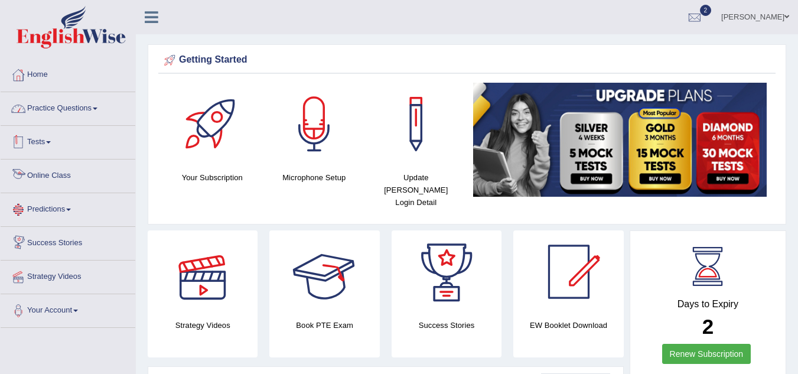
click at [89, 104] on link "Practice Questions" at bounding box center [68, 107] width 135 height 30
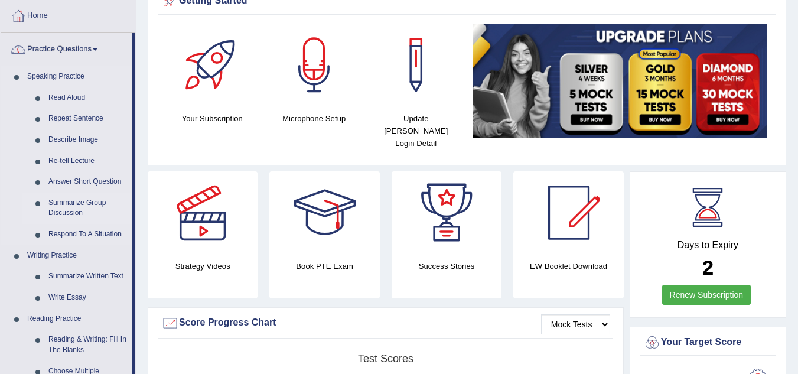
scroll to position [295, 0]
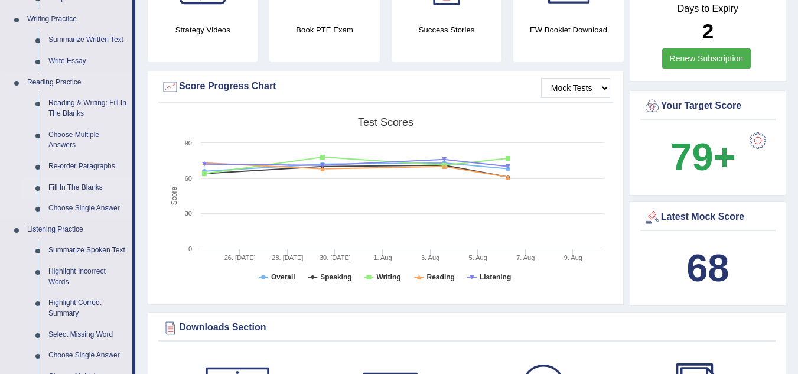
click at [68, 186] on link "Fill In The Blanks" at bounding box center [87, 187] width 89 height 21
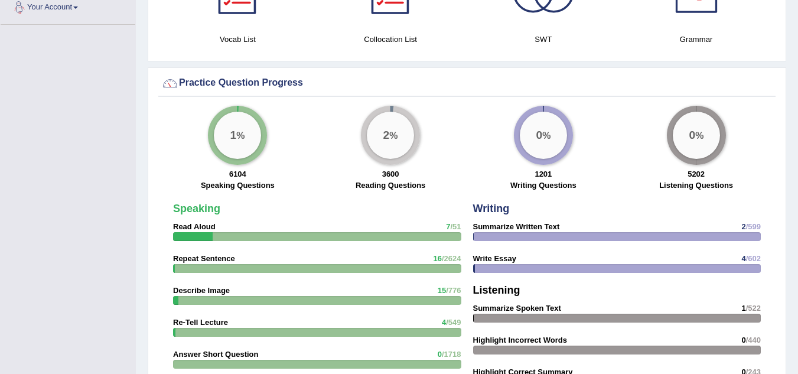
scroll to position [847, 0]
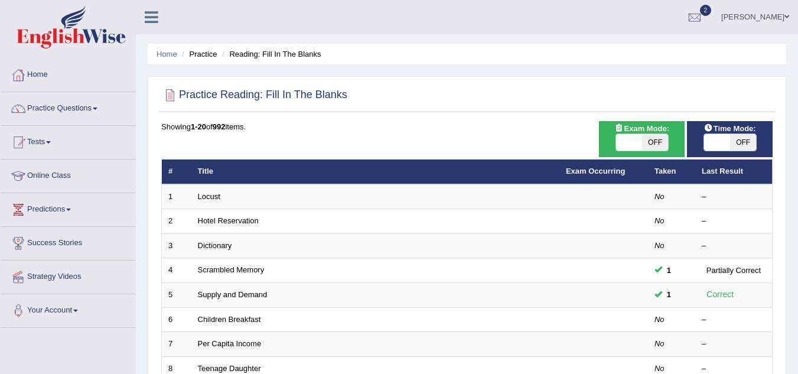
click at [662, 144] on span "OFF" at bounding box center [655, 142] width 26 height 17
checkbox input "true"
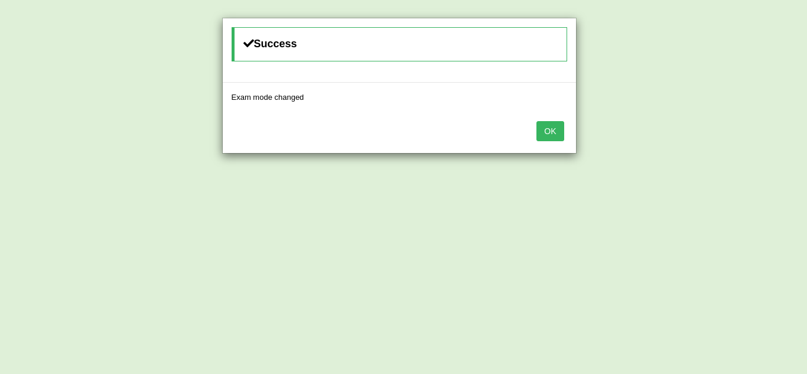
click at [737, 139] on div "Success Exam mode changed OK" at bounding box center [403, 187] width 807 height 374
click at [551, 131] on button "OK" at bounding box center [550, 131] width 27 height 20
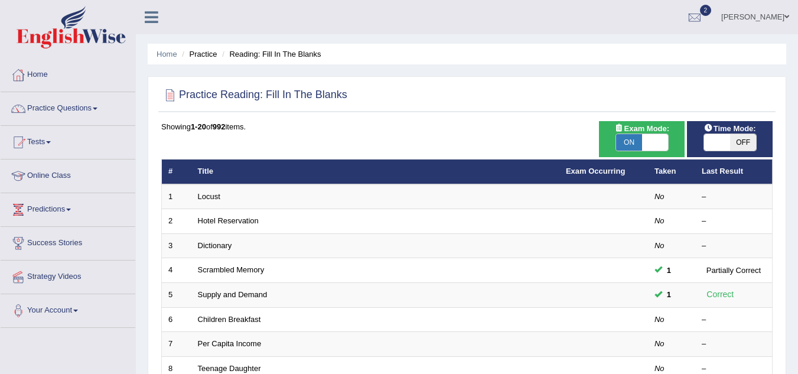
click at [734, 147] on span "OFF" at bounding box center [743, 142] width 26 height 17
checkbox input "true"
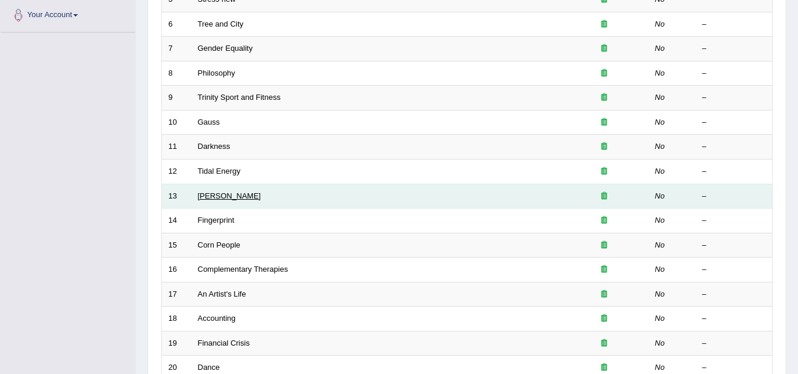
click at [223, 196] on link "Durkheim" at bounding box center [229, 195] width 63 height 9
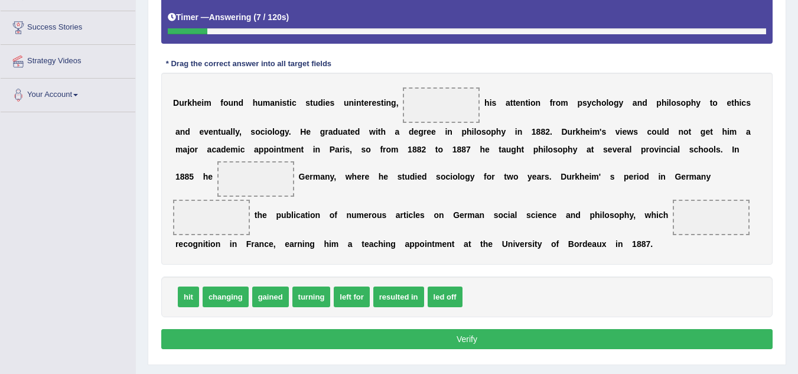
scroll to position [236, 0]
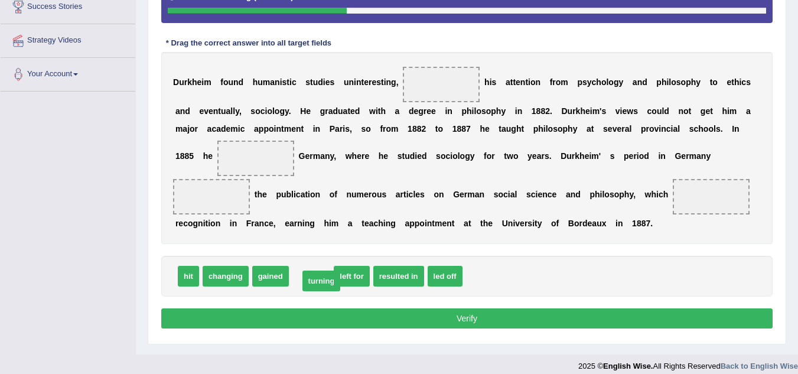
drag, startPoint x: 310, startPoint y: 275, endPoint x: 320, endPoint y: 280, distance: 11.1
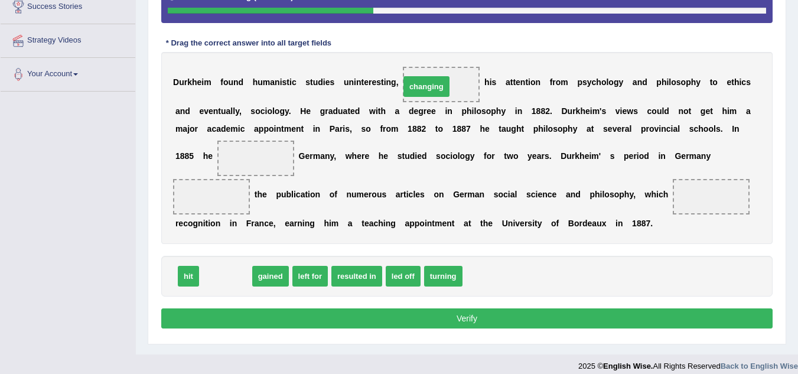
drag, startPoint x: 224, startPoint y: 277, endPoint x: 424, endPoint y: 87, distance: 275.1
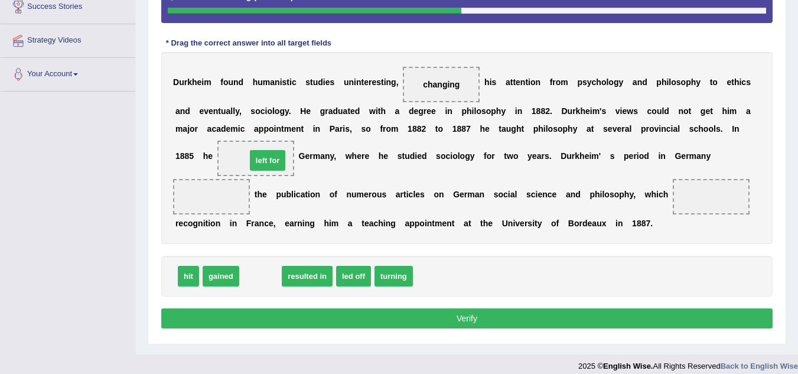
drag, startPoint x: 267, startPoint y: 278, endPoint x: 274, endPoint y: 162, distance: 116.0
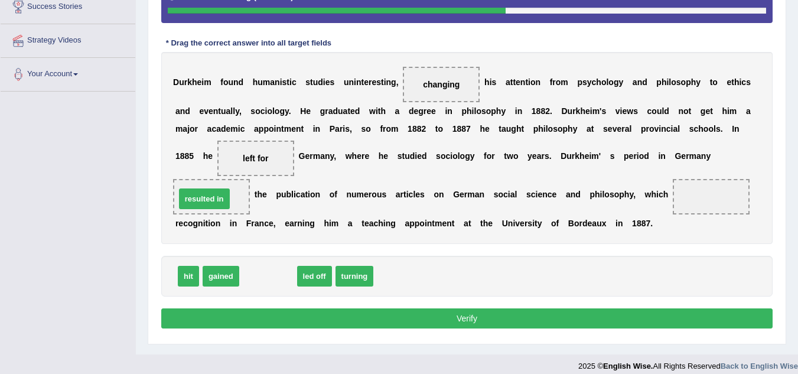
drag, startPoint x: 269, startPoint y: 270, endPoint x: 205, endPoint y: 196, distance: 97.6
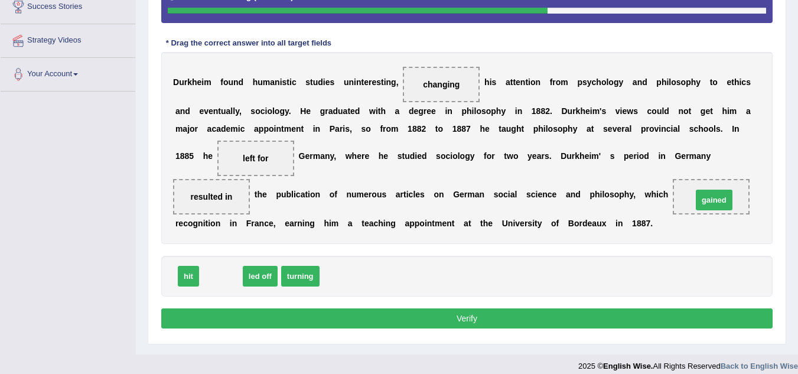
drag, startPoint x: 229, startPoint y: 280, endPoint x: 722, endPoint y: 204, distance: 499.3
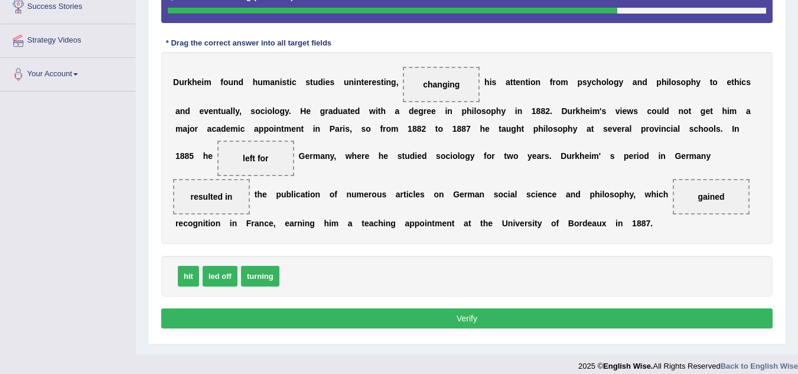
click at [465, 316] on button "Verify" at bounding box center [467, 318] width 612 height 20
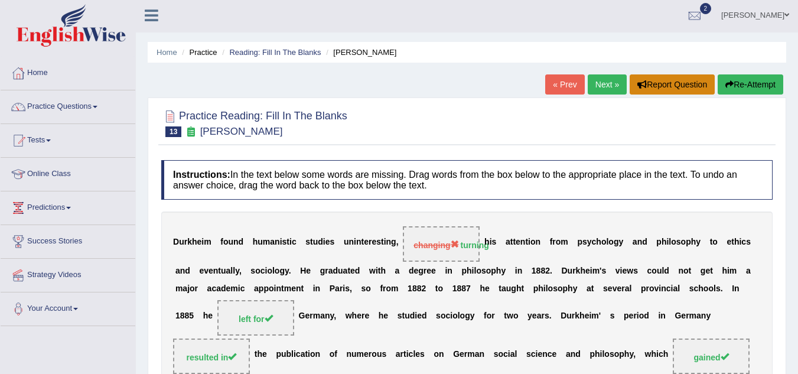
scroll to position [0, 0]
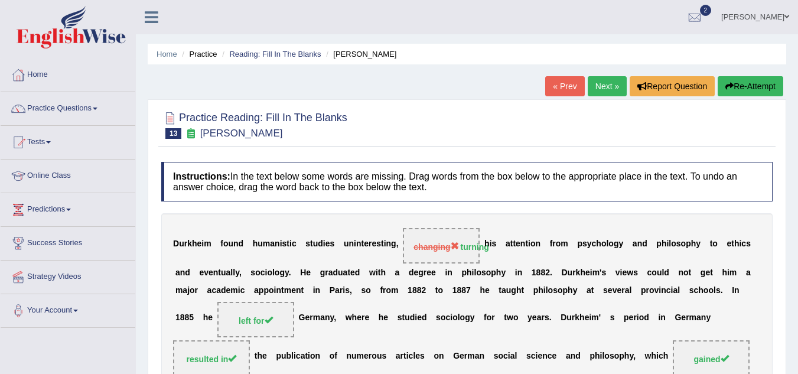
click at [614, 82] on link "Next »" at bounding box center [607, 86] width 39 height 20
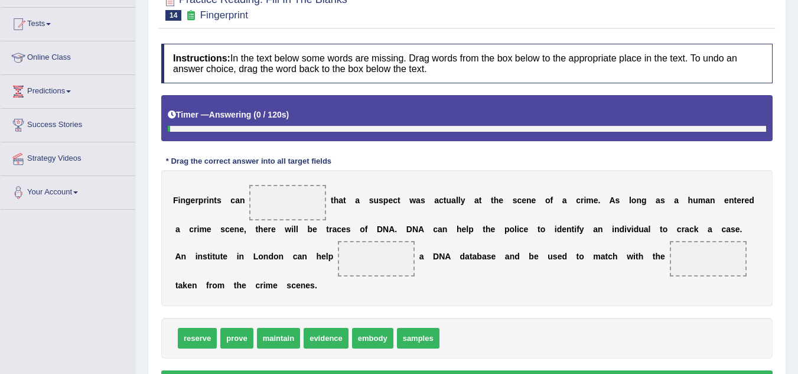
scroll to position [118, 0]
drag, startPoint x: 238, startPoint y: 335, endPoint x: 279, endPoint y: 198, distance: 143.0
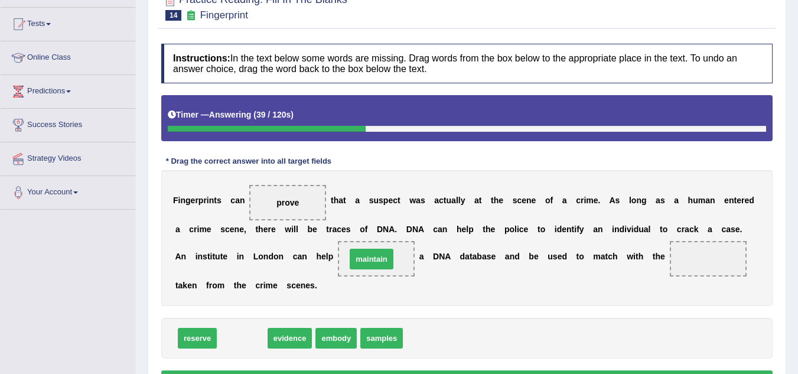
drag, startPoint x: 237, startPoint y: 342, endPoint x: 367, endPoint y: 264, distance: 151.3
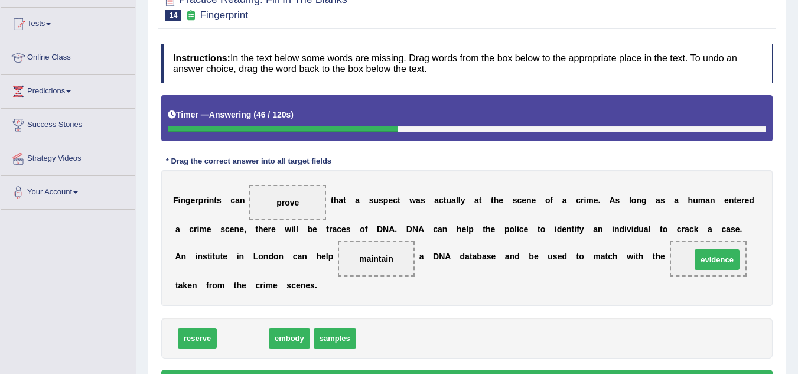
drag, startPoint x: 246, startPoint y: 339, endPoint x: 721, endPoint y: 261, distance: 481.0
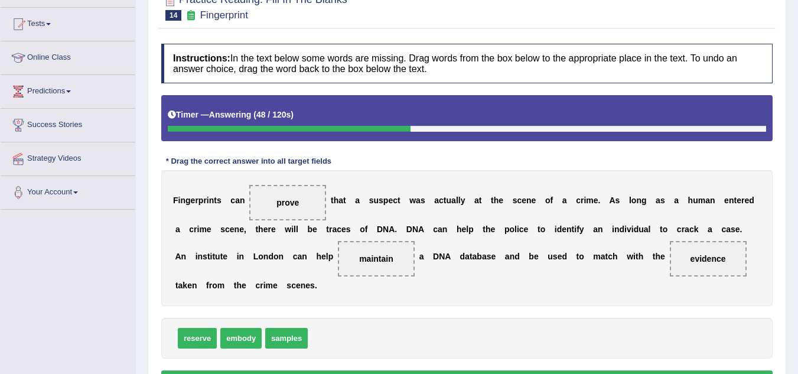
scroll to position [177, 0]
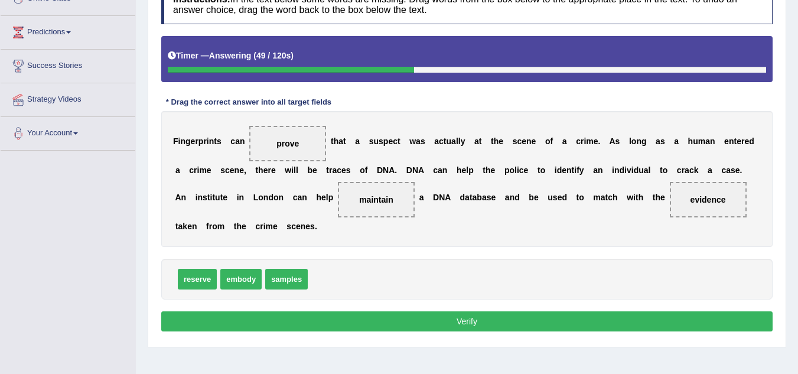
click at [406, 323] on button "Verify" at bounding box center [467, 321] width 612 height 20
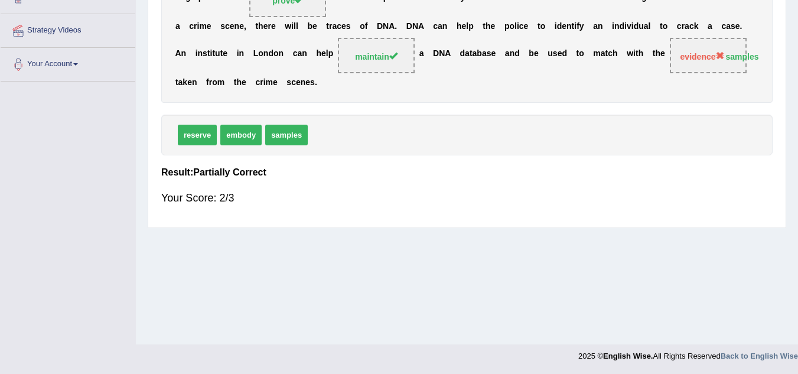
scroll to position [10, 0]
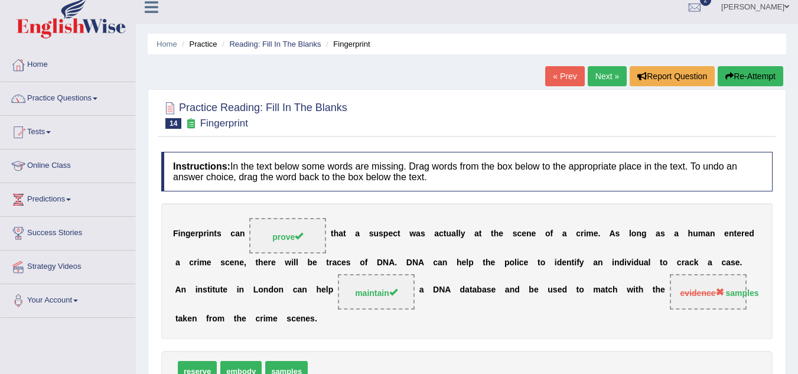
click at [609, 77] on link "Next »" at bounding box center [607, 76] width 39 height 20
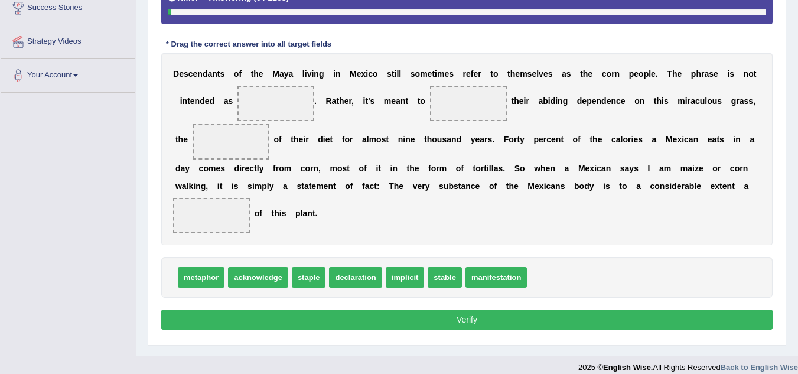
scroll to position [236, 0]
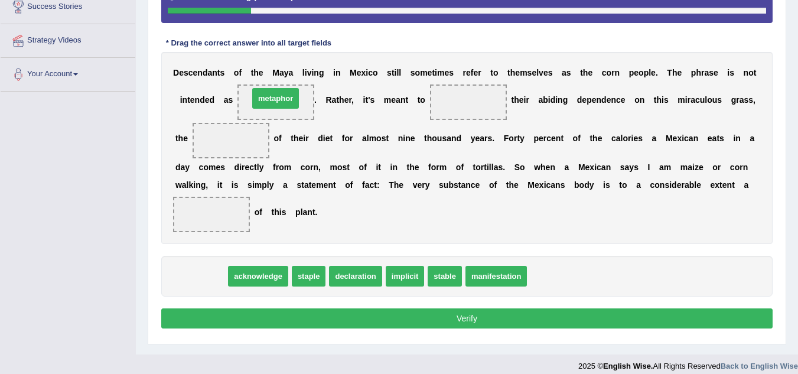
drag, startPoint x: 202, startPoint y: 276, endPoint x: 277, endPoint y: 99, distance: 192.3
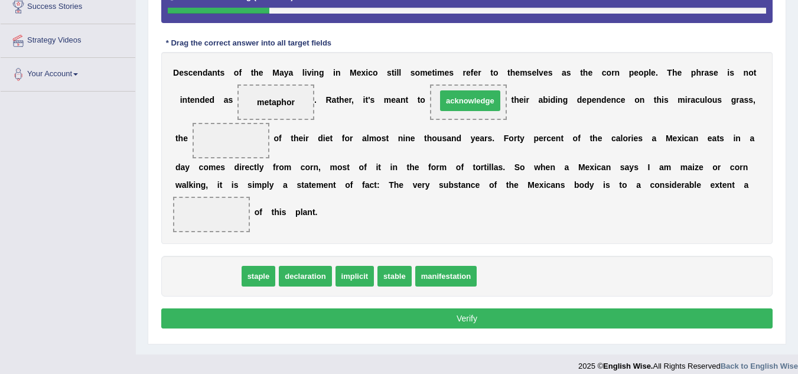
drag, startPoint x: 209, startPoint y: 275, endPoint x: 471, endPoint y: 99, distance: 315.7
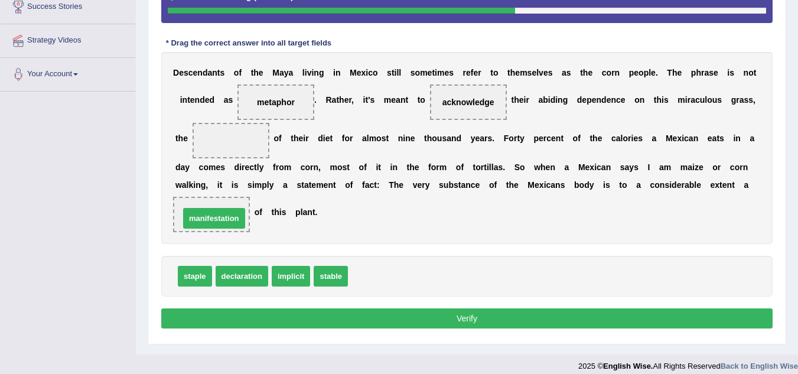
drag, startPoint x: 381, startPoint y: 280, endPoint x: 212, endPoint y: 222, distance: 178.3
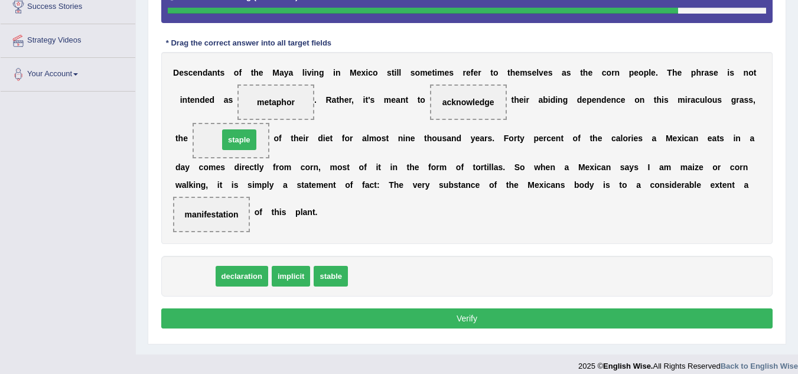
drag, startPoint x: 195, startPoint y: 278, endPoint x: 239, endPoint y: 142, distance: 143.5
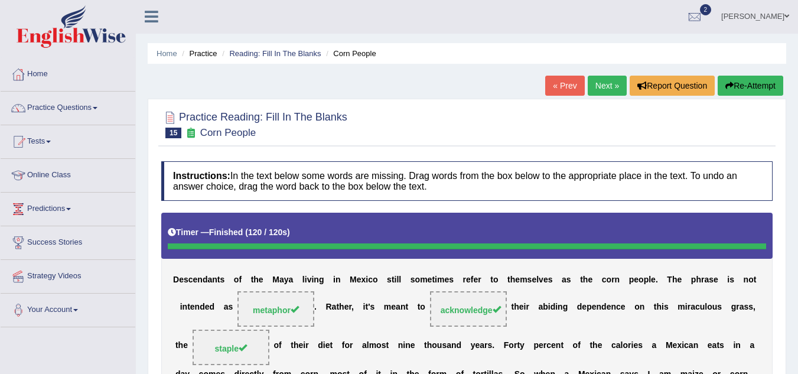
scroll to position [0, 0]
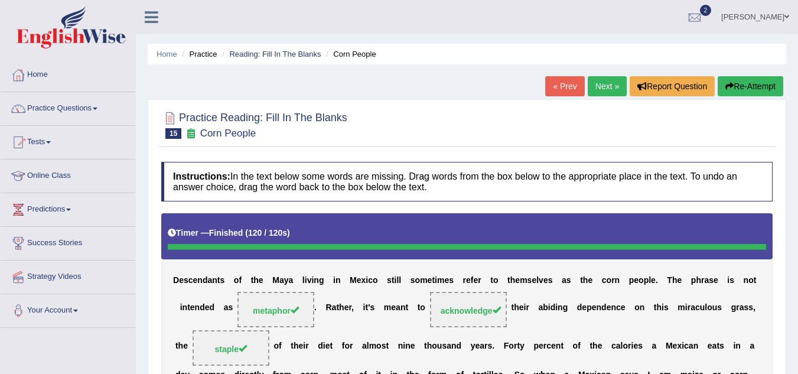
click at [610, 82] on link "Next »" at bounding box center [607, 86] width 39 height 20
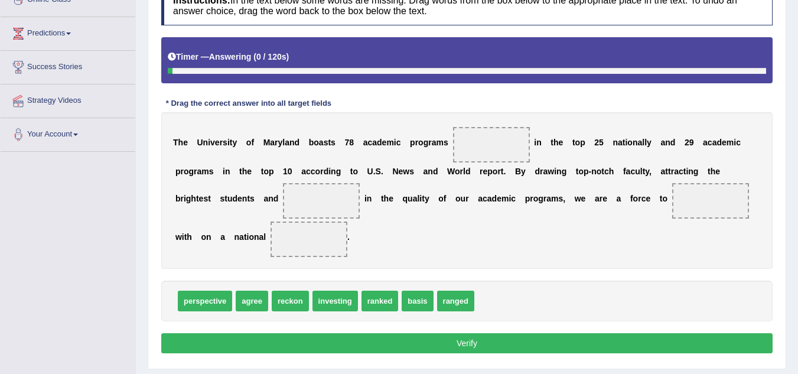
scroll to position [177, 0]
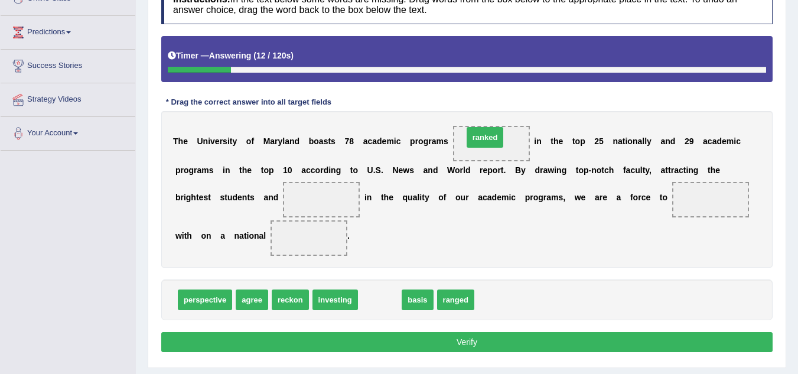
drag, startPoint x: 382, startPoint y: 298, endPoint x: 487, endPoint y: 136, distance: 193.6
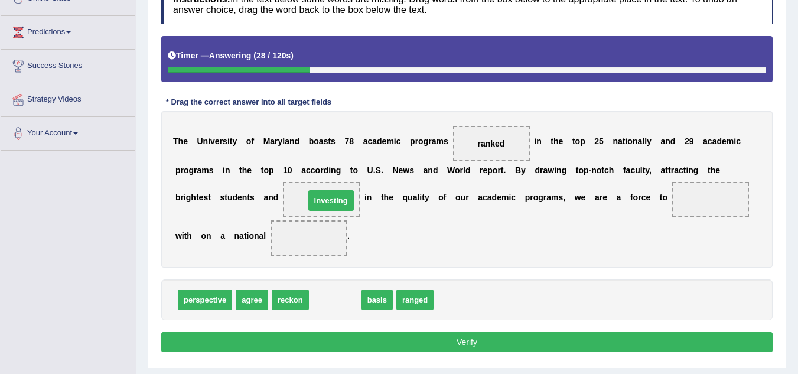
drag, startPoint x: 334, startPoint y: 269, endPoint x: 330, endPoint y: 196, distance: 73.4
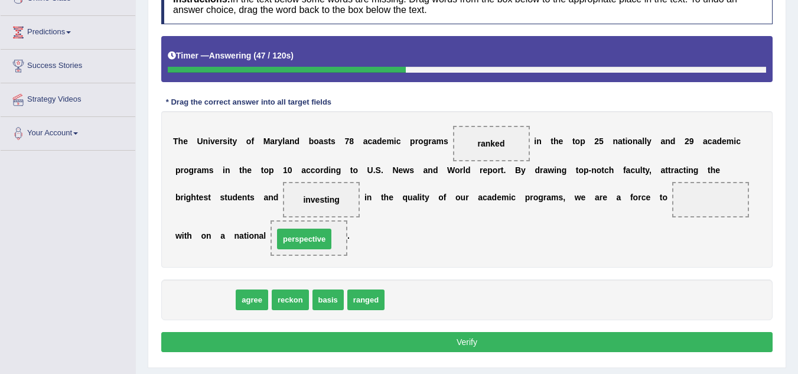
drag, startPoint x: 213, startPoint y: 298, endPoint x: 313, endPoint y: 237, distance: 116.5
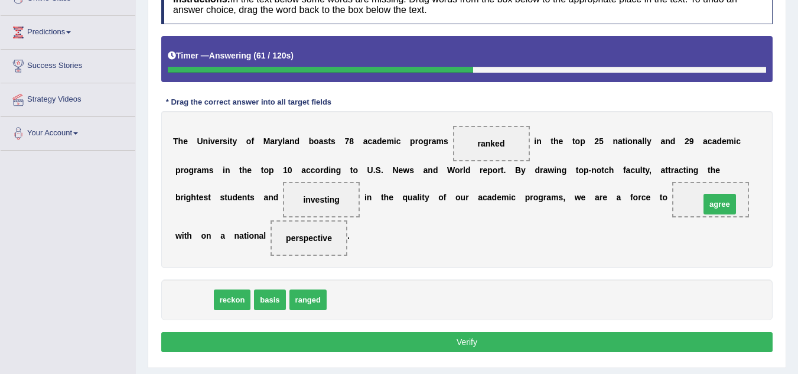
drag, startPoint x: 193, startPoint y: 303, endPoint x: 719, endPoint y: 207, distance: 534.6
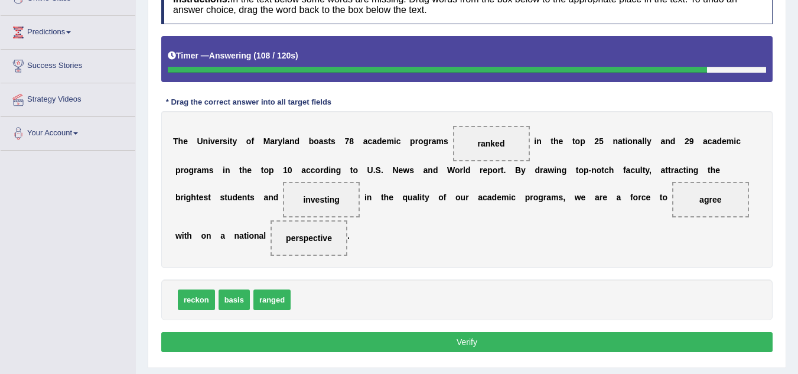
click at [479, 339] on button "Verify" at bounding box center [467, 342] width 612 height 20
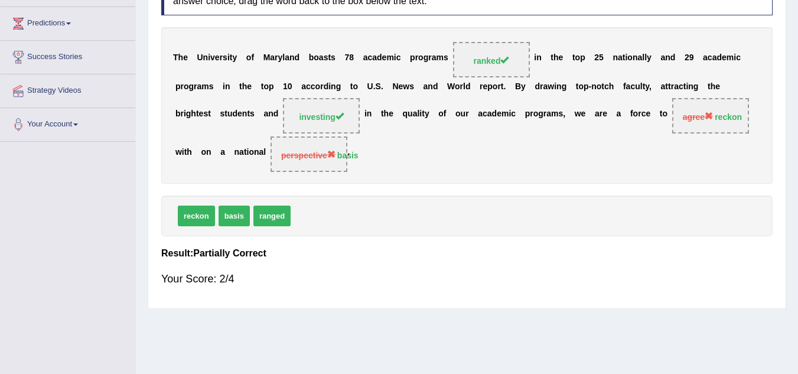
scroll to position [10, 0]
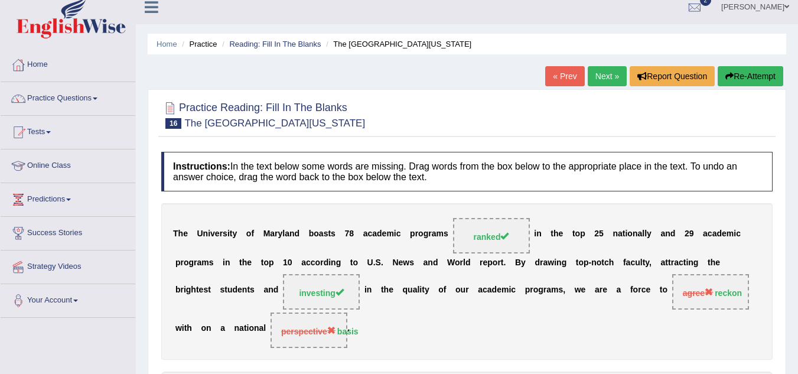
click at [603, 72] on link "Next »" at bounding box center [607, 76] width 39 height 20
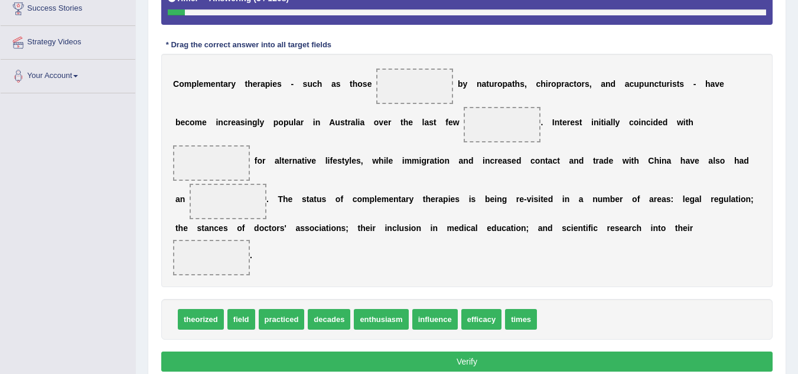
scroll to position [287, 0]
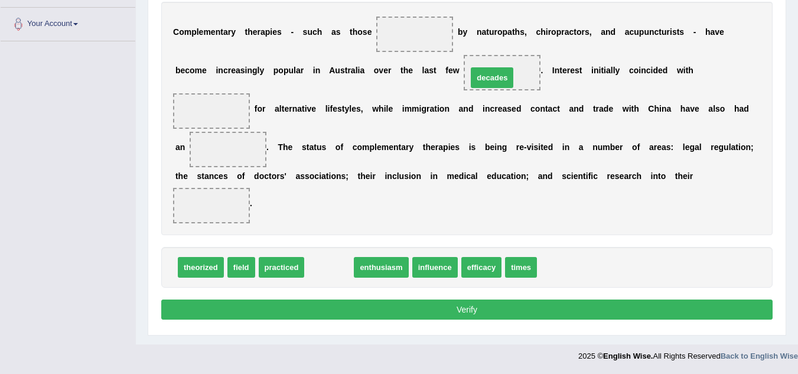
drag, startPoint x: 337, startPoint y: 268, endPoint x: 503, endPoint y: 77, distance: 253.1
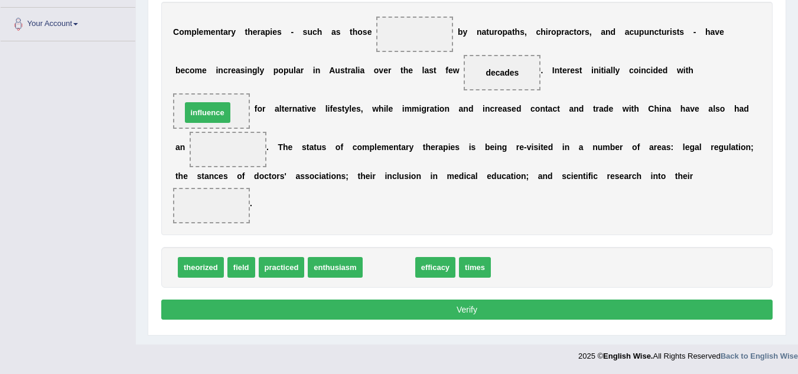
drag, startPoint x: 385, startPoint y: 267, endPoint x: 204, endPoint y: 113, distance: 238.1
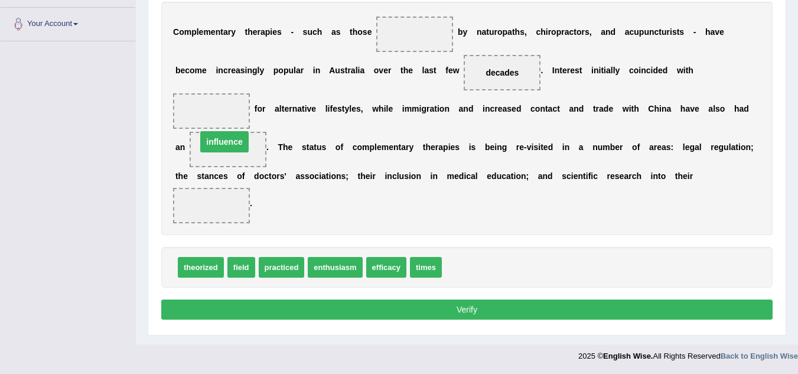
drag, startPoint x: 230, startPoint y: 141, endPoint x: 232, endPoint y: 153, distance: 11.9
drag, startPoint x: 240, startPoint y: 267, endPoint x: 223, endPoint y: 212, distance: 58.0
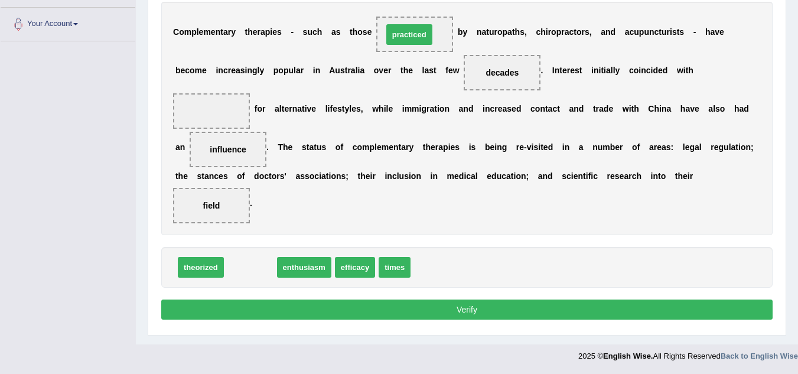
drag, startPoint x: 251, startPoint y: 272, endPoint x: 410, endPoint y: 38, distance: 282.7
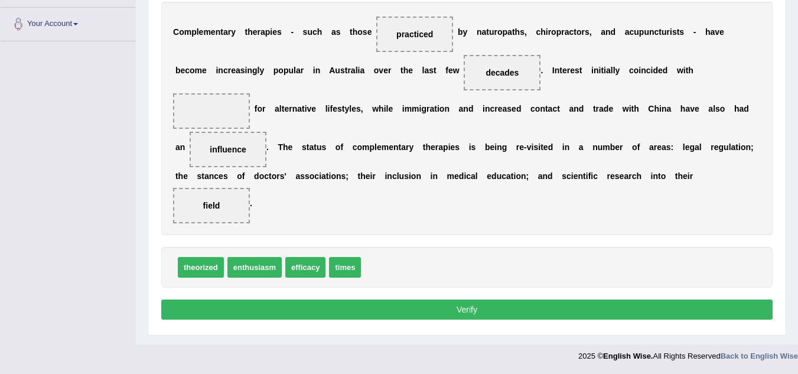
drag, startPoint x: 299, startPoint y: 237, endPoint x: 266, endPoint y: 139, distance: 103.0
click at [266, 139] on div "Instructions: In the text below some words are missing. Drag words from the box…" at bounding box center [467, 99] width 618 height 460
drag, startPoint x: 300, startPoint y: 264, endPoint x: 212, endPoint y: 101, distance: 184.8
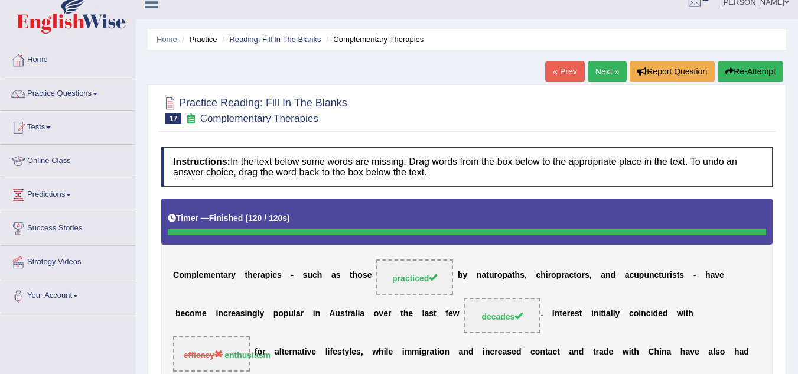
scroll to position [14, 0]
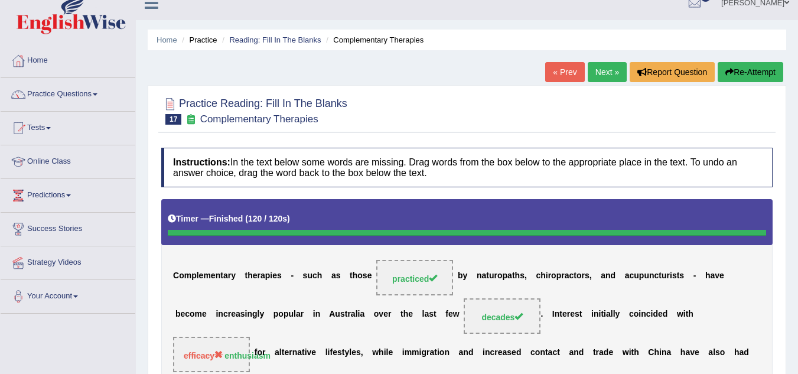
click at [597, 70] on link "Next »" at bounding box center [607, 72] width 39 height 20
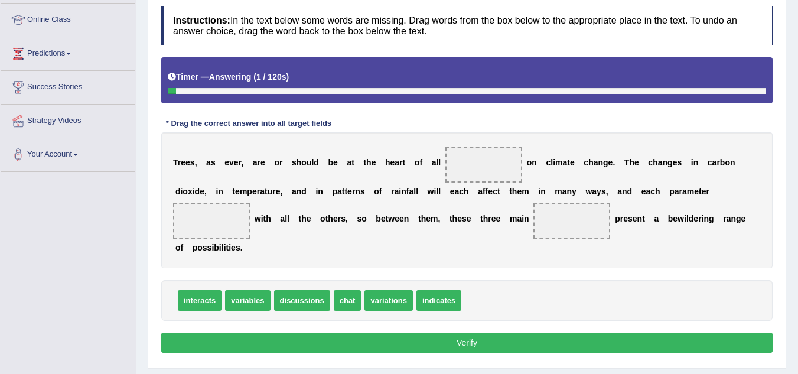
scroll to position [165, 0]
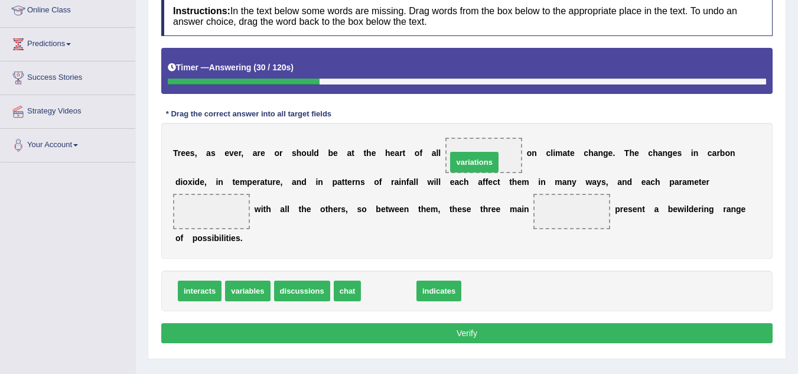
drag, startPoint x: 380, startPoint y: 291, endPoint x: 469, endPoint y: 160, distance: 158.3
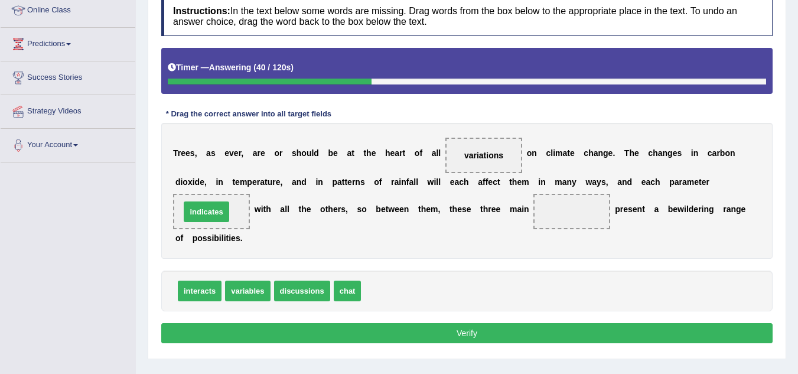
drag, startPoint x: 388, startPoint y: 295, endPoint x: 207, endPoint y: 216, distance: 197.4
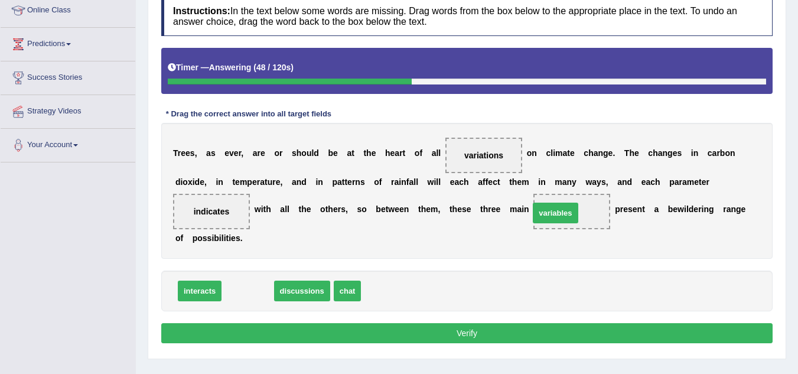
drag, startPoint x: 261, startPoint y: 295, endPoint x: 570, endPoint y: 217, distance: 318.8
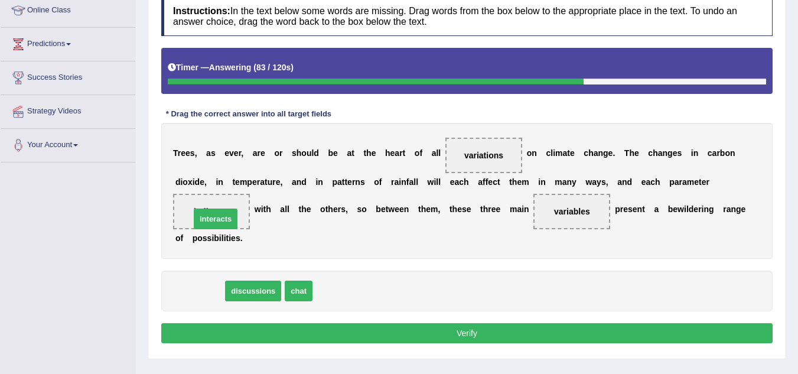
drag, startPoint x: 212, startPoint y: 293, endPoint x: 229, endPoint y: 219, distance: 75.8
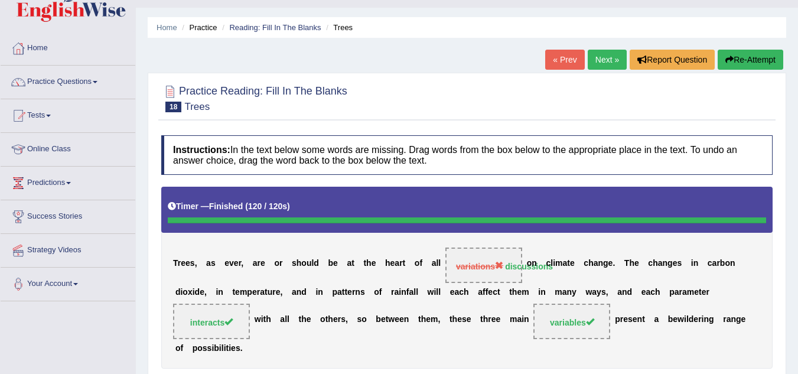
scroll to position [0, 0]
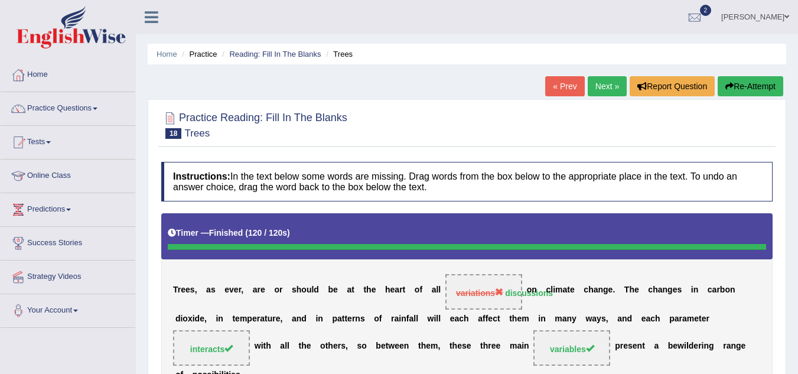
click at [594, 86] on link "Next »" at bounding box center [607, 86] width 39 height 20
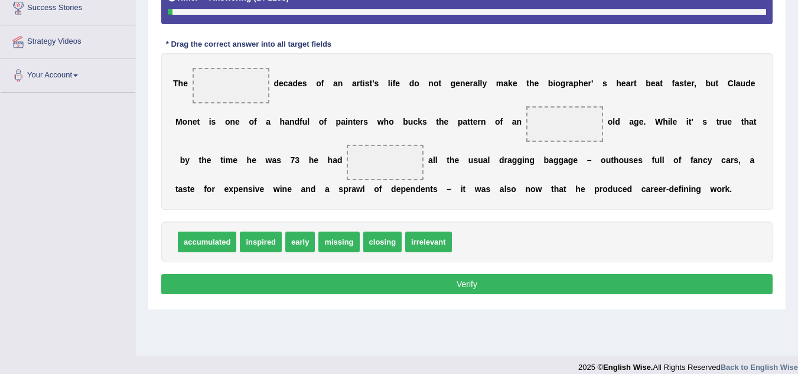
scroll to position [236, 0]
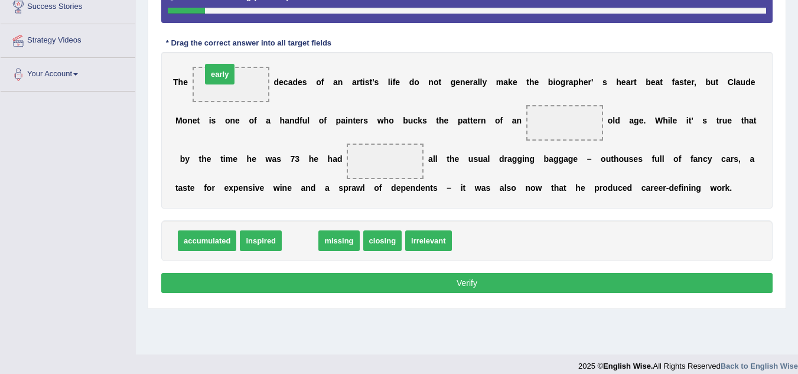
drag, startPoint x: 302, startPoint y: 235, endPoint x: 222, endPoint y: 69, distance: 185.0
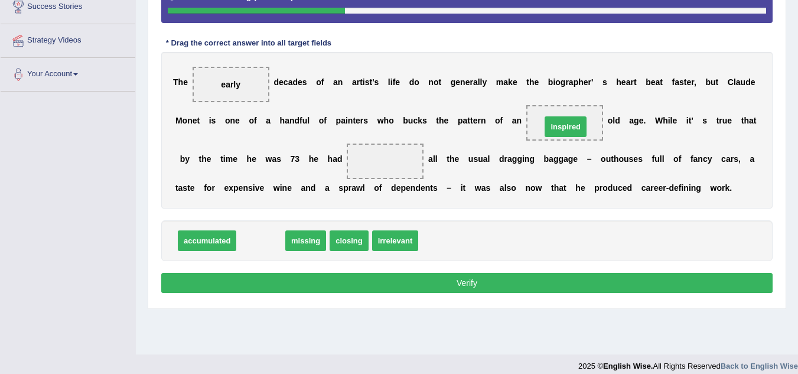
drag, startPoint x: 265, startPoint y: 236, endPoint x: 570, endPoint y: 122, distance: 325.6
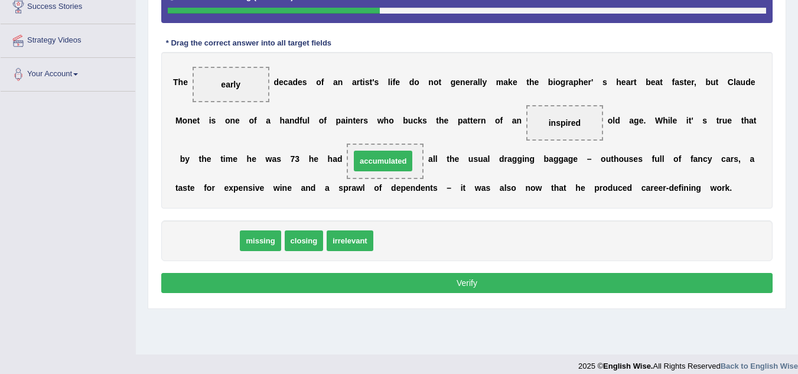
drag, startPoint x: 212, startPoint y: 243, endPoint x: 388, endPoint y: 163, distance: 193.3
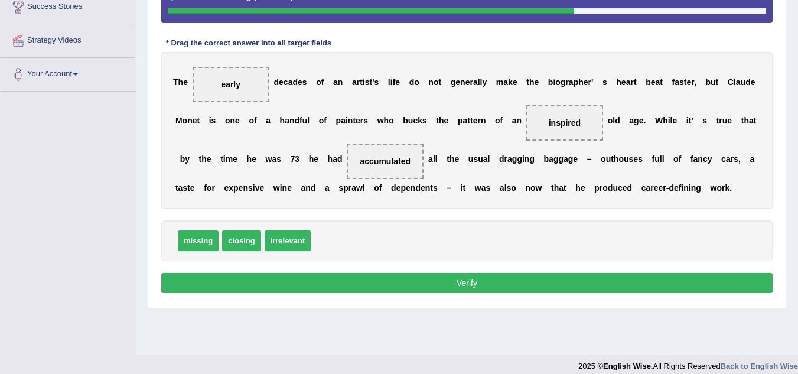
click at [475, 281] on button "Verify" at bounding box center [467, 283] width 612 height 20
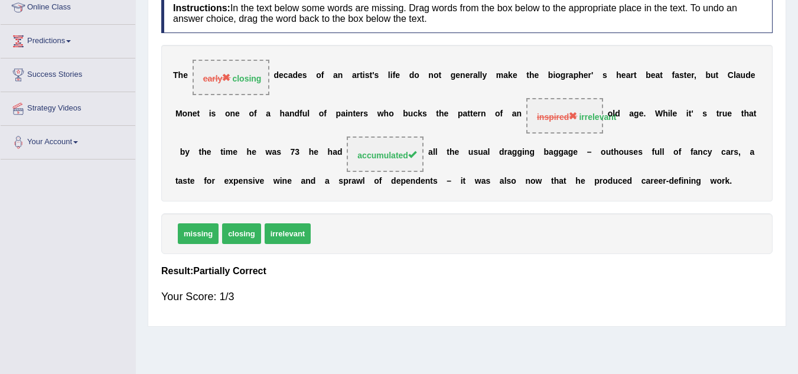
scroll to position [10, 0]
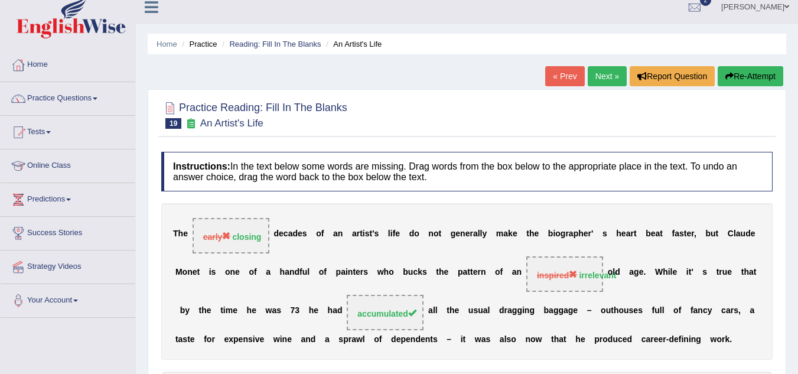
click at [612, 76] on link "Next »" at bounding box center [607, 76] width 39 height 20
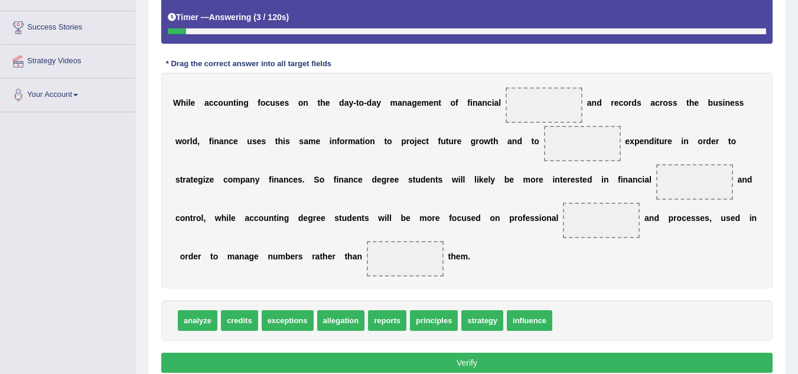
scroll to position [236, 0]
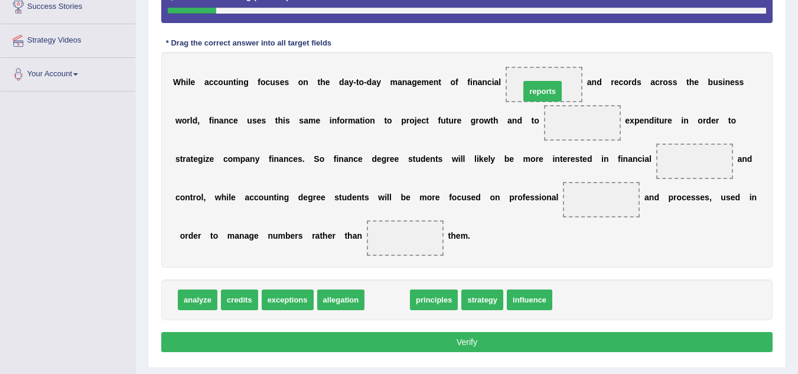
drag, startPoint x: 394, startPoint y: 298, endPoint x: 550, endPoint y: 87, distance: 262.9
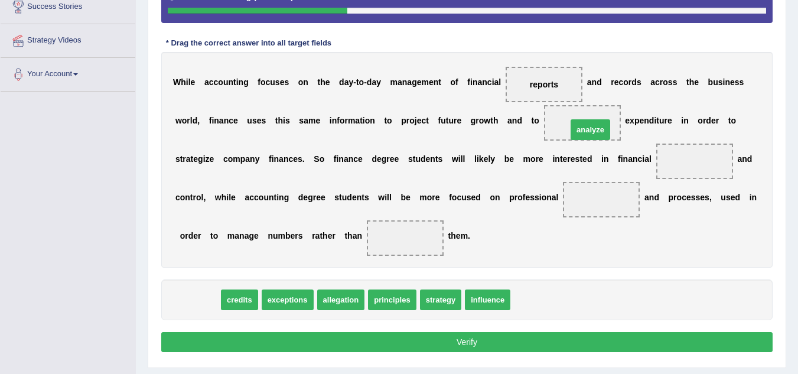
drag, startPoint x: 190, startPoint y: 302, endPoint x: 586, endPoint y: 129, distance: 431.9
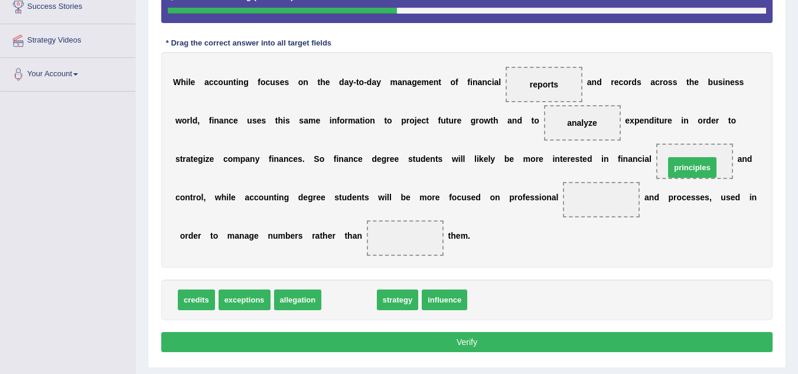
drag, startPoint x: 353, startPoint y: 303, endPoint x: 698, endPoint y: 165, distance: 371.6
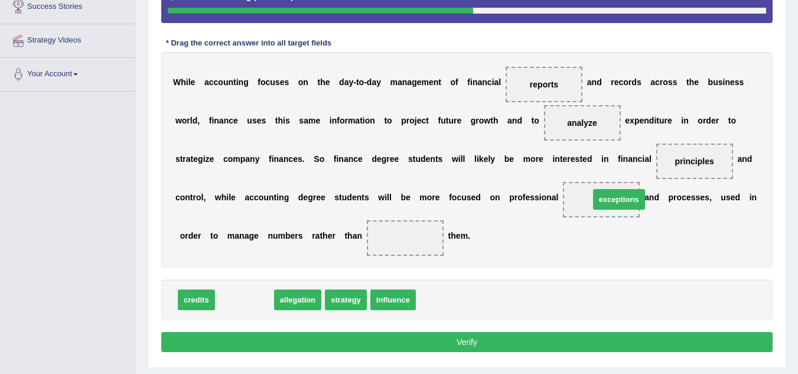
drag, startPoint x: 262, startPoint y: 299, endPoint x: 625, endPoint y: 202, distance: 375.6
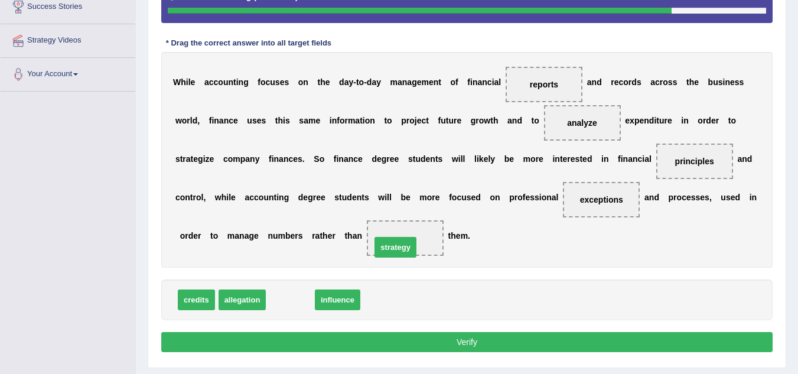
drag, startPoint x: 298, startPoint y: 295, endPoint x: 407, endPoint y: 238, distance: 123.4
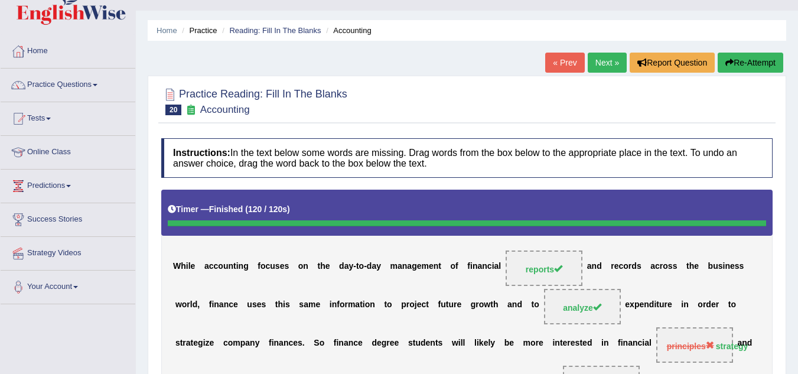
scroll to position [0, 0]
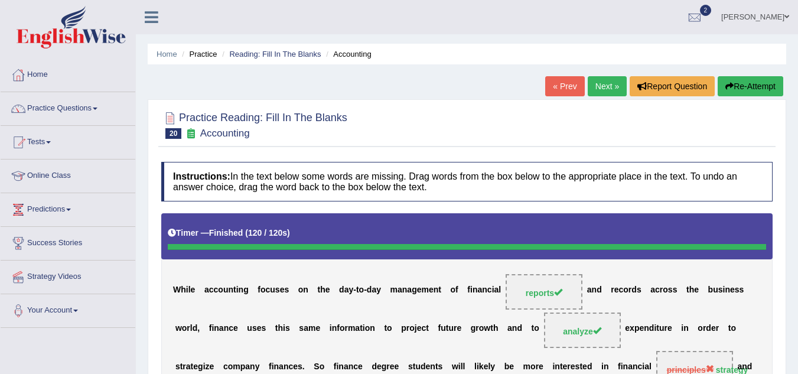
click at [616, 89] on link "Next »" at bounding box center [607, 86] width 39 height 20
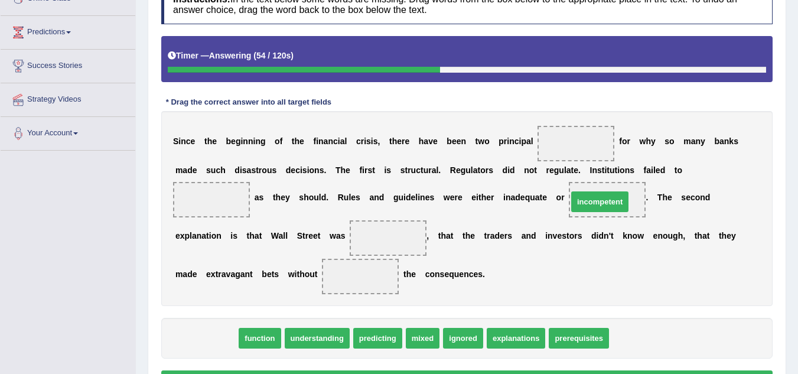
drag, startPoint x: 299, startPoint y: 301, endPoint x: 616, endPoint y: 200, distance: 332.7
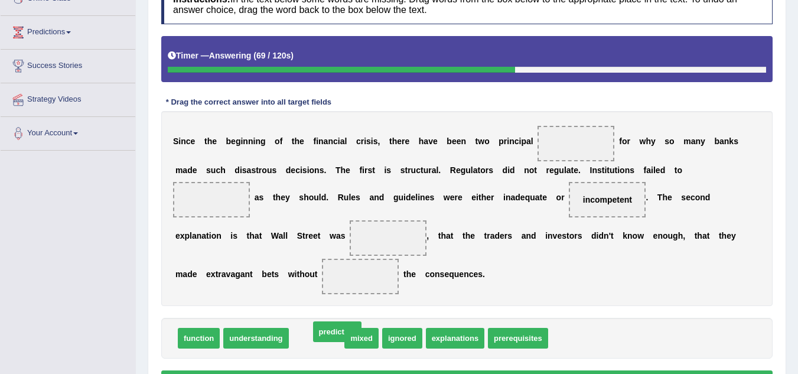
drag, startPoint x: 332, startPoint y: 340, endPoint x: 352, endPoint y: 333, distance: 21.7
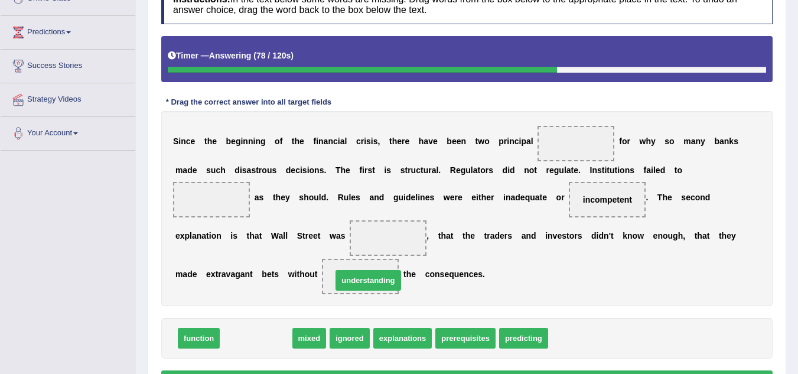
drag, startPoint x: 257, startPoint y: 338, endPoint x: 369, endPoint y: 280, distance: 126.3
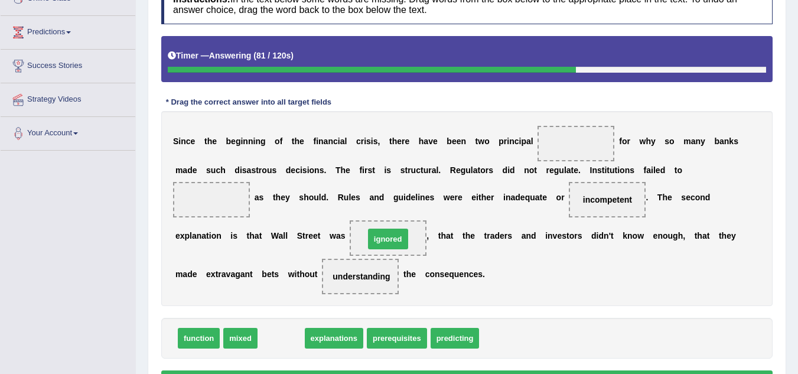
drag, startPoint x: 280, startPoint y: 334, endPoint x: 386, endPoint y: 236, distance: 145.1
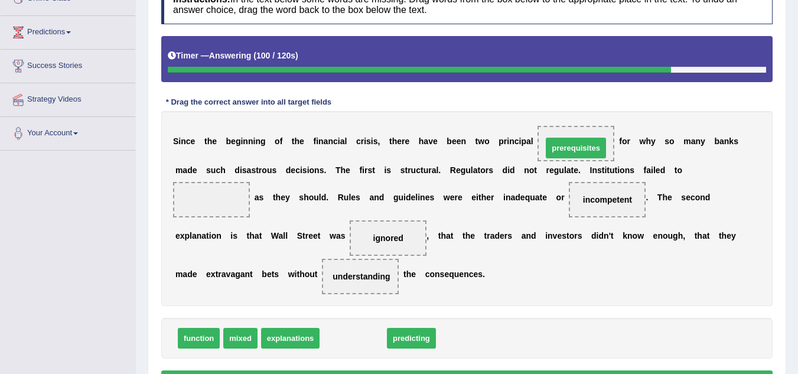
drag, startPoint x: 447, startPoint y: 287, endPoint x: 573, endPoint y: 149, distance: 187.0
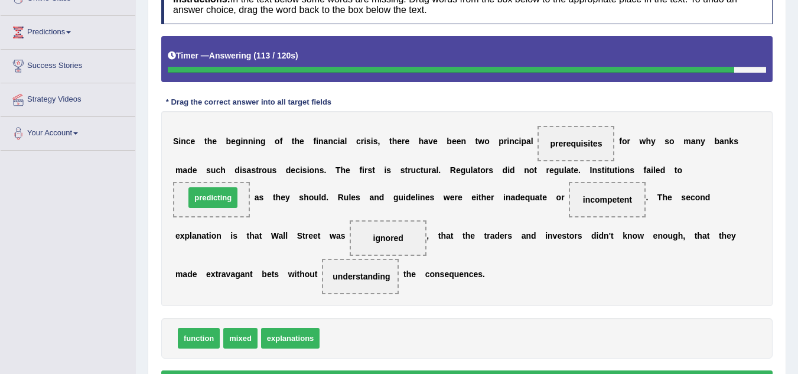
drag, startPoint x: 353, startPoint y: 336, endPoint x: 216, endPoint y: 197, distance: 195.2
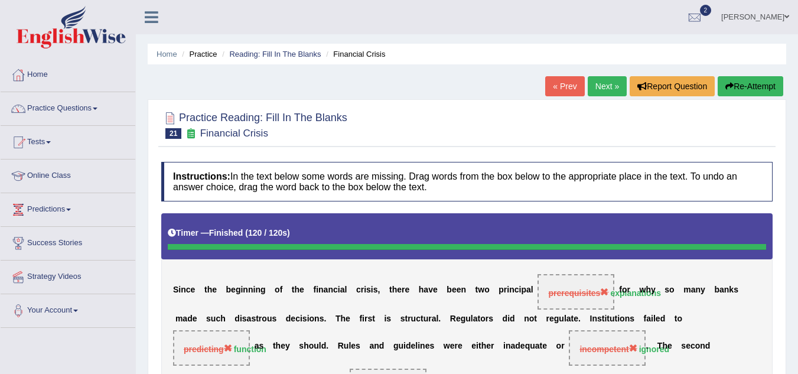
click at [593, 86] on link "Next »" at bounding box center [607, 86] width 39 height 20
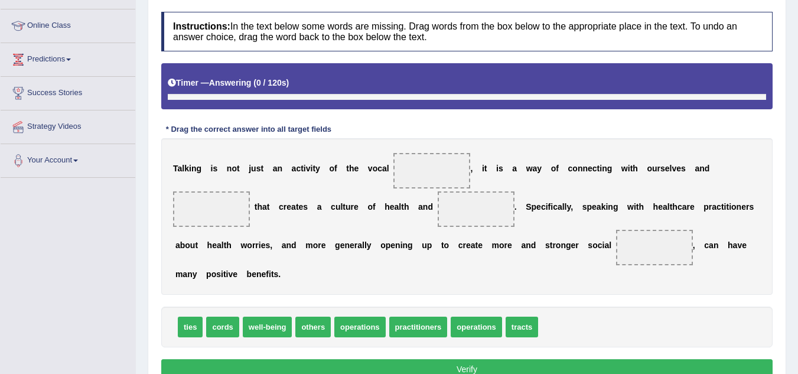
scroll to position [246, 0]
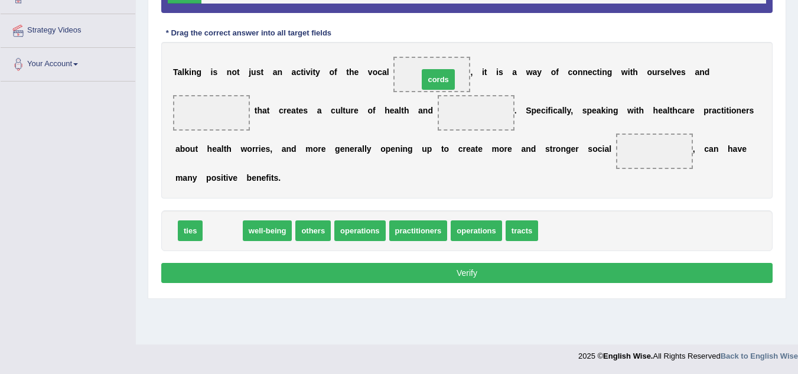
drag, startPoint x: 224, startPoint y: 230, endPoint x: 440, endPoint y: 79, distance: 263.5
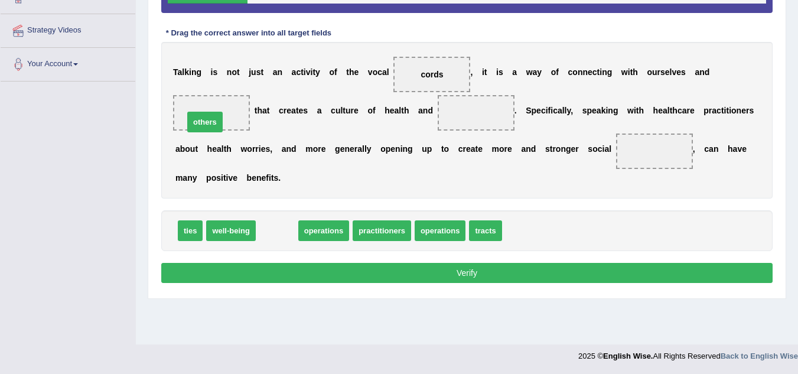
drag, startPoint x: 291, startPoint y: 235, endPoint x: 217, endPoint y: 124, distance: 132.9
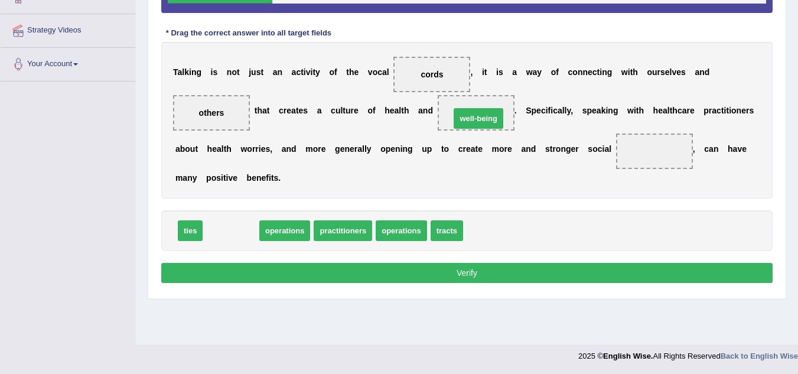
drag, startPoint x: 229, startPoint y: 229, endPoint x: 477, endPoint y: 116, distance: 271.9
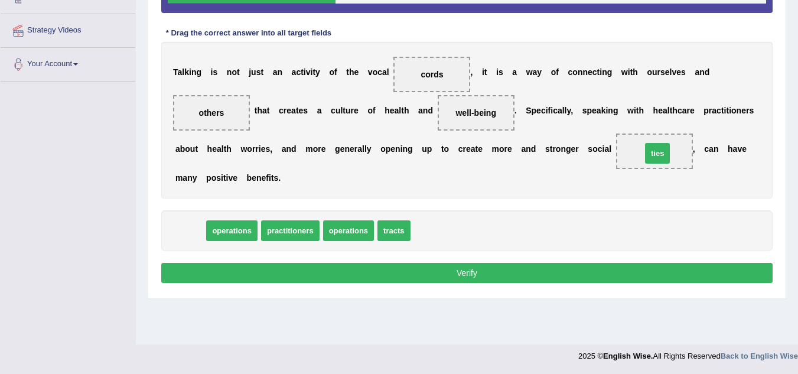
drag, startPoint x: 194, startPoint y: 233, endPoint x: 662, endPoint y: 155, distance: 473.8
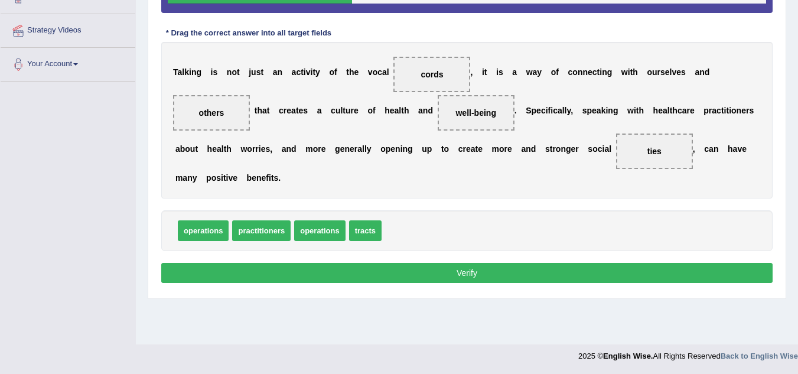
click at [483, 274] on button "Verify" at bounding box center [467, 273] width 612 height 20
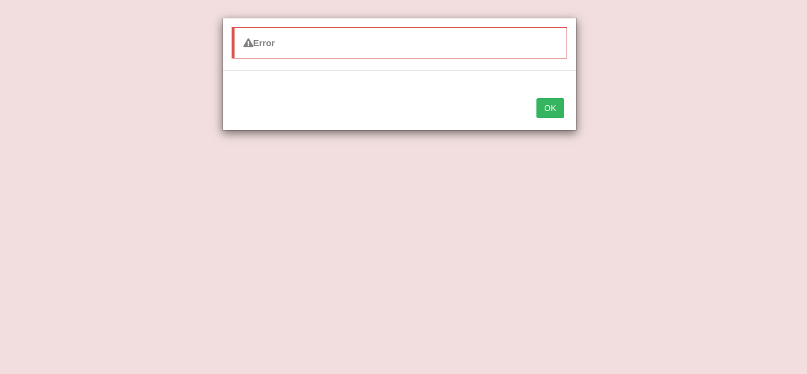
click at [667, 79] on div "Error OK" at bounding box center [403, 187] width 807 height 374
click at [556, 111] on button "OK" at bounding box center [550, 108] width 27 height 20
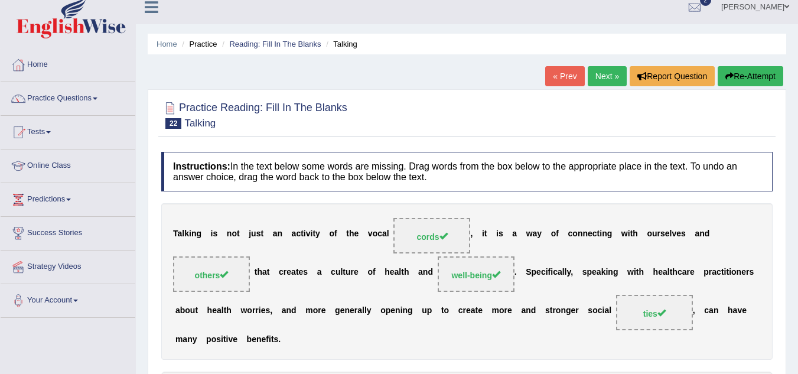
scroll to position [0, 0]
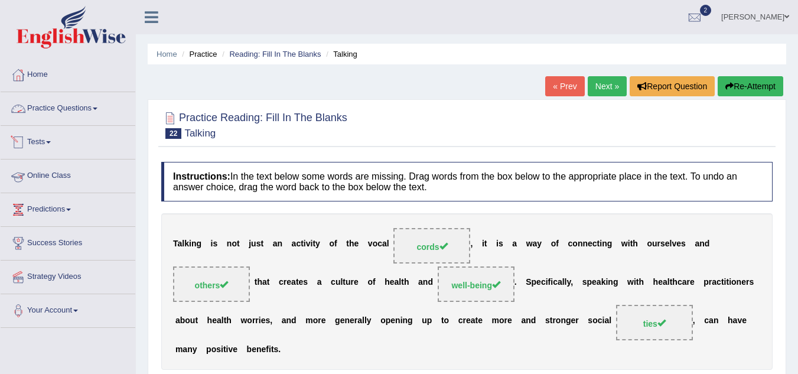
click at [103, 111] on link "Practice Questions" at bounding box center [68, 107] width 135 height 30
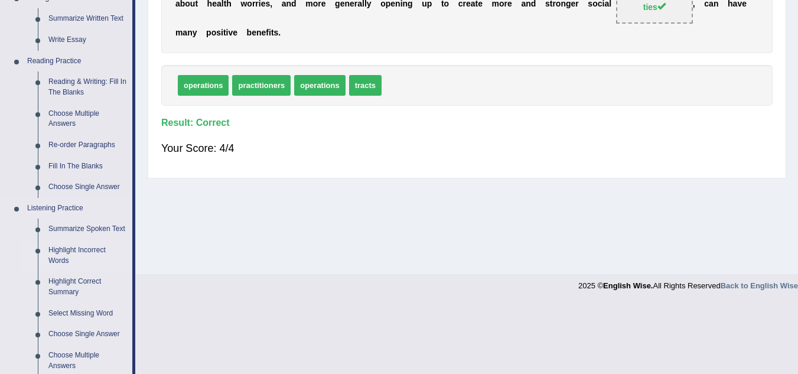
scroll to position [414, 0]
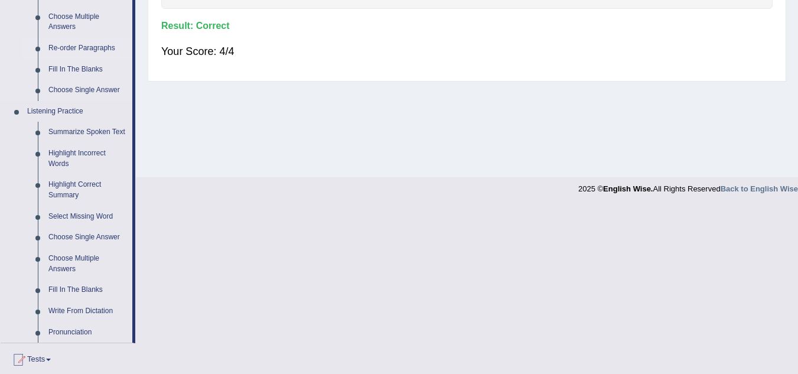
click at [96, 47] on link "Re-order Paragraphs" at bounding box center [87, 48] width 89 height 21
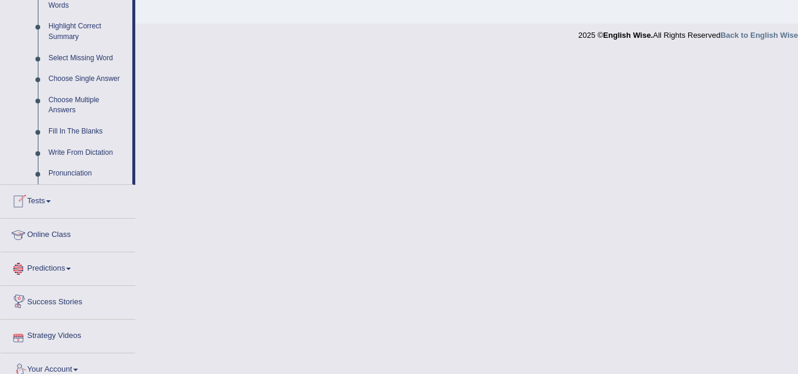
scroll to position [586, 0]
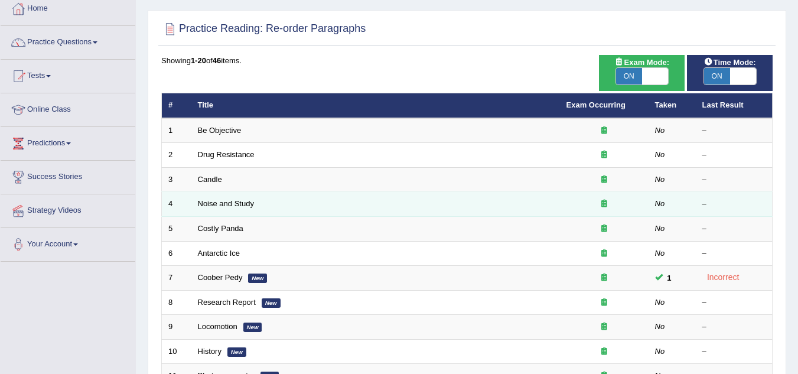
scroll to position [295, 0]
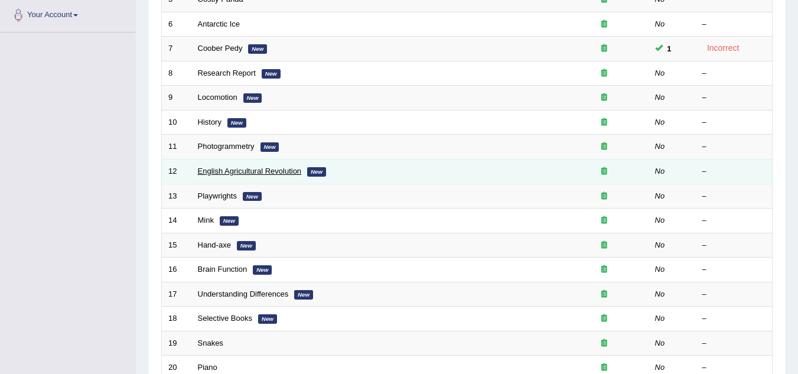
click at [251, 167] on link "English Agricultural Revolution" at bounding box center [250, 171] width 104 height 9
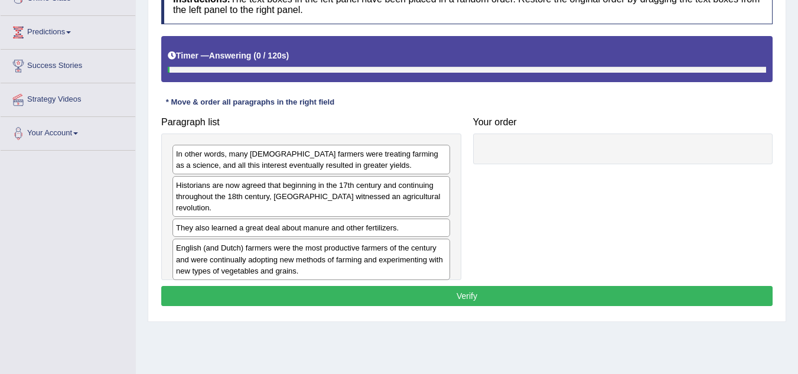
scroll to position [177, 0]
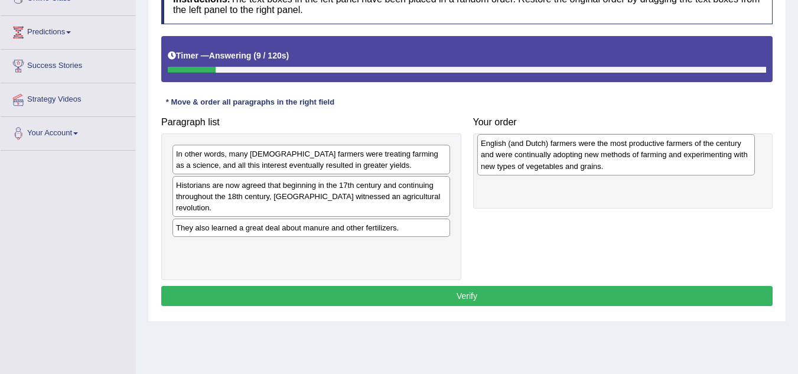
drag, startPoint x: 373, startPoint y: 241, endPoint x: 629, endPoint y: 155, distance: 270.6
click at [629, 155] on div "English (and Dutch) farmers were the most productive farmers of the century and…" at bounding box center [616, 154] width 278 height 41
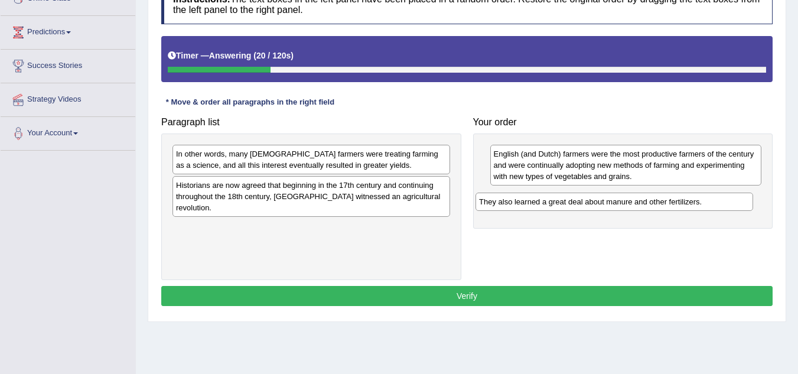
drag, startPoint x: 252, startPoint y: 220, endPoint x: 555, endPoint y: 206, distance: 303.5
click at [555, 206] on div "They also learned a great deal about manure and other fertilizers." at bounding box center [615, 202] width 278 height 18
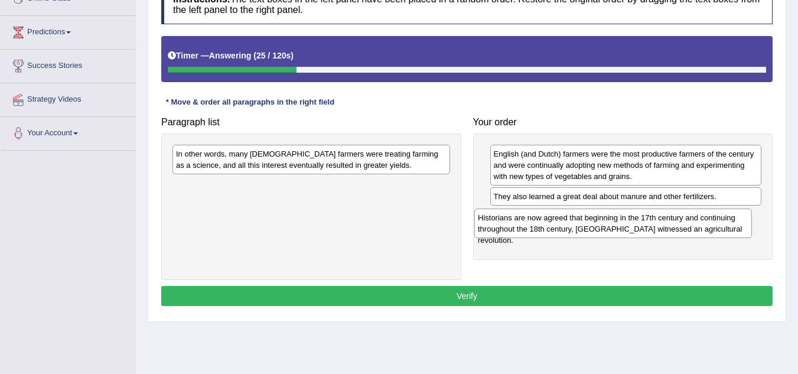
drag, startPoint x: 309, startPoint y: 187, endPoint x: 612, endPoint y: 222, distance: 304.5
click at [612, 222] on div "Historians are now agreed that beginning in the 17th century and continuing thr…" at bounding box center [614, 224] width 278 height 30
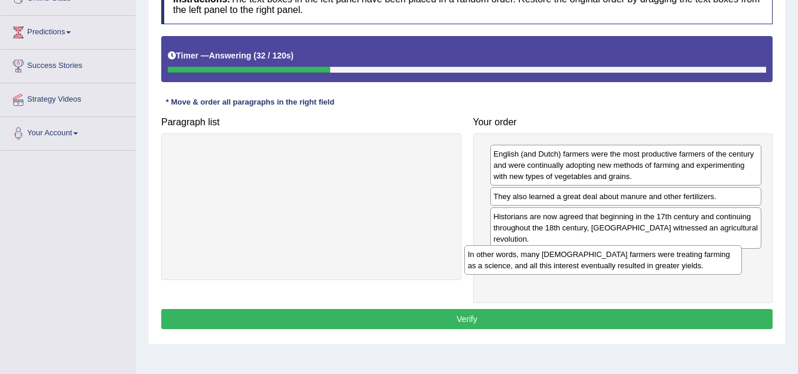
drag, startPoint x: 323, startPoint y: 160, endPoint x: 614, endPoint y: 261, distance: 308.2
click at [614, 261] on div "In other words, many [DEMOGRAPHIC_DATA] farmers were treating farming as a scie…" at bounding box center [603, 260] width 278 height 30
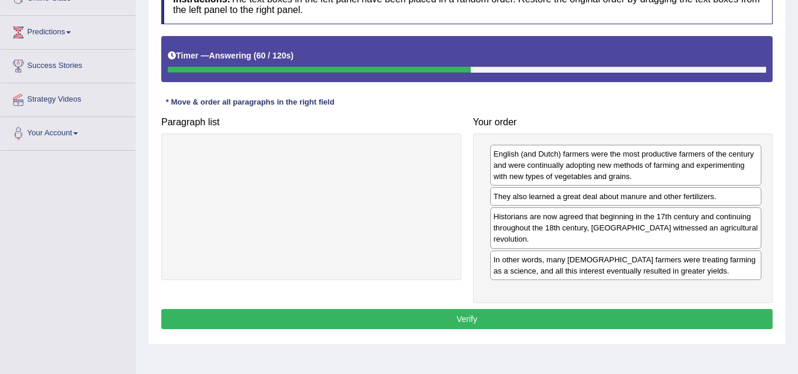
click at [622, 309] on button "Verify" at bounding box center [467, 319] width 612 height 20
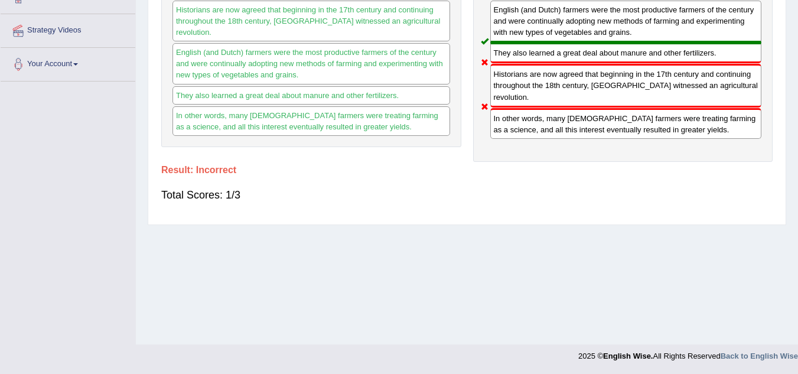
scroll to position [0, 0]
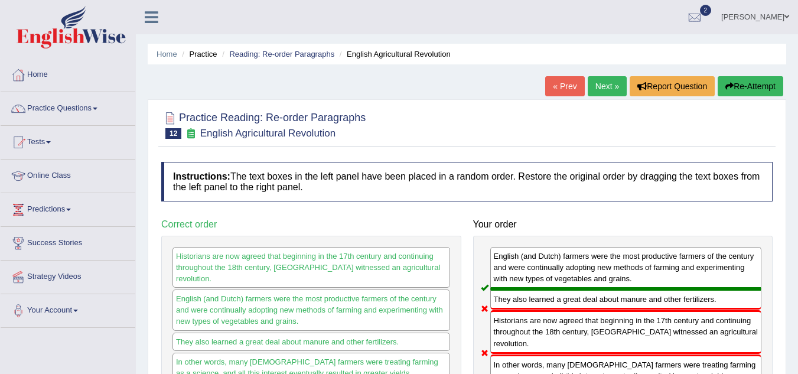
click at [597, 85] on link "Next »" at bounding box center [607, 86] width 39 height 20
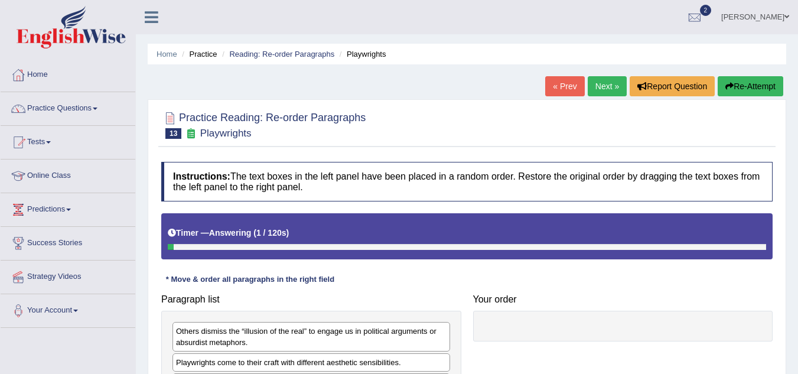
click at [688, 15] on div at bounding box center [695, 18] width 18 height 18
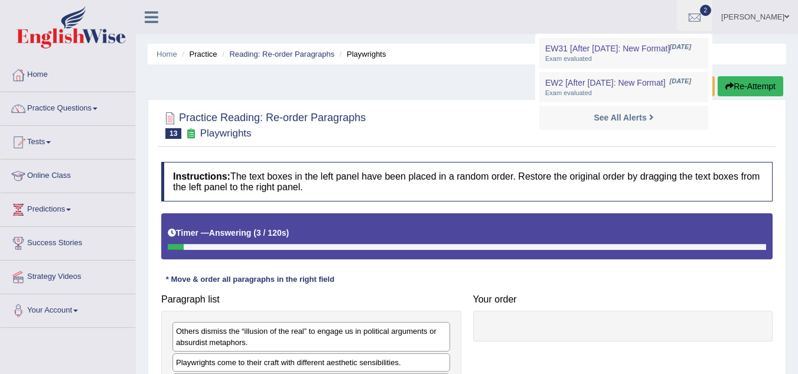
click at [687, 18] on div at bounding box center [695, 18] width 18 height 18
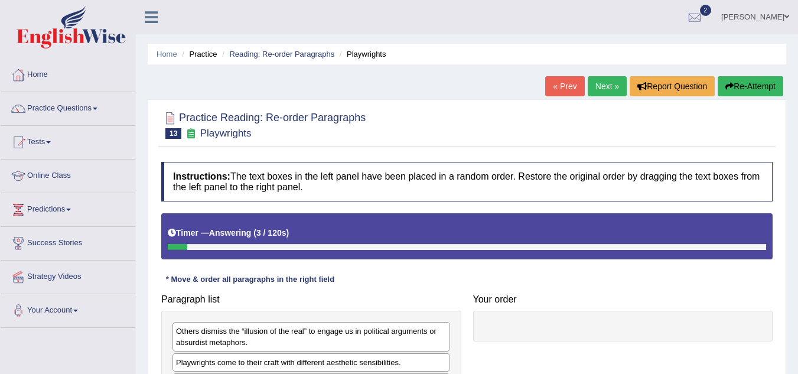
click at [687, 18] on div at bounding box center [695, 18] width 18 height 18
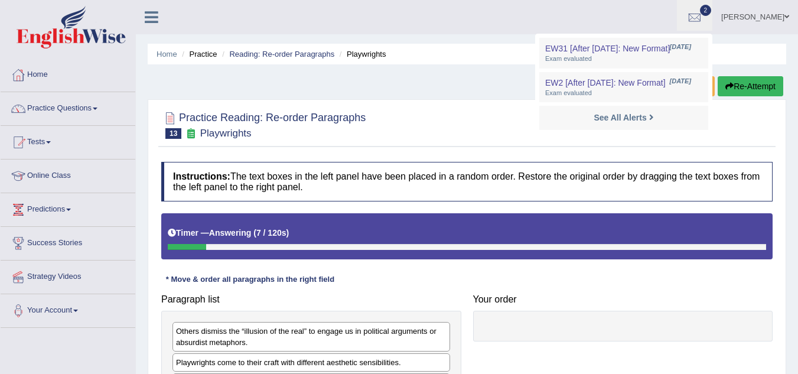
click at [518, 22] on ul "Vinusha Jayasinghe Toggle navigation Username: Vinusha Access Type: Online Subs…" at bounding box center [566, 17] width 464 height 34
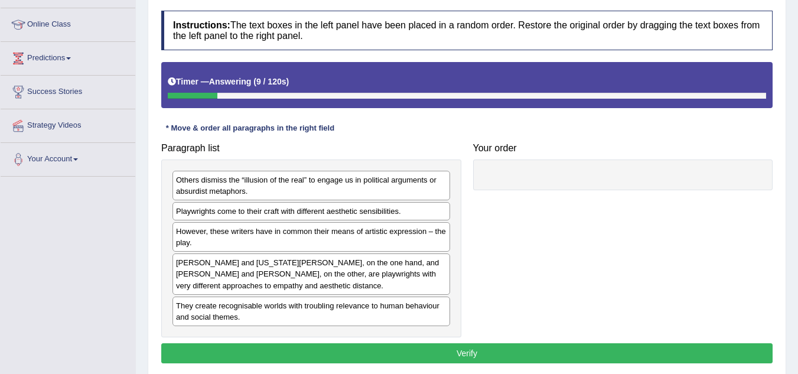
scroll to position [152, 0]
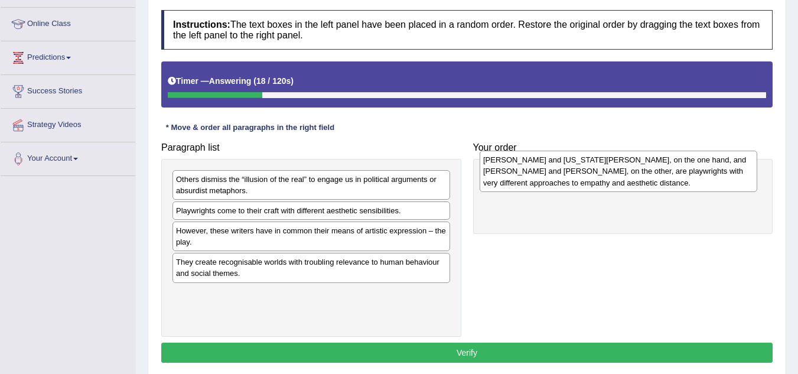
drag, startPoint x: 231, startPoint y: 278, endPoint x: 535, endPoint y: 177, distance: 320.3
click at [535, 177] on div "Thornton Wilder and Tennessee Williams, on the one hand, and Bertolt Brecht and…" at bounding box center [619, 171] width 278 height 41
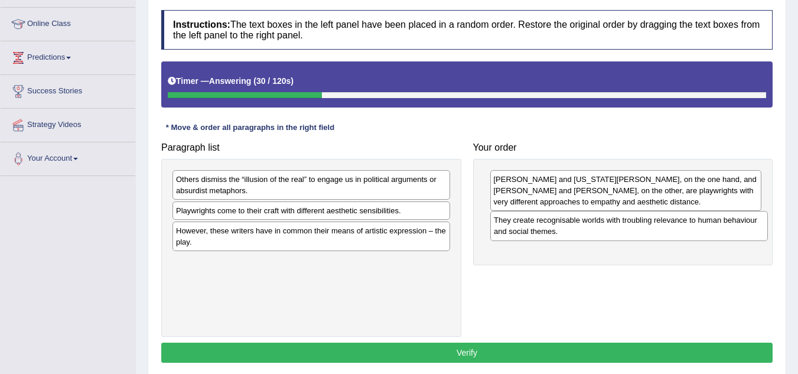
drag, startPoint x: 317, startPoint y: 272, endPoint x: 634, endPoint y: 230, distance: 320.1
click at [634, 230] on div "They create recognisable worlds with troubling relevance to human behaviour and…" at bounding box center [629, 226] width 278 height 30
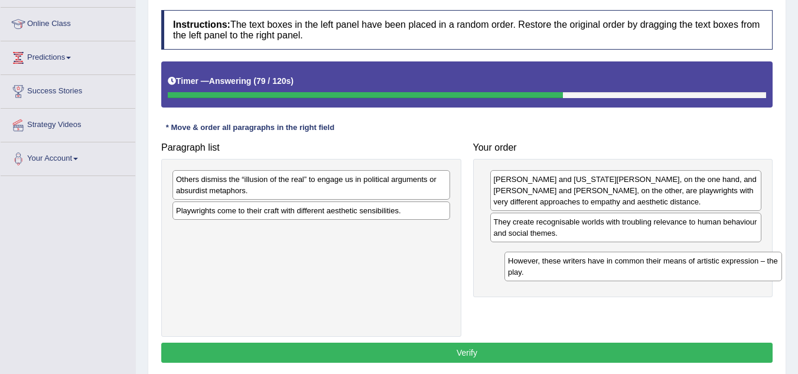
drag, startPoint x: 324, startPoint y: 230, endPoint x: 641, endPoint y: 250, distance: 316.8
click at [641, 252] on div "However, these writers have in common their means of artistic expression – the …" at bounding box center [644, 267] width 278 height 30
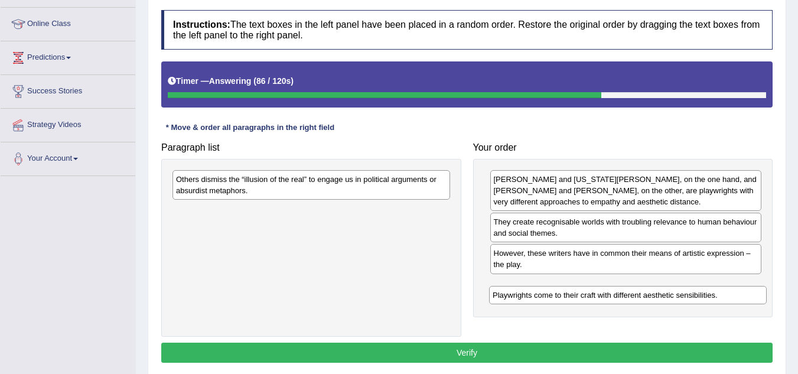
drag, startPoint x: 259, startPoint y: 210, endPoint x: 576, endPoint y: 291, distance: 327.1
click at [576, 291] on div "Playwrights come to their craft with different aesthetic sensibilities." at bounding box center [628, 295] width 278 height 18
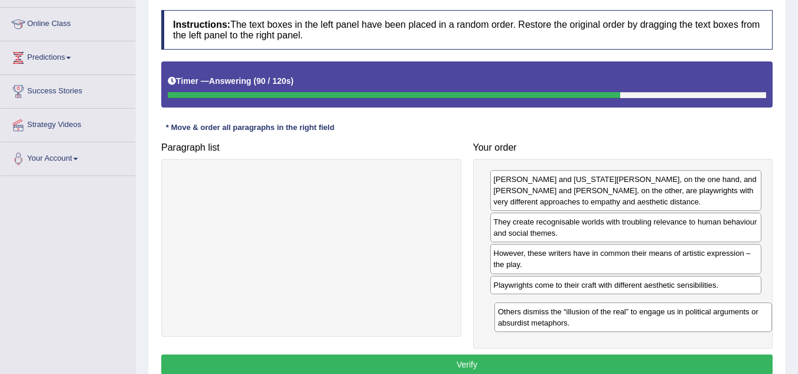
drag, startPoint x: 282, startPoint y: 187, endPoint x: 604, endPoint y: 320, distance: 348.2
click at [604, 320] on div "Others dismiss the “illusion of the real” to engage us in political arguments o…" at bounding box center [634, 318] width 278 height 30
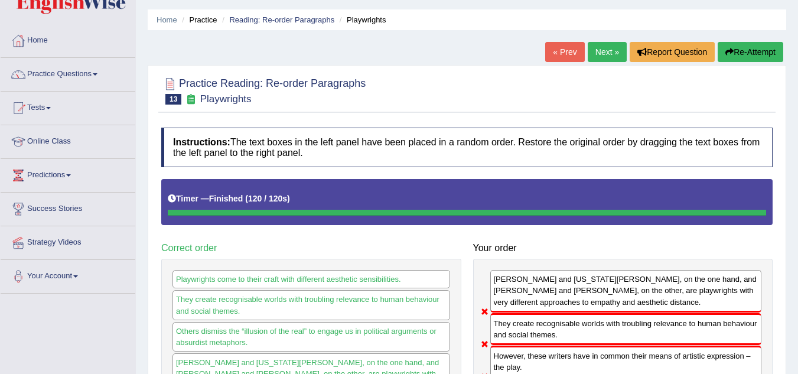
scroll to position [34, 0]
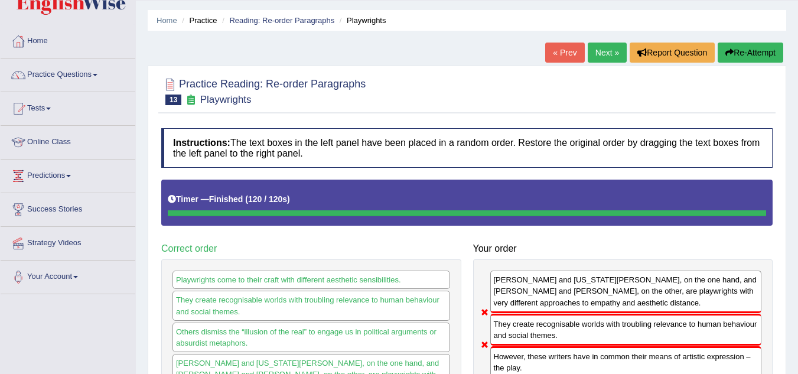
click at [751, 56] on button "Re-Attempt" at bounding box center [751, 53] width 66 height 20
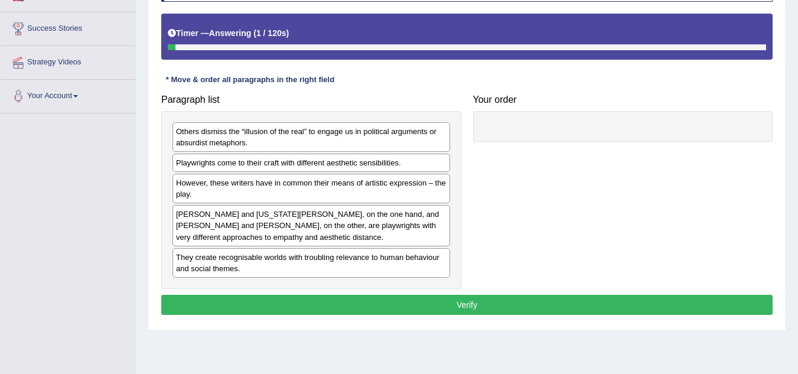
scroll to position [187, 0]
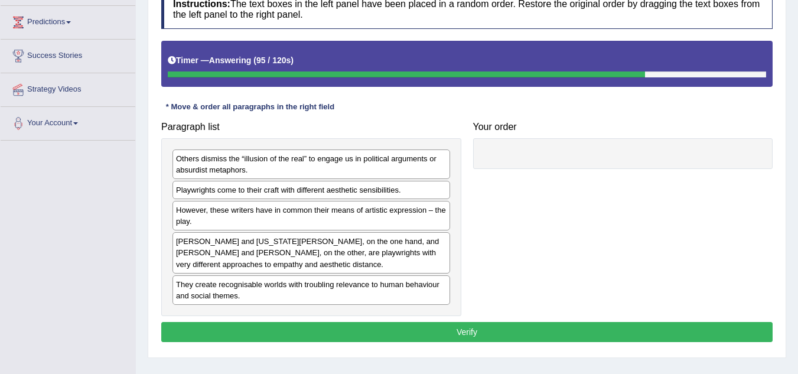
click at [430, 331] on button "Verify" at bounding box center [467, 332] width 612 height 20
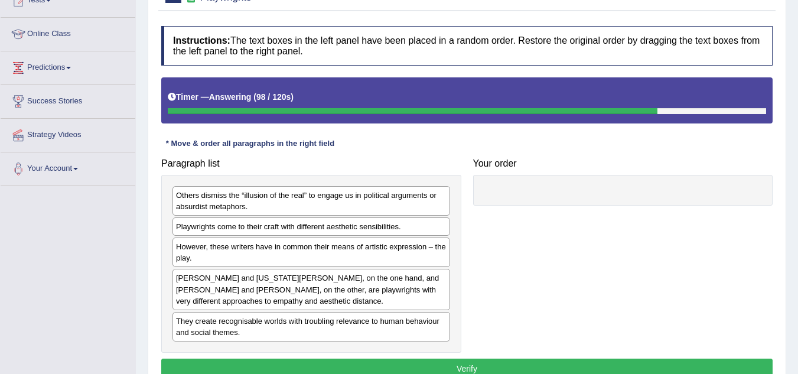
scroll to position [128, 0]
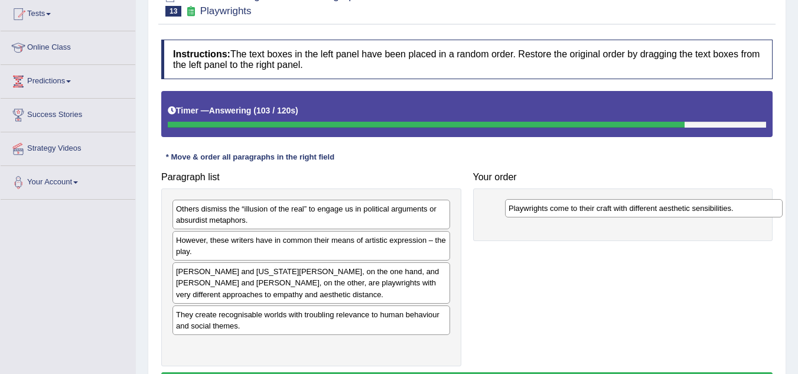
drag, startPoint x: 242, startPoint y: 242, endPoint x: 578, endPoint y: 205, distance: 338.2
click at [578, 205] on div "Playwrights come to their craft with different aesthetic sensibilities." at bounding box center [644, 208] width 278 height 18
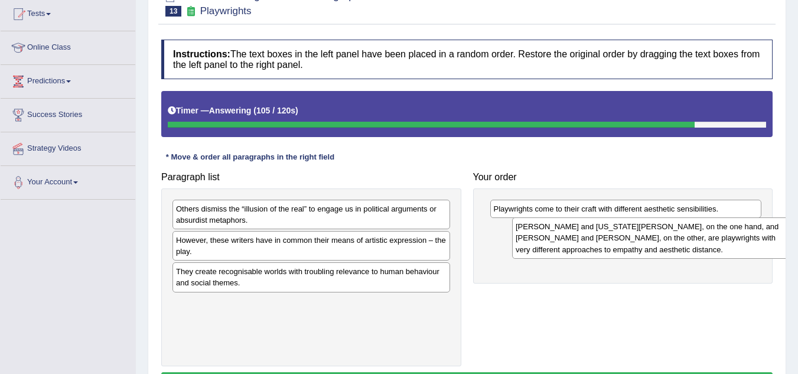
drag, startPoint x: 310, startPoint y: 280, endPoint x: 625, endPoint y: 241, distance: 317.4
click at [625, 241] on div "[PERSON_NAME] and [US_STATE][PERSON_NAME], on the one hand, and [PERSON_NAME] a…" at bounding box center [651, 237] width 278 height 41
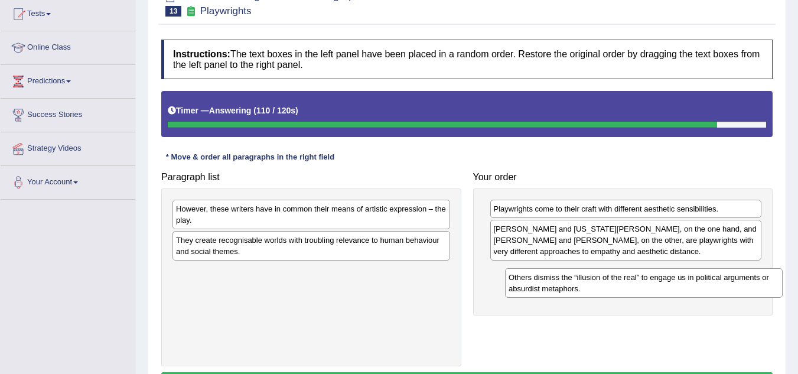
drag, startPoint x: 229, startPoint y: 222, endPoint x: 550, endPoint y: 291, distance: 328.8
click at [554, 291] on div "Others dismiss the “illusion of the real” to engage us in political arguments o…" at bounding box center [644, 283] width 278 height 30
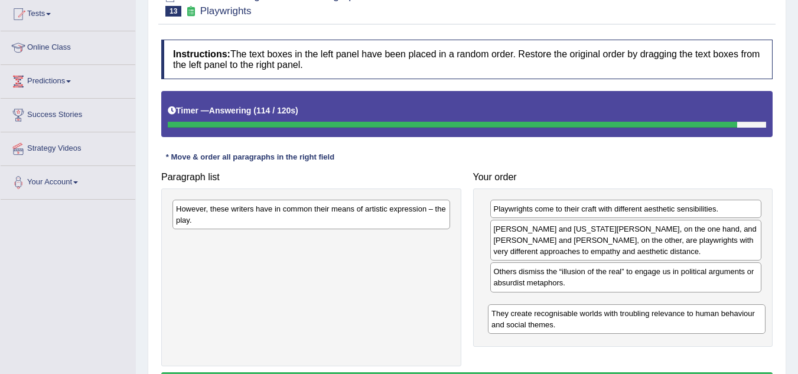
drag, startPoint x: 228, startPoint y: 246, endPoint x: 527, endPoint y: 314, distance: 307.3
click at [527, 314] on div "They create recognisable worlds with troubling relevance to human behaviour and…" at bounding box center [627, 319] width 278 height 30
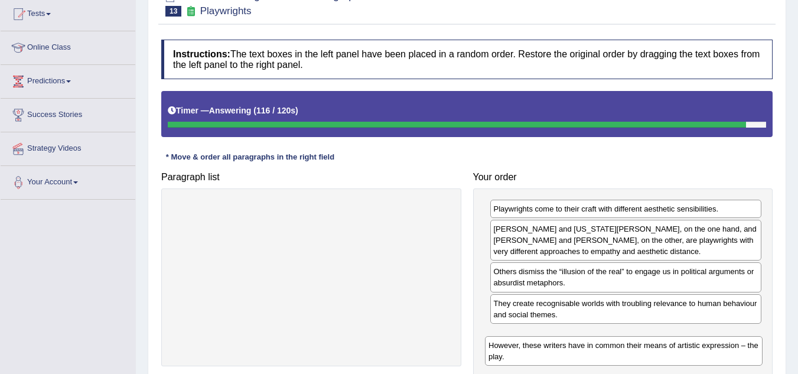
drag, startPoint x: 380, startPoint y: 219, endPoint x: 687, endPoint y: 352, distance: 334.8
click at [692, 355] on div "However, these writers have in common their means of artistic expression – the …" at bounding box center [624, 351] width 278 height 30
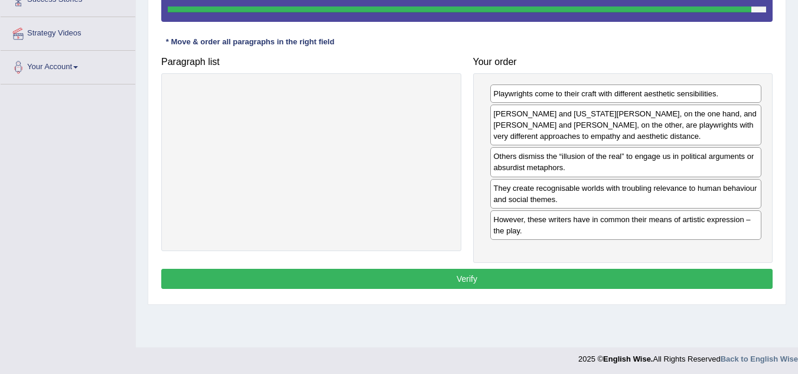
scroll to position [246, 0]
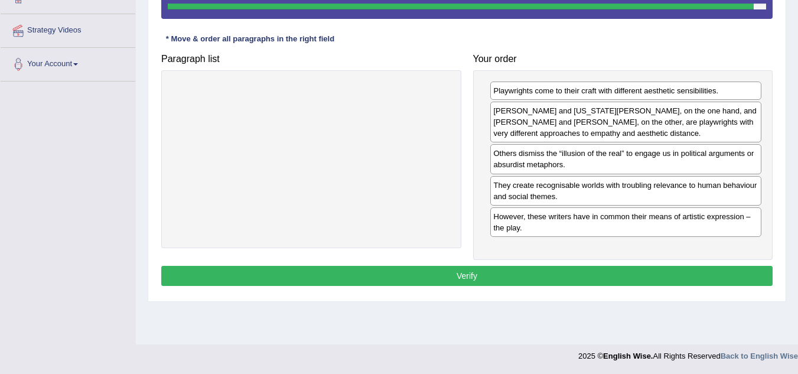
click at [483, 271] on button "Verify" at bounding box center [467, 276] width 612 height 20
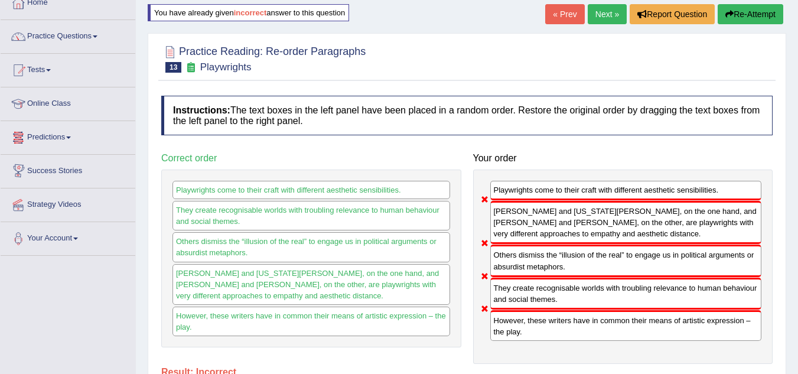
scroll to position [69, 0]
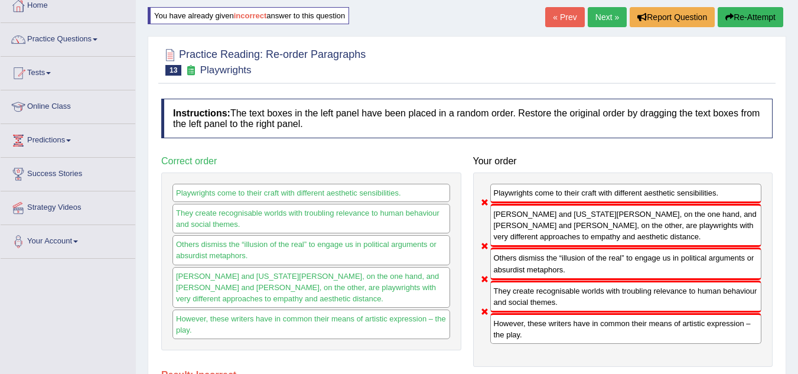
click at [607, 12] on link "Next »" at bounding box center [607, 17] width 39 height 20
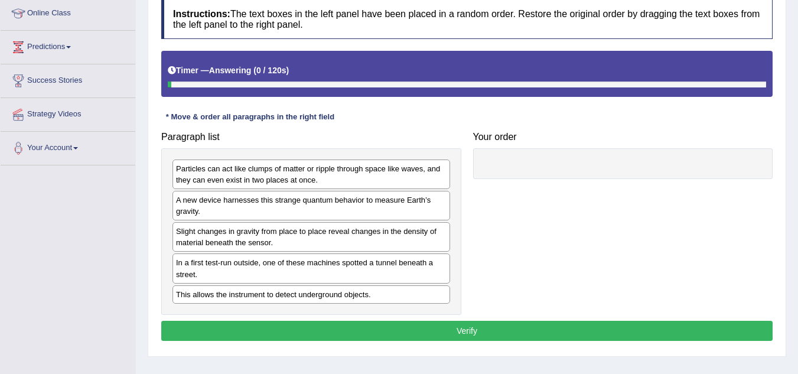
scroll to position [177, 0]
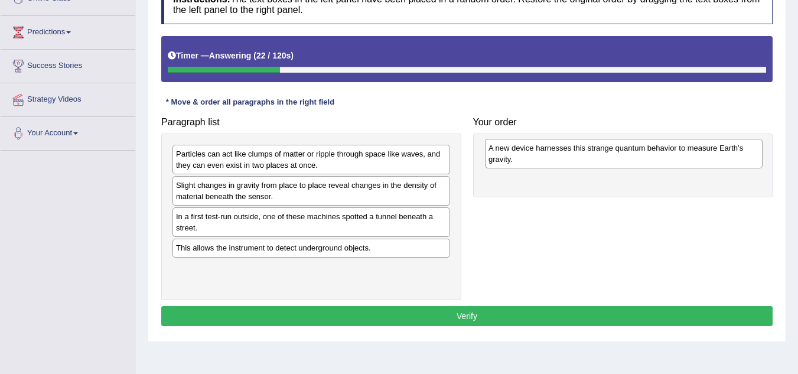
drag, startPoint x: 339, startPoint y: 190, endPoint x: 652, endPoint y: 157, distance: 314.9
click at [652, 153] on div "A new device harnesses this strange quantum behavior to measure Earth’s gravity." at bounding box center [624, 154] width 278 height 30
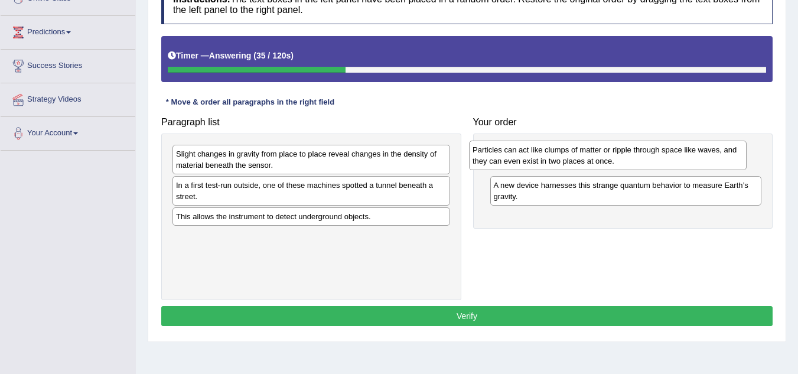
drag, startPoint x: 378, startPoint y: 163, endPoint x: 674, endPoint y: 159, distance: 296.7
click at [674, 159] on div "Particles can act like clumps of matter or ripple through space like waves, and…" at bounding box center [608, 156] width 278 height 30
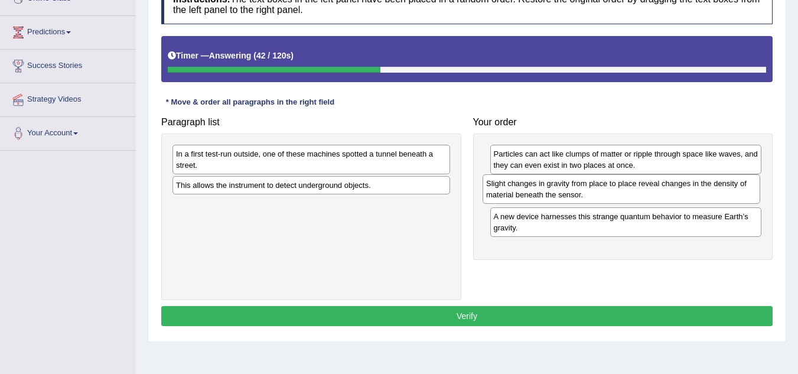
drag, startPoint x: 294, startPoint y: 163, endPoint x: 605, endPoint y: 192, distance: 311.6
click at [605, 192] on div "Slight changes in gravity from place to place reveal changes in the density of …" at bounding box center [622, 189] width 278 height 30
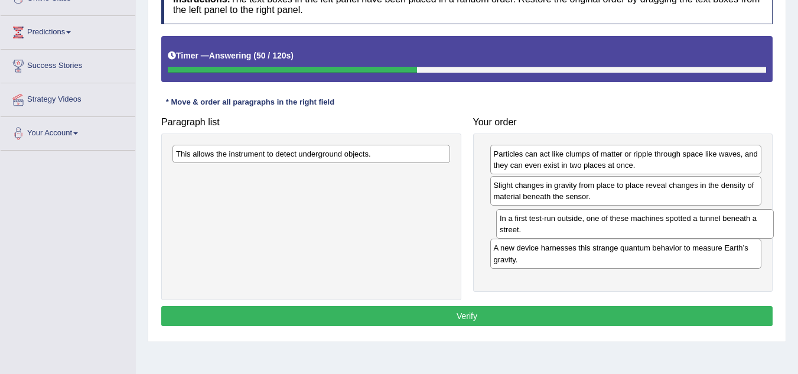
drag, startPoint x: 541, startPoint y: 200, endPoint x: 690, endPoint y: 231, distance: 151.6
click at [690, 231] on div "In a first test-run outside, one of these machines spotted a tunnel beneath a s…" at bounding box center [635, 224] width 278 height 30
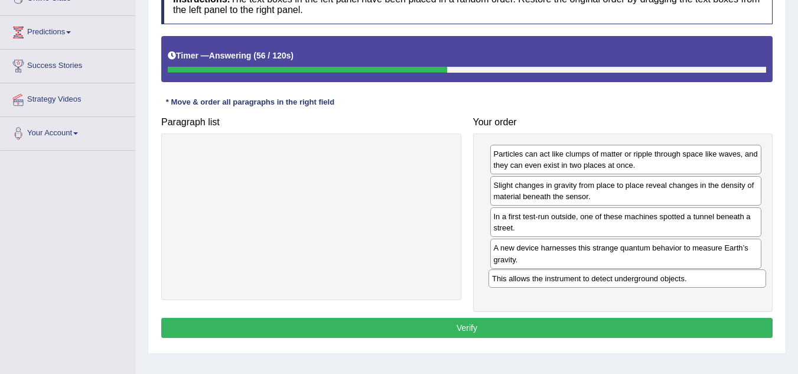
drag, startPoint x: 318, startPoint y: 156, endPoint x: 632, endPoint y: 281, distance: 338.4
click at [632, 281] on div "This allows the instrument to detect underground objects." at bounding box center [628, 278] width 278 height 18
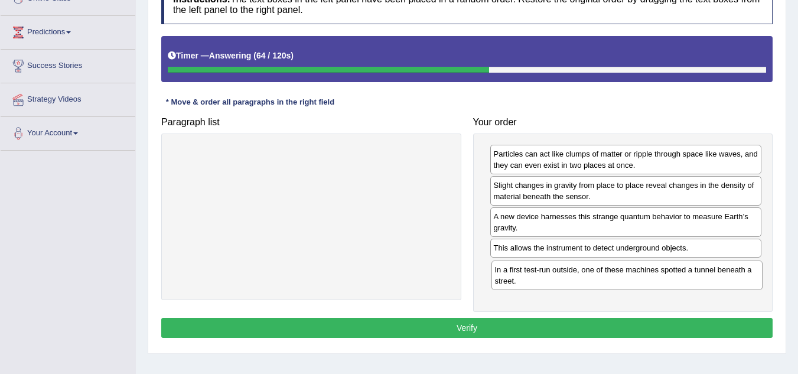
drag, startPoint x: 593, startPoint y: 222, endPoint x: 594, endPoint y: 273, distance: 51.4
click at [594, 273] on div "In a first test-run outside, one of these machines spotted a tunnel beneath a s…" at bounding box center [628, 276] width 272 height 30
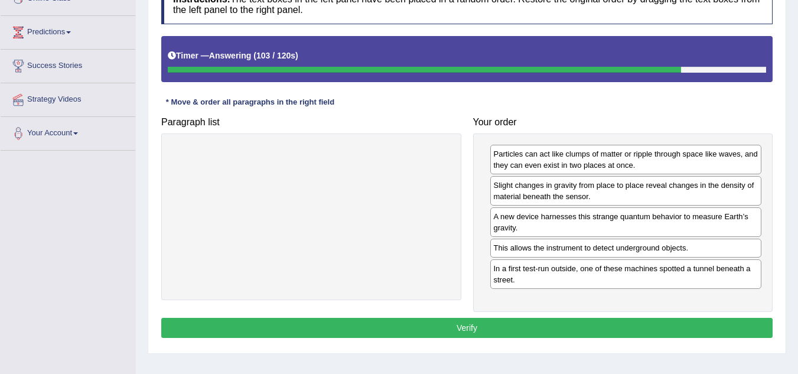
click at [547, 321] on button "Verify" at bounding box center [467, 328] width 612 height 20
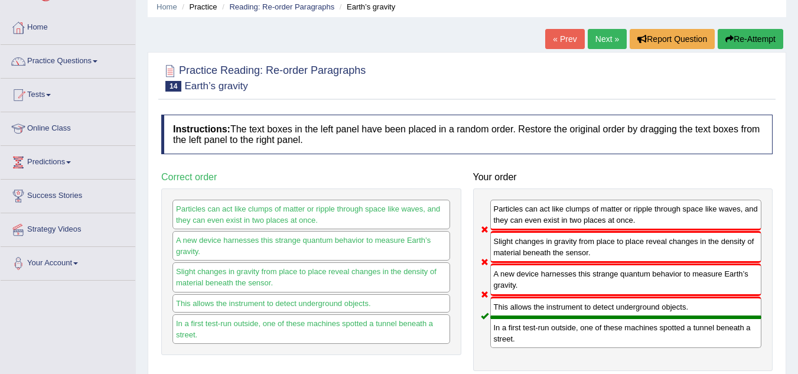
scroll to position [35, 0]
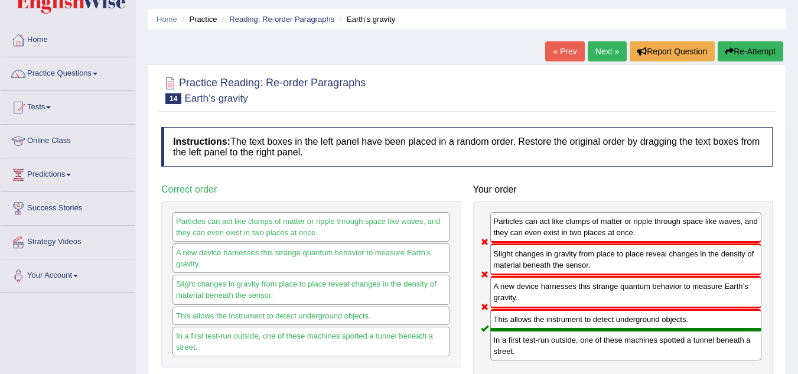
click at [593, 47] on link "Next »" at bounding box center [607, 51] width 39 height 20
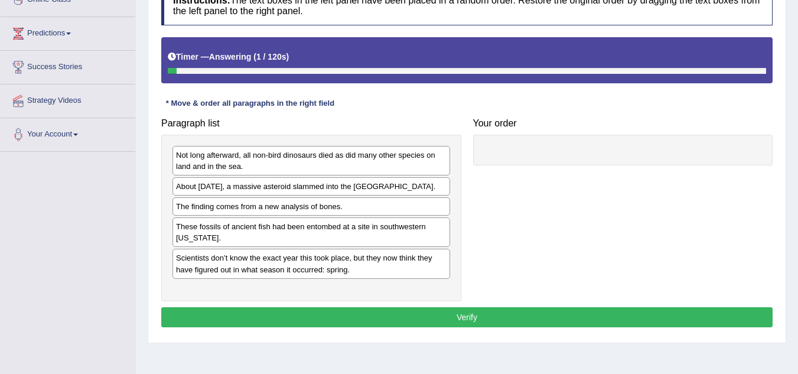
scroll to position [178, 0]
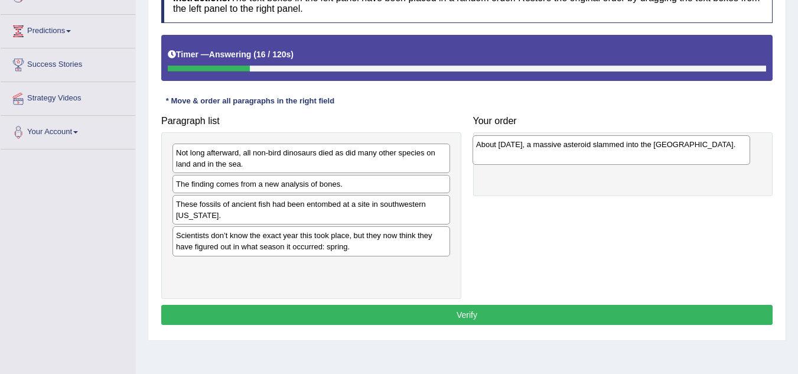
drag, startPoint x: 249, startPoint y: 190, endPoint x: 592, endPoint y: 150, distance: 345.1
click at [592, 150] on div "About [DATE], a massive asteroid slammed into the [GEOGRAPHIC_DATA]." at bounding box center [612, 150] width 278 height 30
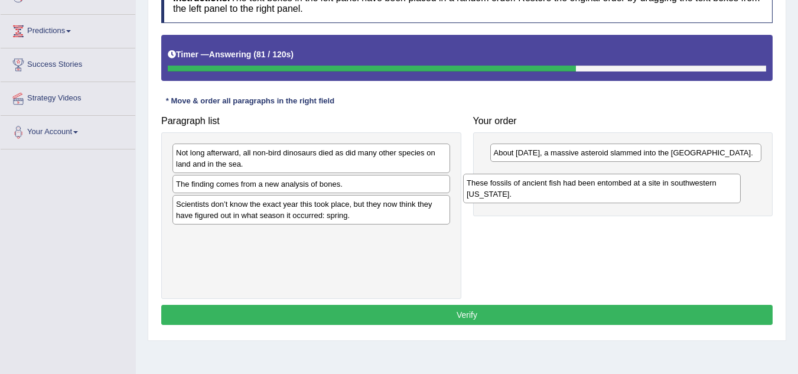
drag, startPoint x: 303, startPoint y: 212, endPoint x: 594, endPoint y: 191, distance: 292.7
click at [594, 191] on div "These fossils of ancient fish had been entombed at a site in southwestern [US_S…" at bounding box center [602, 189] width 278 height 30
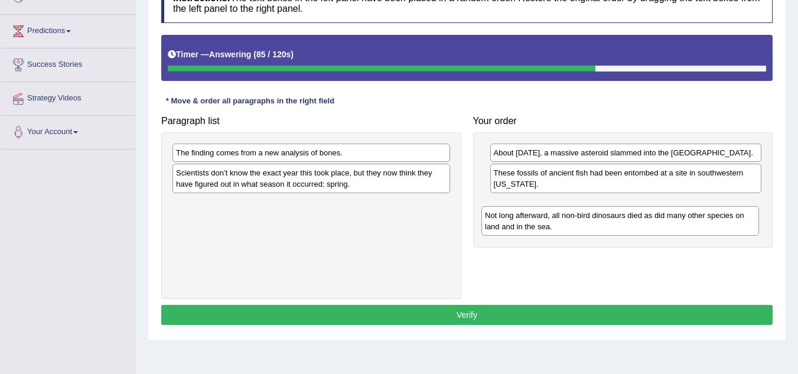
drag, startPoint x: 241, startPoint y: 160, endPoint x: 550, endPoint y: 222, distance: 315.9
click at [550, 222] on div "Not long afterward, all non-bird dinosaurs died as did many other species on la…" at bounding box center [621, 221] width 278 height 30
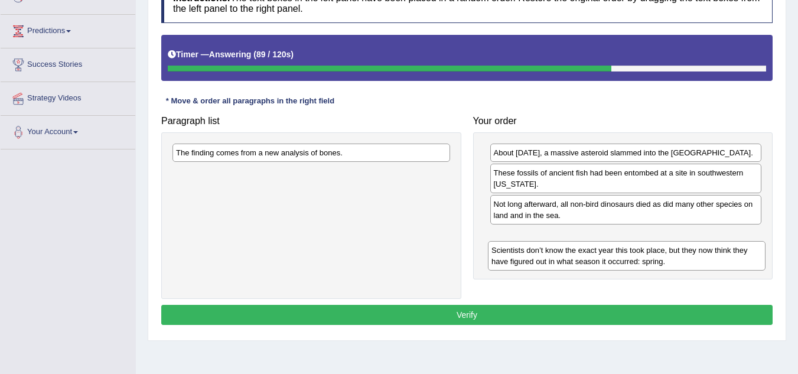
drag, startPoint x: 292, startPoint y: 173, endPoint x: 607, endPoint y: 251, distance: 324.9
click at [607, 251] on div "Scientists don’t know the exact year this took place, but they now think they h…" at bounding box center [627, 256] width 278 height 30
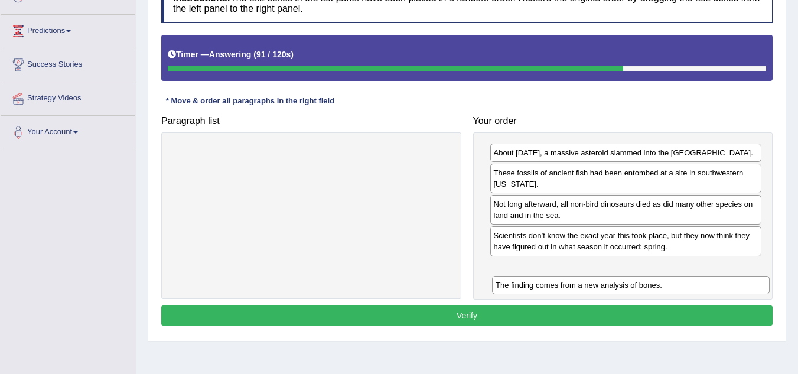
drag, startPoint x: 321, startPoint y: 154, endPoint x: 641, endPoint y: 285, distance: 346.1
click at [641, 285] on div "The finding comes from a new analysis of bones." at bounding box center [631, 285] width 278 height 18
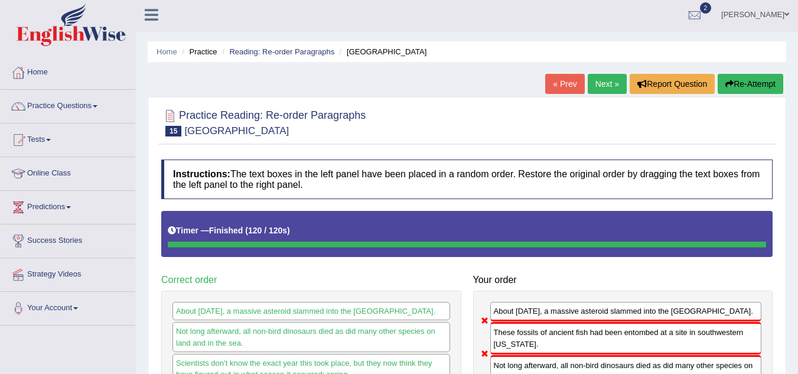
scroll to position [0, 0]
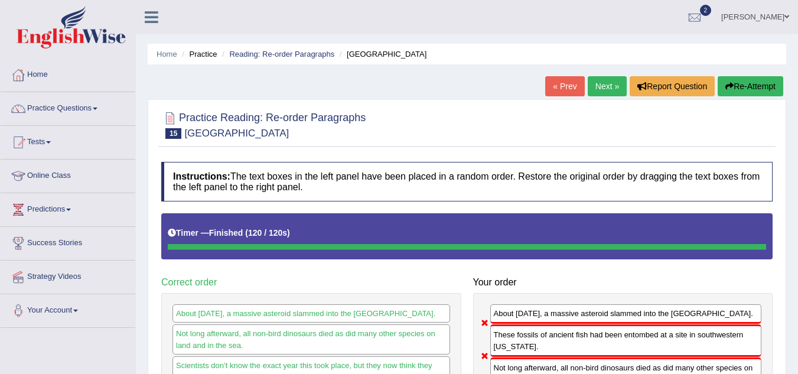
click at [750, 96] on button "Re-Attempt" at bounding box center [751, 86] width 66 height 20
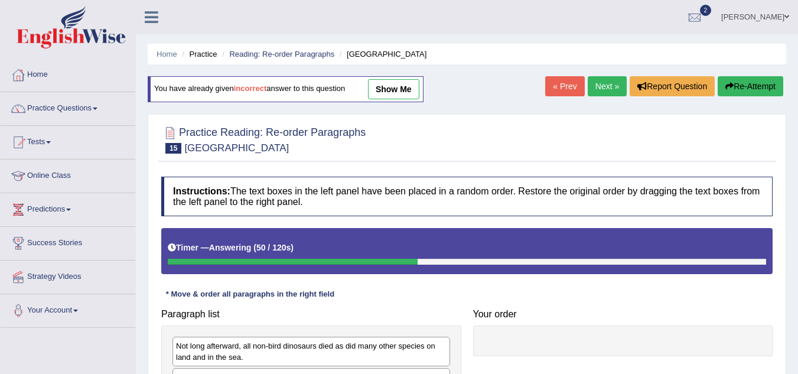
click at [741, 87] on button "Re-Attempt" at bounding box center [751, 86] width 66 height 20
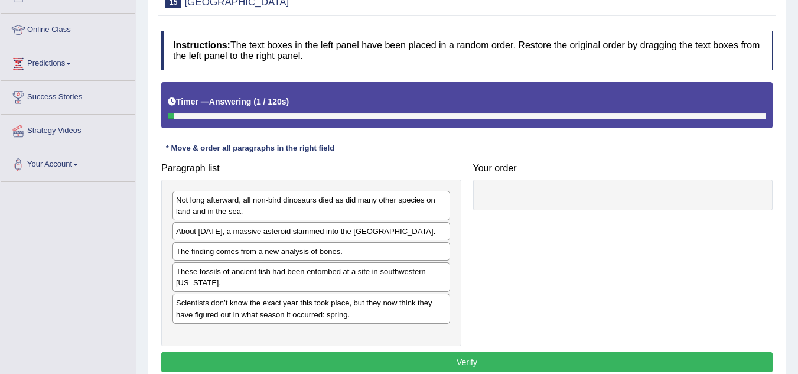
scroll to position [148, 0]
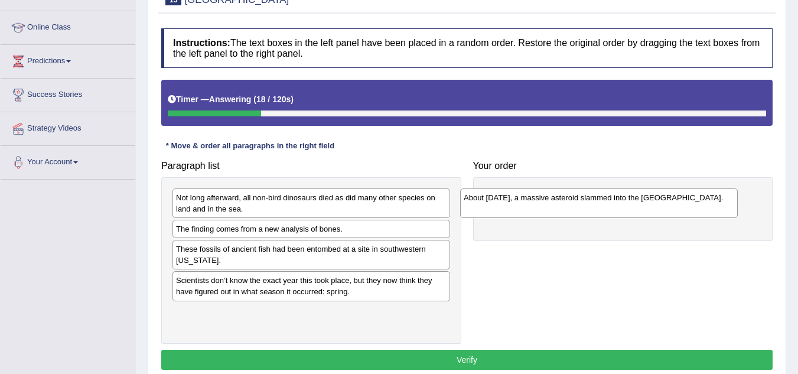
drag, startPoint x: 382, startPoint y: 236, endPoint x: 670, endPoint y: 204, distance: 290.1
click at [670, 204] on div "About 66 million years ago, a massive asteroid slammed into the Gulf of Mexico." at bounding box center [599, 204] width 278 height 30
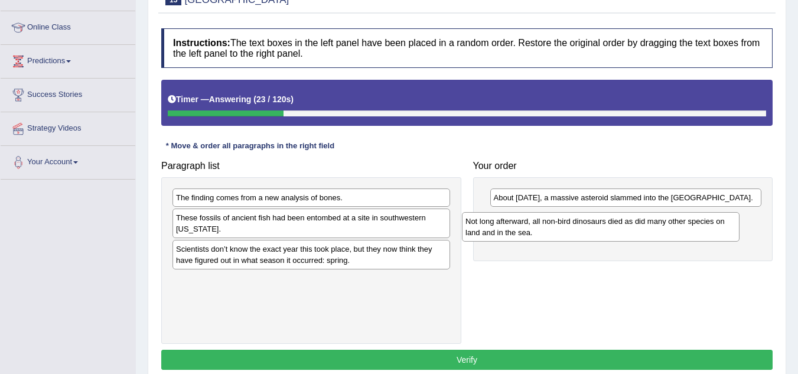
drag, startPoint x: 323, startPoint y: 204, endPoint x: 622, endPoint y: 232, distance: 300.3
click at [622, 232] on div "Not long afterward, all non-bird dinosaurs died as did many other species on la…" at bounding box center [601, 227] width 278 height 30
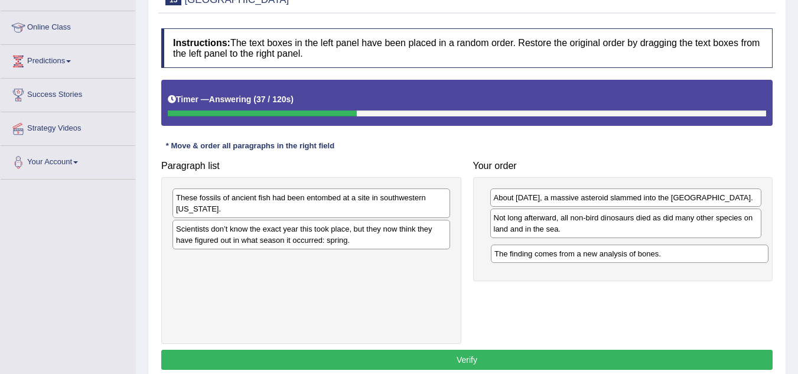
drag, startPoint x: 360, startPoint y: 197, endPoint x: 677, endPoint y: 256, distance: 322.1
click at [677, 256] on div "The finding comes from a new analysis of bones." at bounding box center [630, 254] width 278 height 18
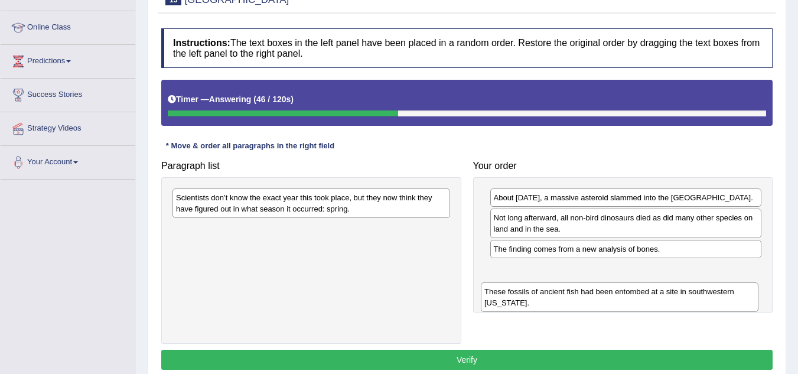
drag, startPoint x: 336, startPoint y: 206, endPoint x: 642, endPoint y: 300, distance: 320.4
click at [642, 300] on div "These fossils of ancient fish had been entombed at a site in southwestern North…" at bounding box center [620, 297] width 278 height 30
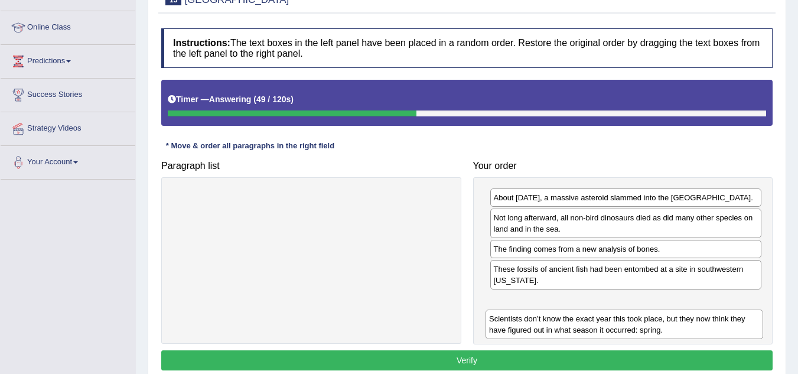
drag, startPoint x: 347, startPoint y: 208, endPoint x: 660, endPoint y: 329, distance: 335.8
click at [660, 329] on div "Scientists don’t know the exact year this took place, but they now think they h…" at bounding box center [625, 325] width 278 height 30
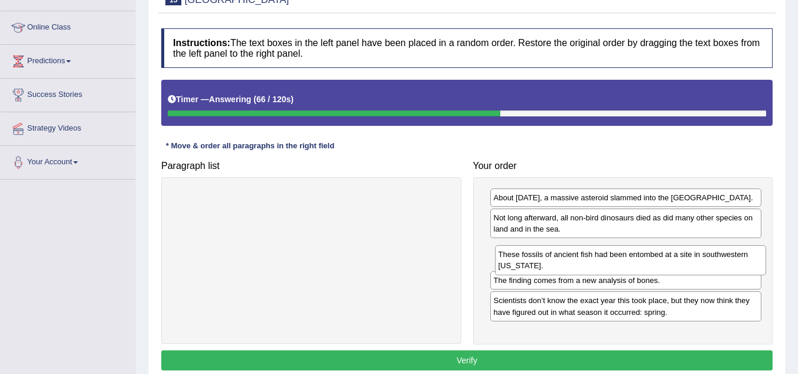
drag, startPoint x: 538, startPoint y: 291, endPoint x: 544, endPoint y: 267, distance: 25.4
click at [544, 267] on div "These fossils of ancient fish had been entombed at a site in southwestern North…" at bounding box center [631, 260] width 272 height 30
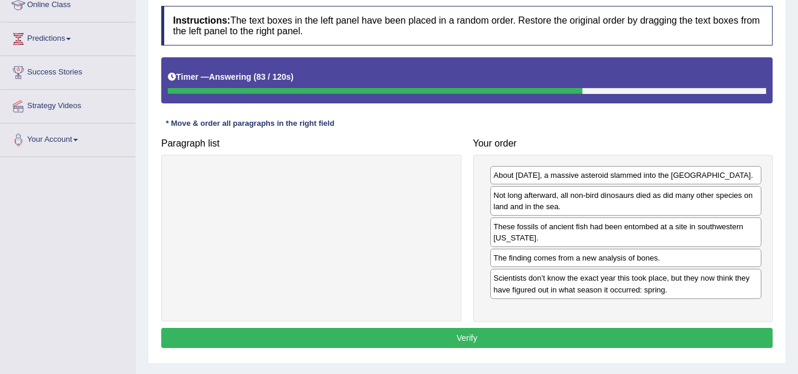
scroll to position [172, 0]
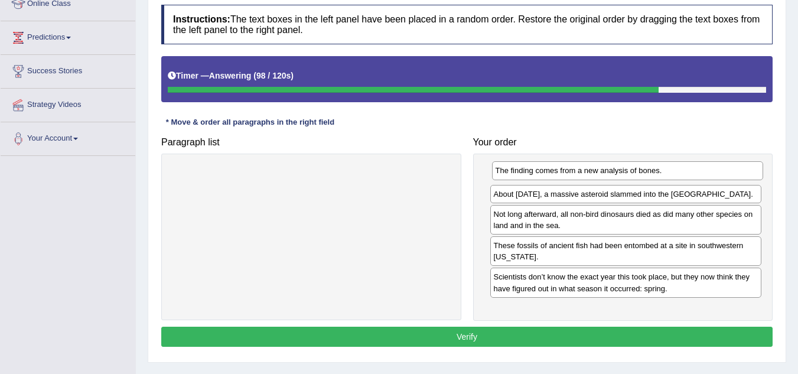
drag, startPoint x: 560, startPoint y: 272, endPoint x: 562, endPoint y: 176, distance: 96.3
click at [562, 176] on div "The finding comes from a new analysis of bones." at bounding box center [628, 170] width 272 height 18
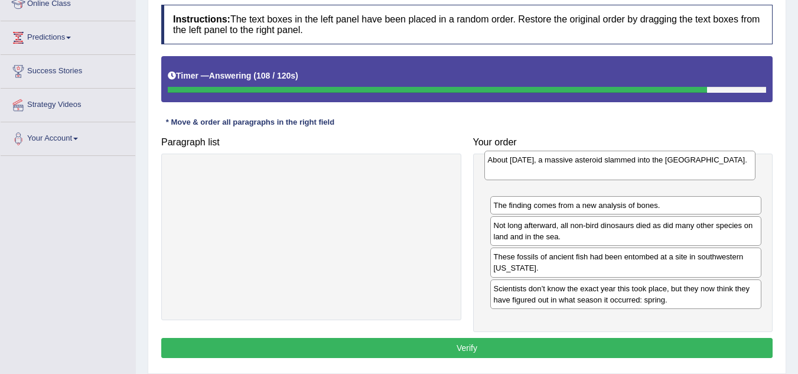
drag, startPoint x: 535, startPoint y: 205, endPoint x: 530, endPoint y: 171, distance: 34.7
click at [530, 171] on div "About 66 million years ago, a massive asteroid slammed into the Gulf of Mexico." at bounding box center [621, 166] width 272 height 30
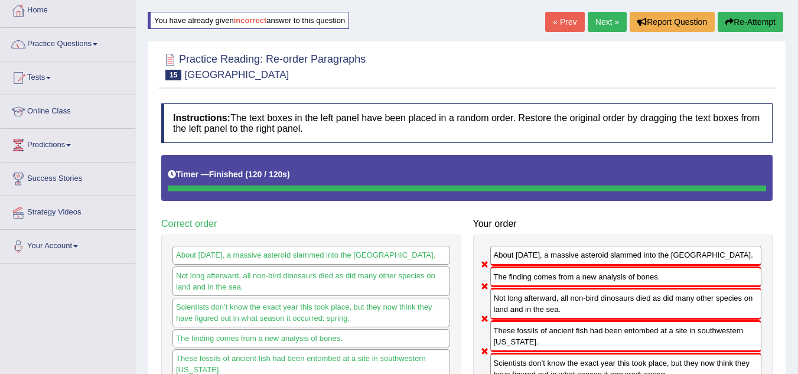
scroll to position [62, 0]
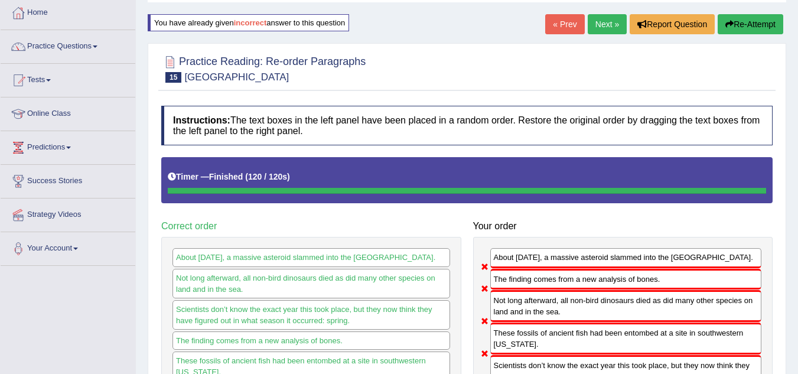
click at [619, 25] on link "Next »" at bounding box center [607, 24] width 39 height 20
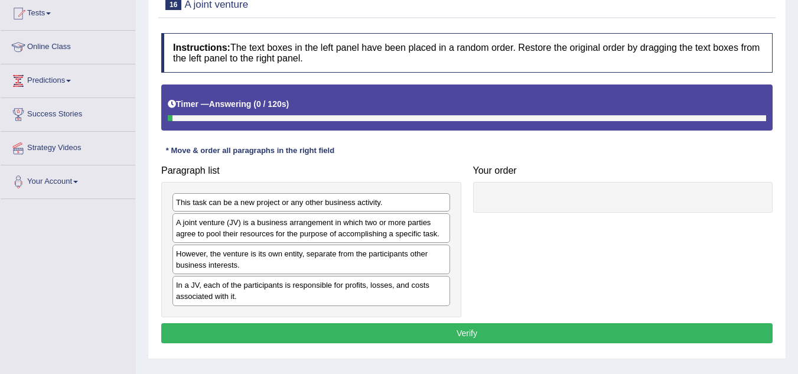
scroll to position [130, 0]
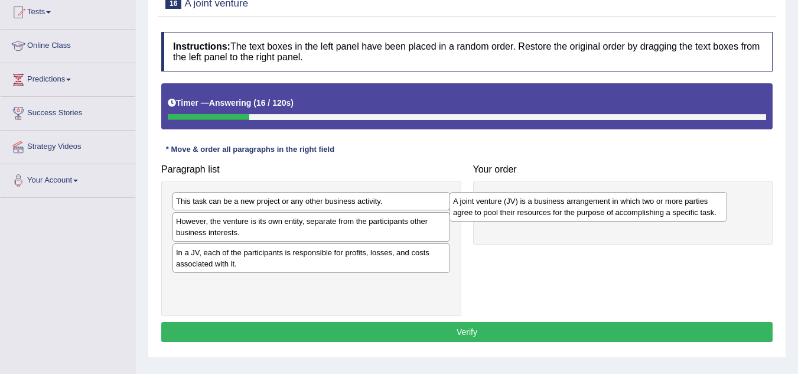
drag, startPoint x: 339, startPoint y: 228, endPoint x: 628, endPoint y: 199, distance: 291.1
click at [628, 199] on div "A joint venture (JV) is a business arrangement in which two or more parties agr…" at bounding box center [589, 207] width 278 height 30
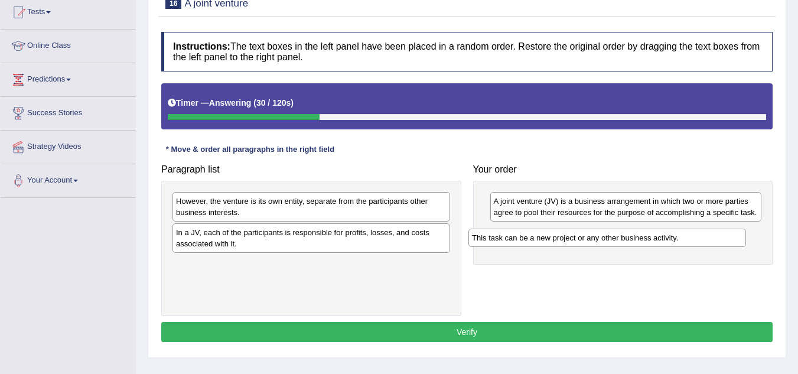
drag, startPoint x: 380, startPoint y: 203, endPoint x: 679, endPoint y: 239, distance: 301.2
click at [679, 239] on div "This task can be a new project or any other business activity." at bounding box center [608, 238] width 278 height 18
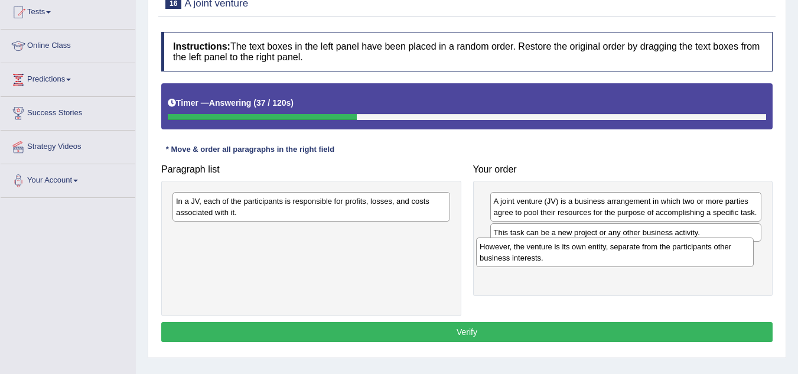
drag, startPoint x: 384, startPoint y: 205, endPoint x: 690, endPoint y: 251, distance: 309.0
click at [690, 251] on div "However, the venture is its own entity, separate from the participants other bu…" at bounding box center [615, 253] width 278 height 30
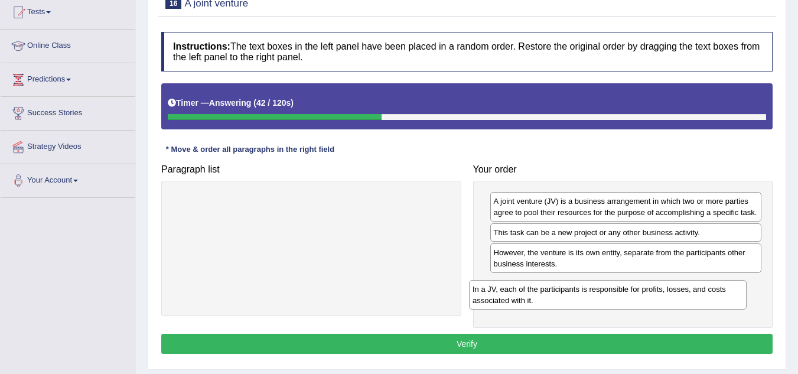
drag, startPoint x: 312, startPoint y: 206, endPoint x: 610, endPoint y: 294, distance: 310.6
click at [610, 294] on div "In a JV, each of the participants is responsible for profits, losses, and costs…" at bounding box center [608, 295] width 278 height 30
click at [581, 337] on button "Verify" at bounding box center [467, 344] width 612 height 20
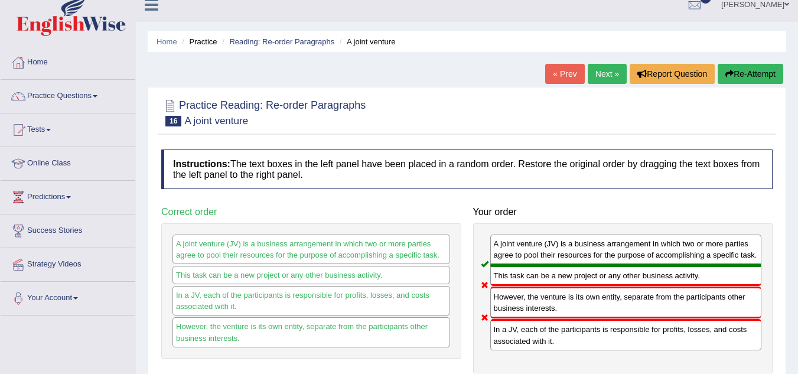
scroll to position [12, 0]
click at [597, 75] on link "Next »" at bounding box center [607, 74] width 39 height 20
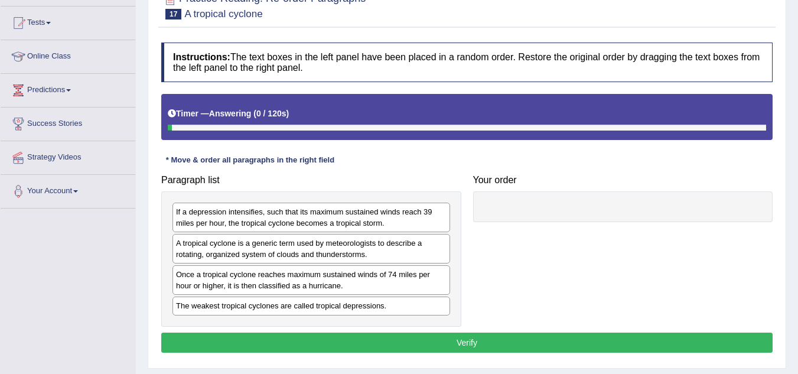
scroll to position [123, 0]
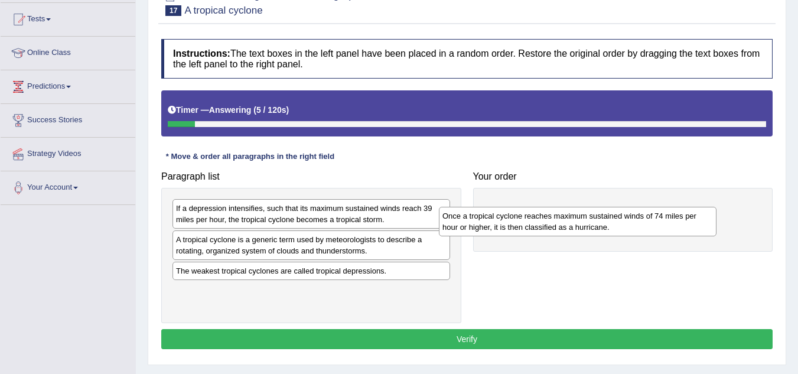
drag, startPoint x: 344, startPoint y: 287, endPoint x: 670, endPoint y: 225, distance: 331.6
click at [670, 225] on div "Once a tropical cyclone reaches maximum sustained winds of 74 miles per hour or…" at bounding box center [578, 222] width 278 height 30
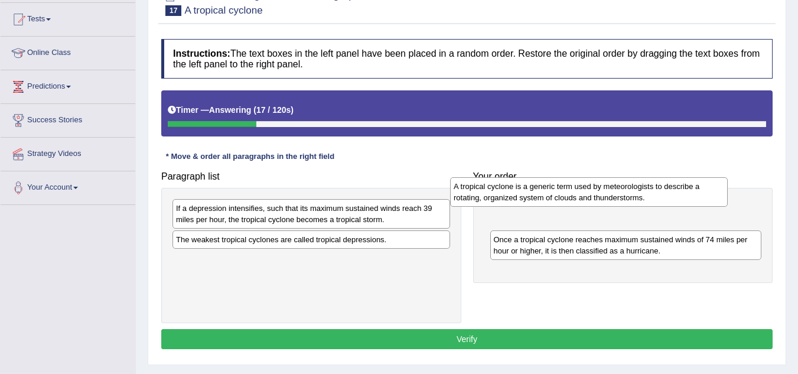
drag, startPoint x: 345, startPoint y: 252, endPoint x: 626, endPoint y: 199, distance: 286.3
click at [626, 199] on div "A tropical cyclone is a generic term used by meteorologists to describe a rotat…" at bounding box center [589, 192] width 278 height 30
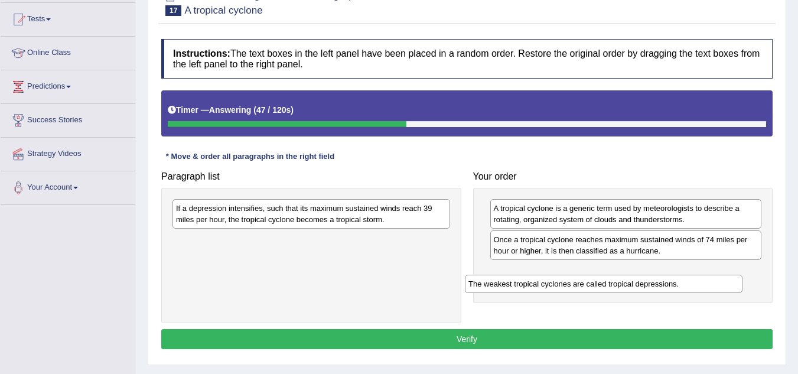
drag, startPoint x: 340, startPoint y: 248, endPoint x: 633, endPoint y: 291, distance: 296.3
click at [633, 291] on div "The weakest tropical cyclones are called tropical depressions." at bounding box center [604, 284] width 278 height 18
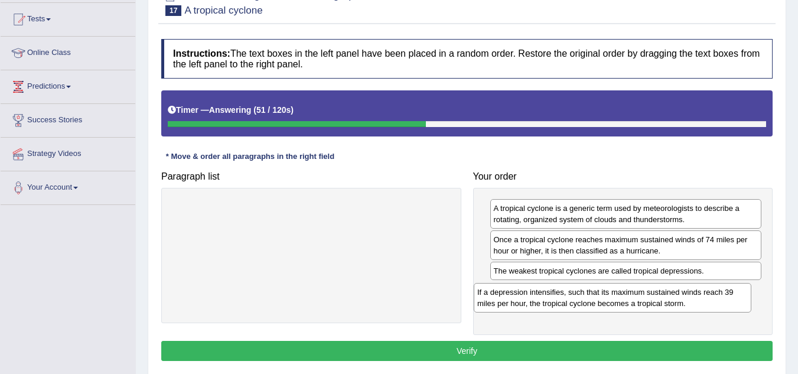
drag, startPoint x: 386, startPoint y: 213, endPoint x: 690, endPoint y: 297, distance: 315.1
click at [690, 297] on div "If a depression intensifies, such that its maximum sustained winds reach 39 mil…" at bounding box center [613, 298] width 278 height 30
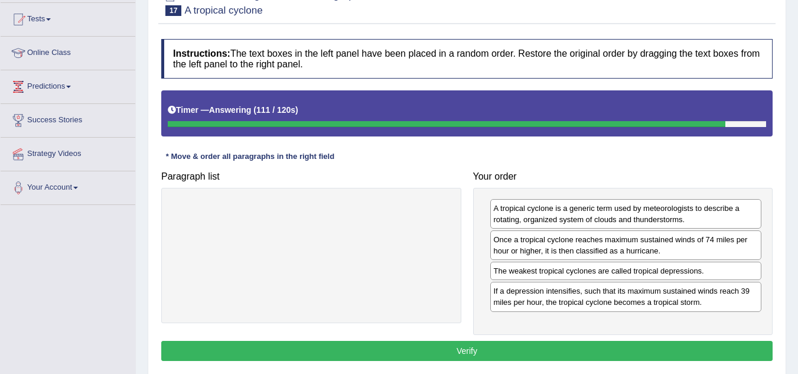
click at [638, 347] on button "Verify" at bounding box center [467, 351] width 612 height 20
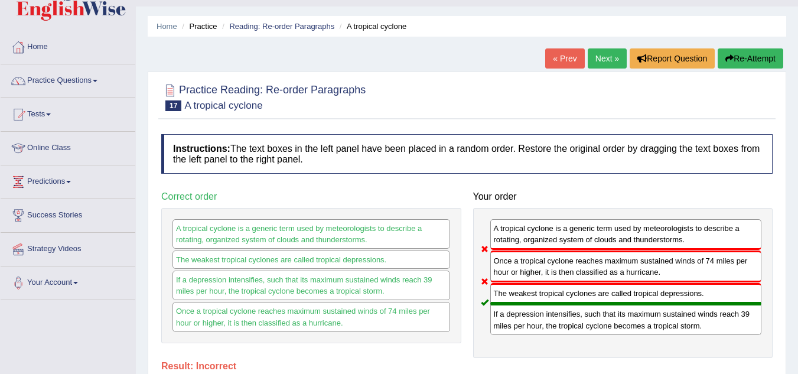
scroll to position [0, 0]
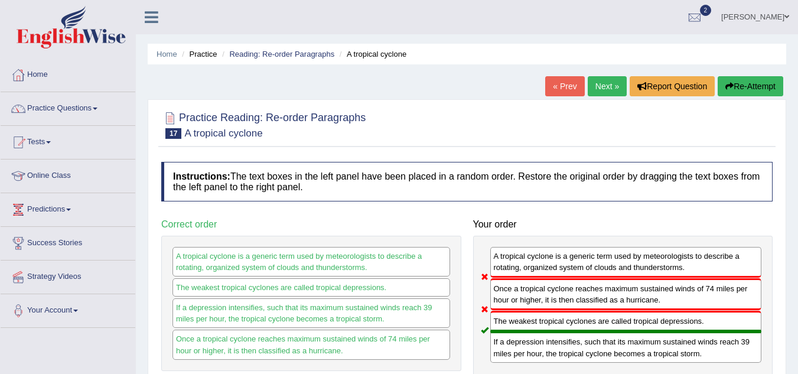
click at [592, 87] on link "Next »" at bounding box center [607, 86] width 39 height 20
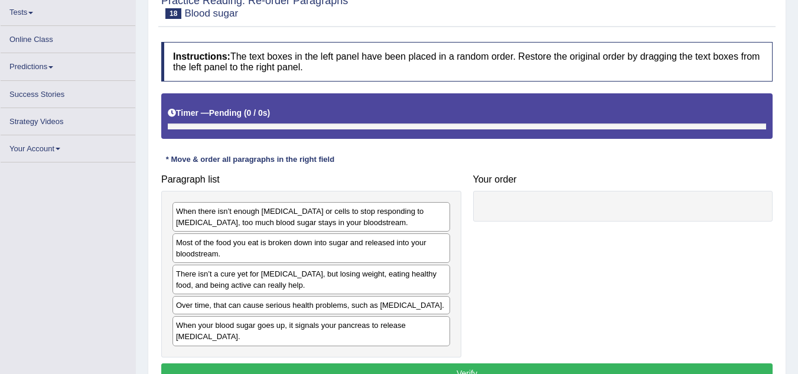
scroll to position [129, 0]
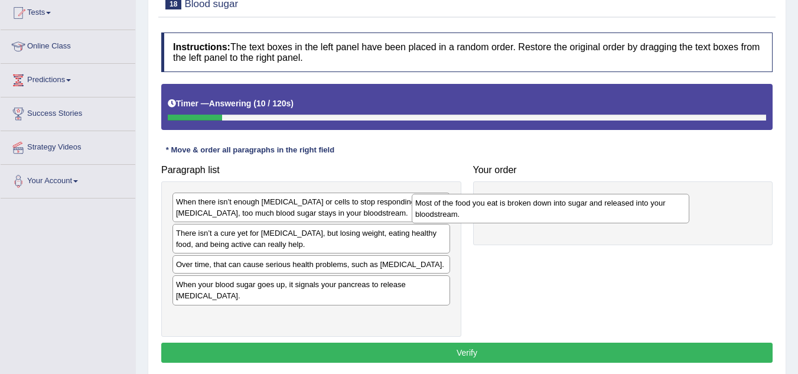
drag, startPoint x: 375, startPoint y: 235, endPoint x: 629, endPoint y: 203, distance: 255.5
click at [629, 203] on div "Most of the food you eat is broken down into sugar and released into your blood…" at bounding box center [551, 209] width 278 height 30
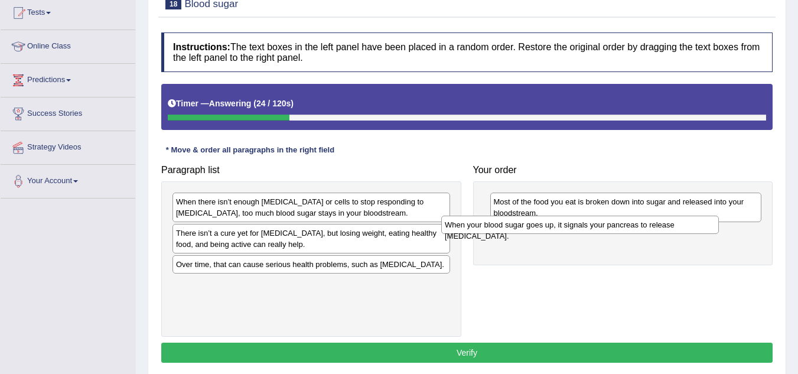
drag, startPoint x: 375, startPoint y: 286, endPoint x: 665, endPoint y: 229, distance: 295.2
click at [665, 229] on div "When your blood sugar goes up, it signals your pancreas to release insulin." at bounding box center [580, 225] width 278 height 18
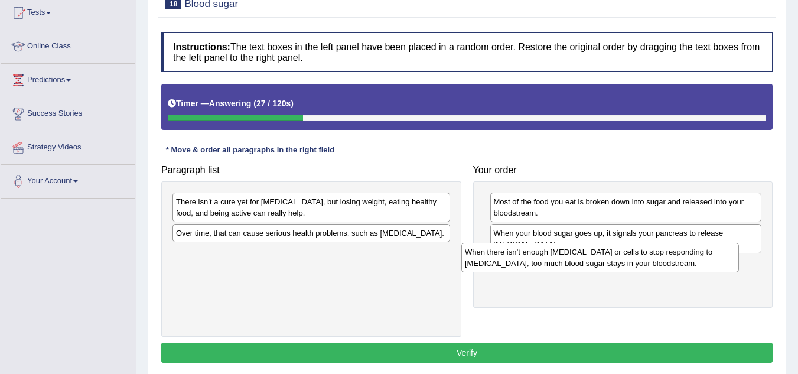
drag, startPoint x: 376, startPoint y: 212, endPoint x: 670, endPoint y: 261, distance: 297.9
click at [670, 261] on div "When there isn’t enough insulin or cells to stop responding to insulin, too muc…" at bounding box center [601, 258] width 278 height 30
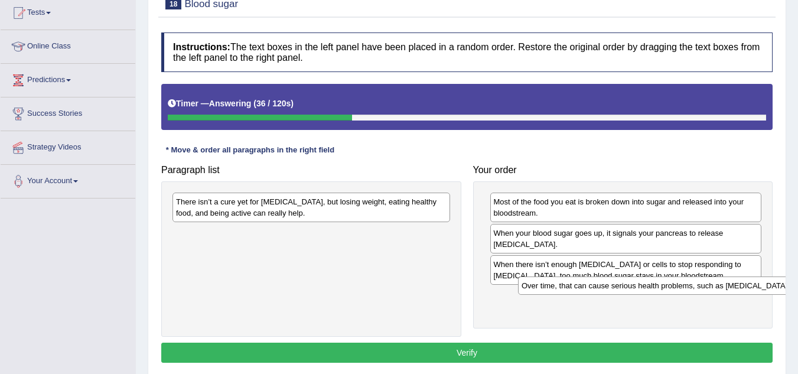
drag, startPoint x: 359, startPoint y: 235, endPoint x: 693, endPoint y: 287, distance: 338.6
click at [693, 287] on div "Over time, that can cause serious health problems, such as diabetes." at bounding box center [657, 286] width 278 height 18
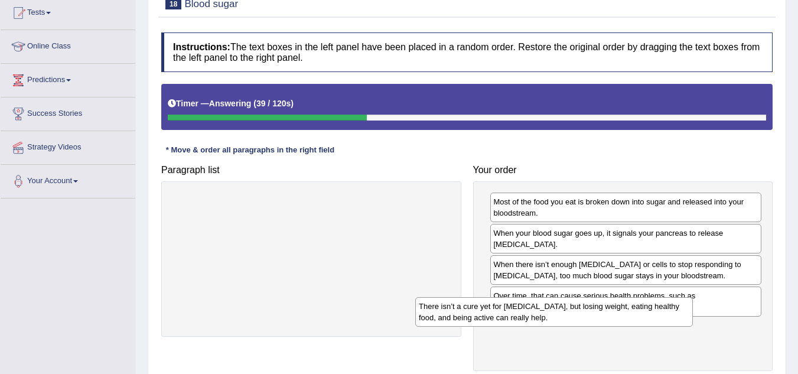
drag, startPoint x: 420, startPoint y: 214, endPoint x: 699, endPoint y: 310, distance: 295.5
click at [693, 310] on div "There isn’t a cure yet for diabetes, but losing weight, eating healthy food, an…" at bounding box center [554, 312] width 278 height 30
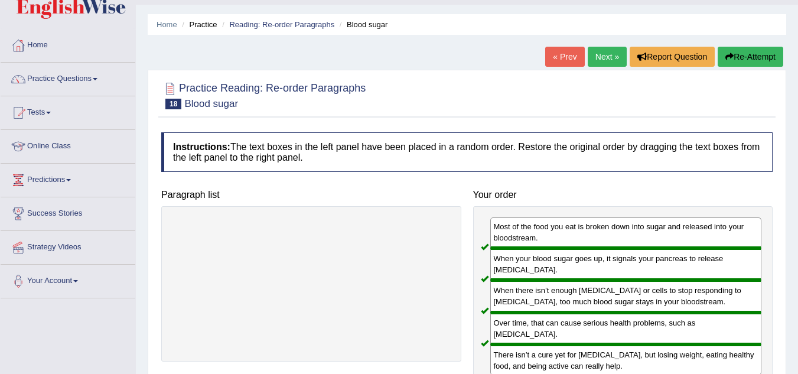
scroll to position [28, 0]
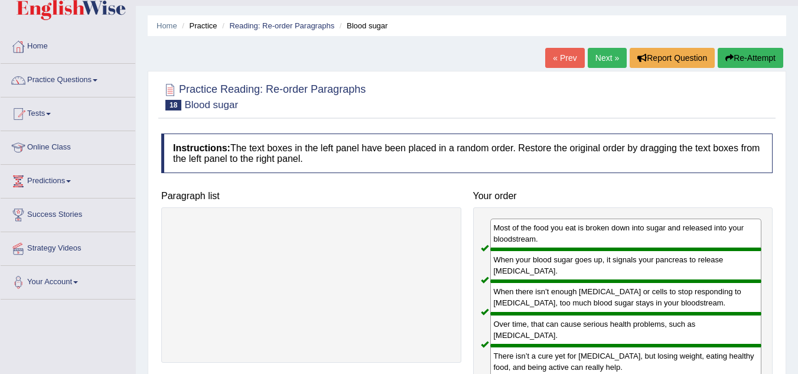
click at [598, 54] on link "Next »" at bounding box center [607, 58] width 39 height 20
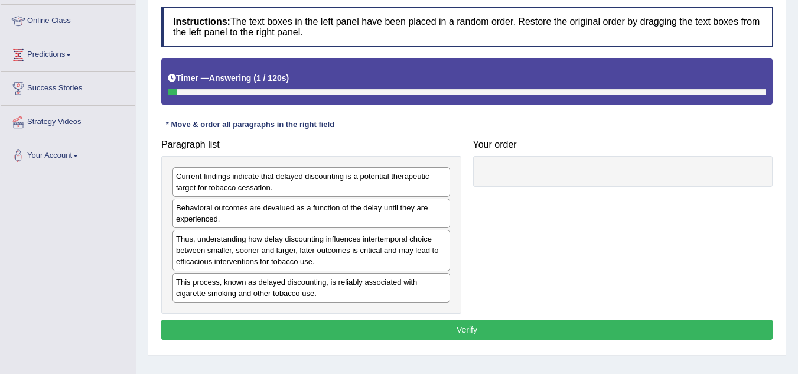
scroll to position [155, 0]
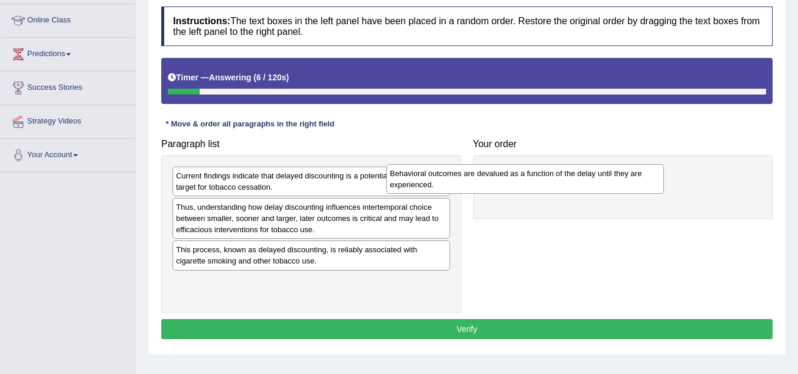
drag, startPoint x: 357, startPoint y: 220, endPoint x: 577, endPoint y: 186, distance: 223.2
click at [577, 186] on div "Behavioral outcomes are devalued as a function of the delay until they are expe…" at bounding box center [525, 179] width 278 height 30
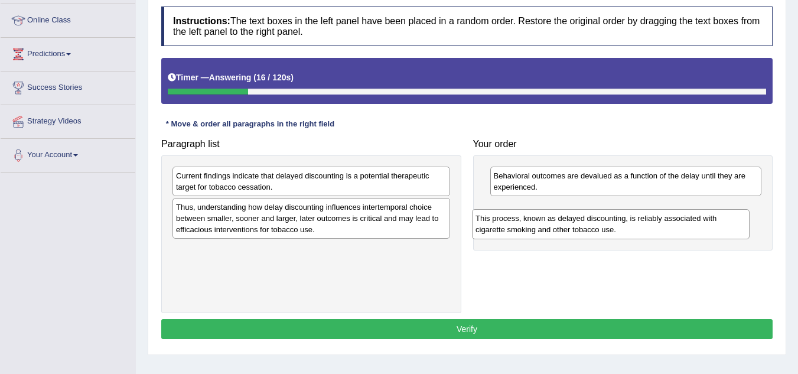
drag, startPoint x: 336, startPoint y: 254, endPoint x: 636, endPoint y: 222, distance: 301.2
click at [636, 222] on div "This process, known as delayed discounting, is reliably associated with cigaret…" at bounding box center [611, 224] width 278 height 30
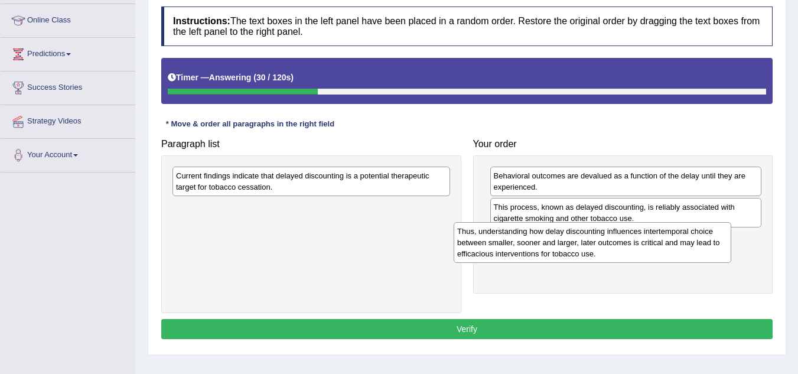
drag, startPoint x: 366, startPoint y: 217, endPoint x: 691, endPoint y: 251, distance: 326.8
click at [691, 251] on div "Thus, understanding how delay discounting influences intertemporal choice betwe…" at bounding box center [593, 242] width 278 height 41
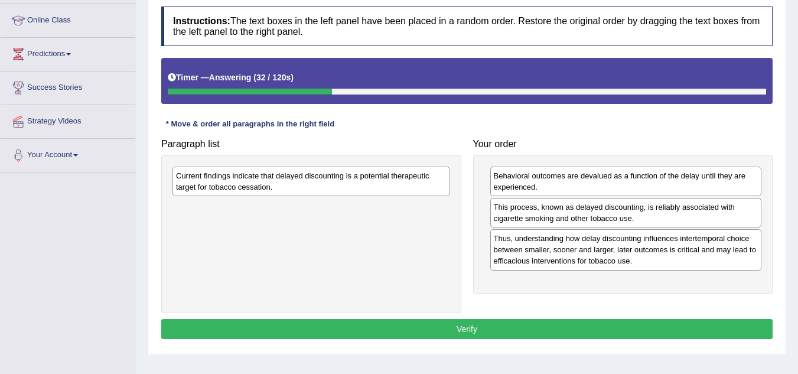
click at [660, 284] on div "Behavioral outcomes are devalued as a function of the delay until they are expe…" at bounding box center [623, 224] width 300 height 138
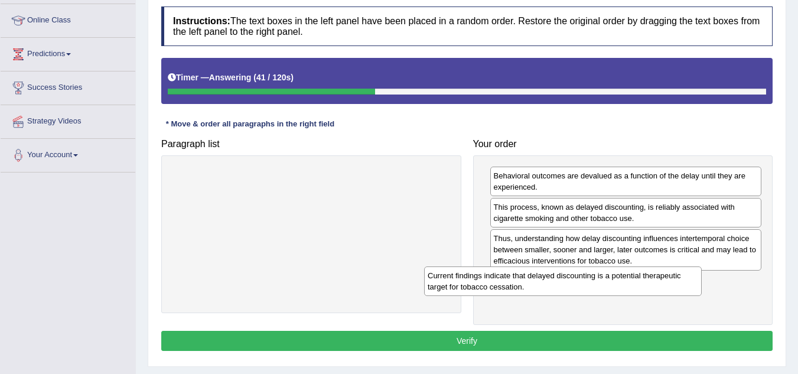
drag, startPoint x: 423, startPoint y: 177, endPoint x: 677, endPoint y: 277, distance: 272.5
click at [677, 277] on div "Current findings indicate that delayed discounting is a potential therapeutic t…" at bounding box center [563, 282] width 278 height 30
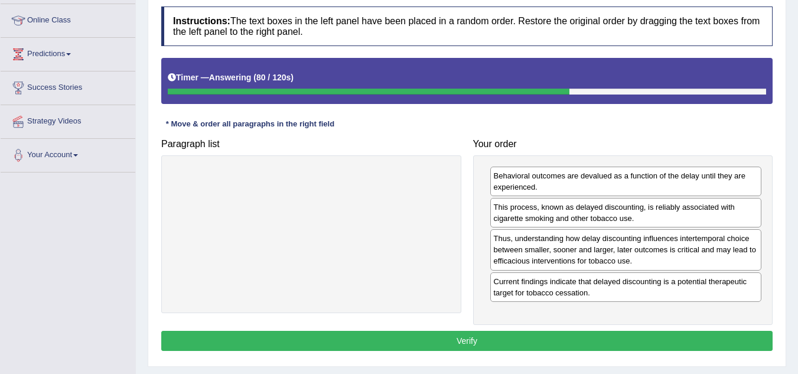
click at [664, 336] on button "Verify" at bounding box center [467, 341] width 612 height 20
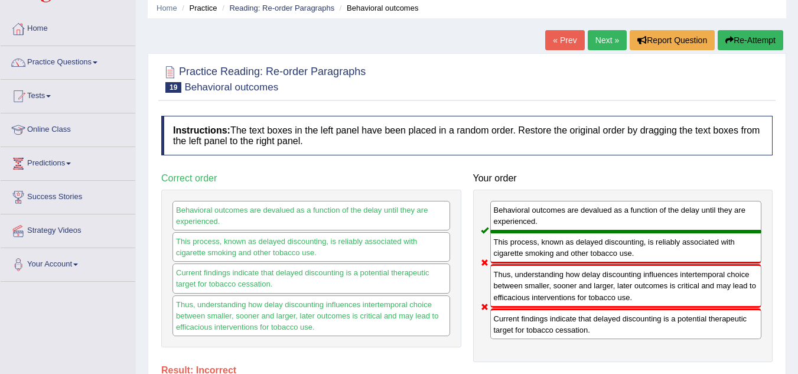
scroll to position [45, 0]
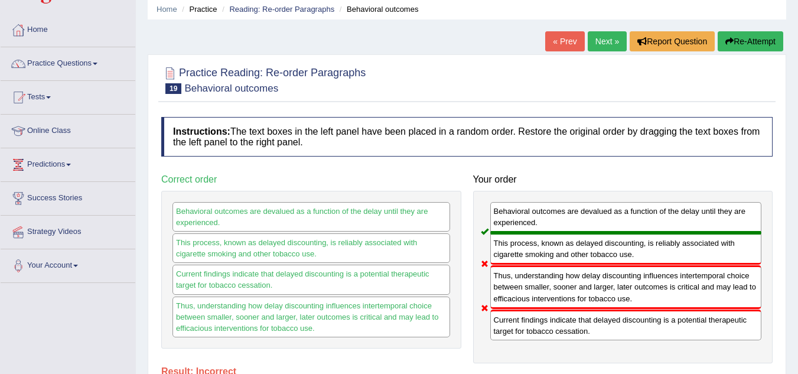
click at [606, 42] on link "Next »" at bounding box center [607, 41] width 39 height 20
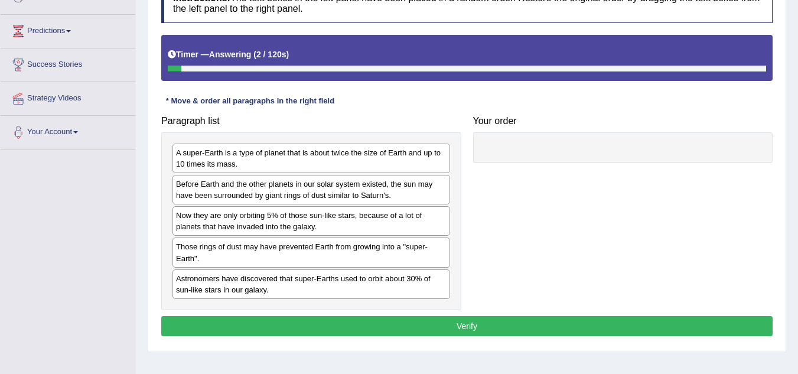
scroll to position [180, 0]
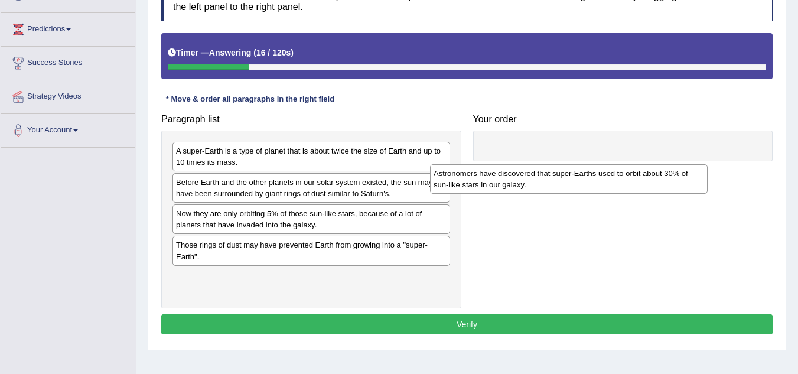
drag, startPoint x: 390, startPoint y: 285, endPoint x: 663, endPoint y: 185, distance: 290.9
click at [663, 185] on div "Astronomers have discovered that super-Earths used to orbit about 30% of sun-li…" at bounding box center [569, 179] width 278 height 30
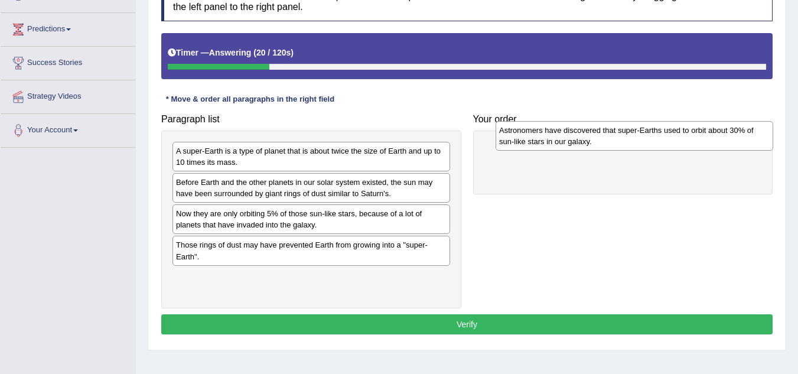
drag, startPoint x: 426, startPoint y: 279, endPoint x: 746, endPoint y: 133, distance: 351.4
click at [746, 133] on div "Astronomers have discovered that super-Earths used to orbit about 30% of sun-li…" at bounding box center [635, 136] width 278 height 30
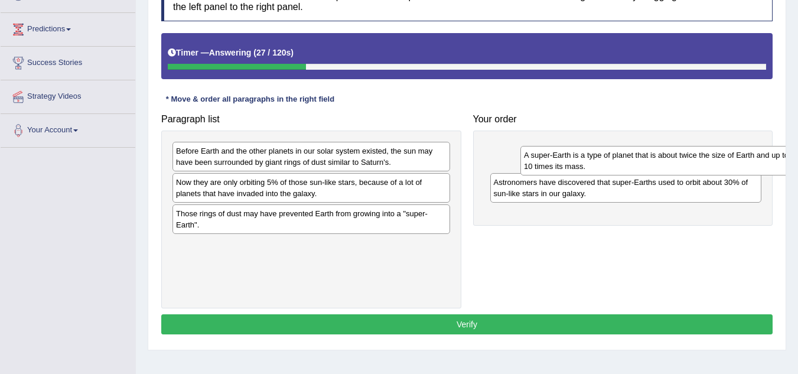
drag, startPoint x: 349, startPoint y: 160, endPoint x: 710, endPoint y: 154, distance: 361.1
click at [710, 154] on div "A super-Earth is a type of planet that is about twice the size of Earth and up …" at bounding box center [660, 161] width 278 height 30
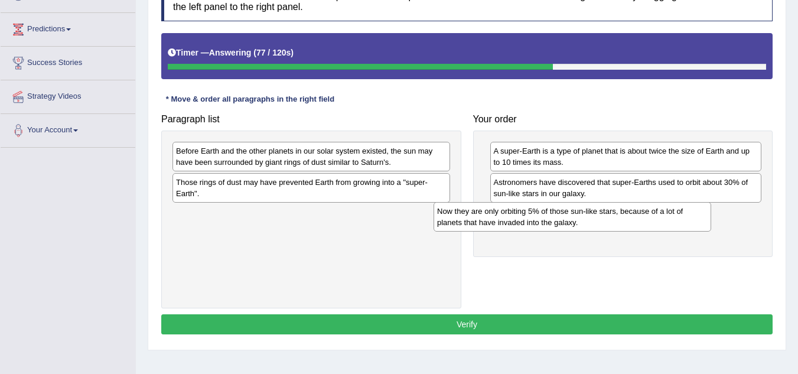
drag, startPoint x: 357, startPoint y: 187, endPoint x: 648, endPoint y: 212, distance: 291.8
click at [648, 212] on div "Now they are only orbiting 5% of those sun-like stars, because of a lot of plan…" at bounding box center [573, 217] width 278 height 30
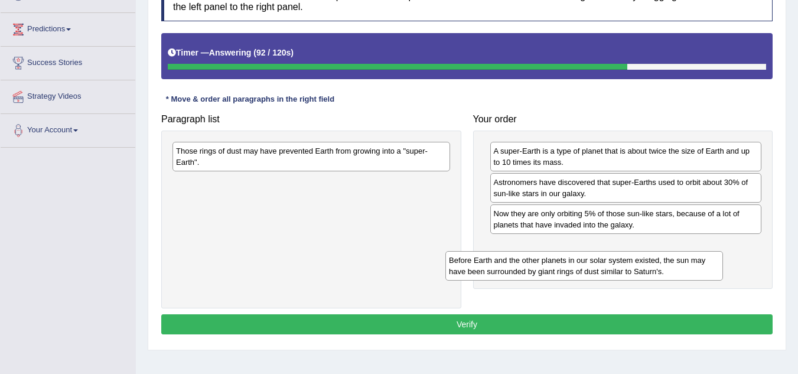
drag, startPoint x: 303, startPoint y: 153, endPoint x: 581, endPoint y: 261, distance: 298.4
click at [581, 261] on div "Before Earth and the other planets in our solar system existed, the sun may hav…" at bounding box center [585, 266] width 278 height 30
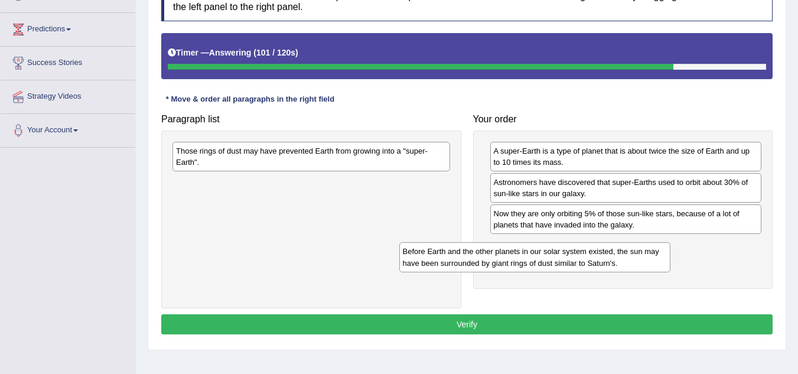
drag, startPoint x: 581, startPoint y: 261, endPoint x: 601, endPoint y: 296, distance: 40.5
click at [601, 272] on div "Before Earth and the other planets in our solar system existed, the sun may hav…" at bounding box center [535, 257] width 272 height 30
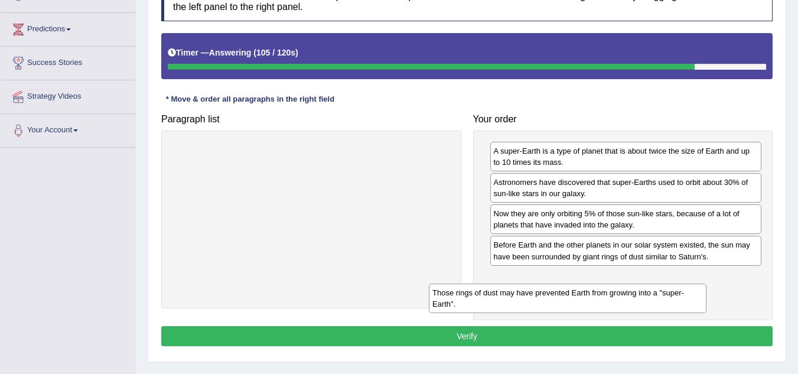
drag, startPoint x: 334, startPoint y: 167, endPoint x: 592, endPoint y: 308, distance: 294.1
click at [592, 308] on div "Those rings of dust may have prevented Earth from growing into a "super-Earth"." at bounding box center [568, 299] width 278 height 30
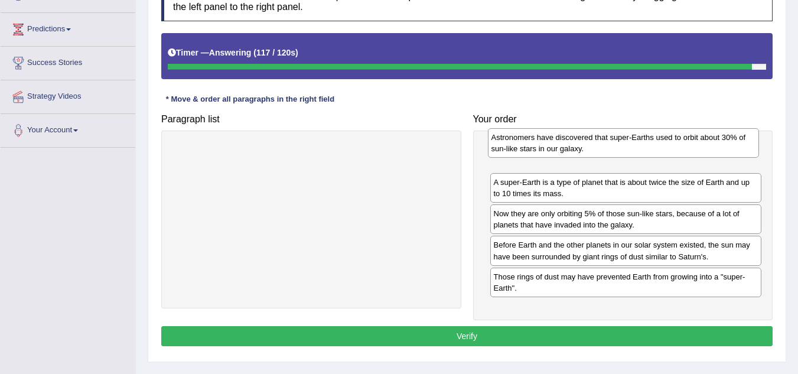
drag, startPoint x: 550, startPoint y: 184, endPoint x: 547, endPoint y: 138, distance: 46.8
click at [547, 138] on div "Astronomers have discovered that super-Earths used to orbit about 30% of sun-li…" at bounding box center [624, 143] width 272 height 30
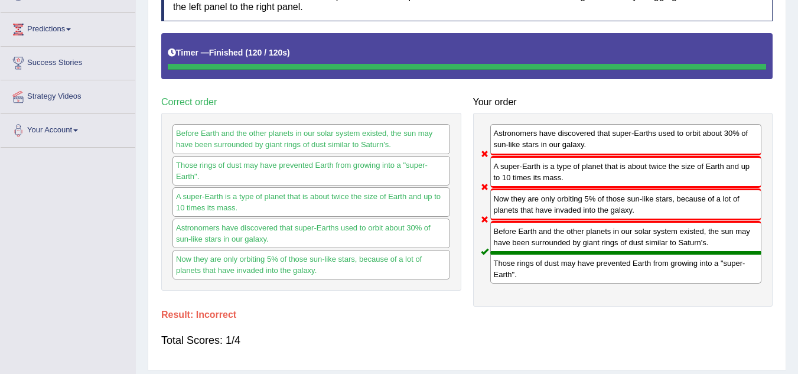
click at [788, 97] on div "Home Practice Reading: Re-order Paragraphs A super-Earth « Prev Next » Report Q…" at bounding box center [467, 115] width 662 height 591
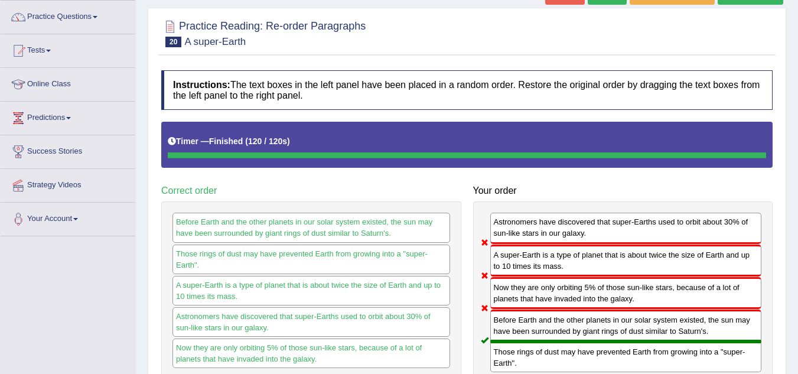
scroll to position [62, 0]
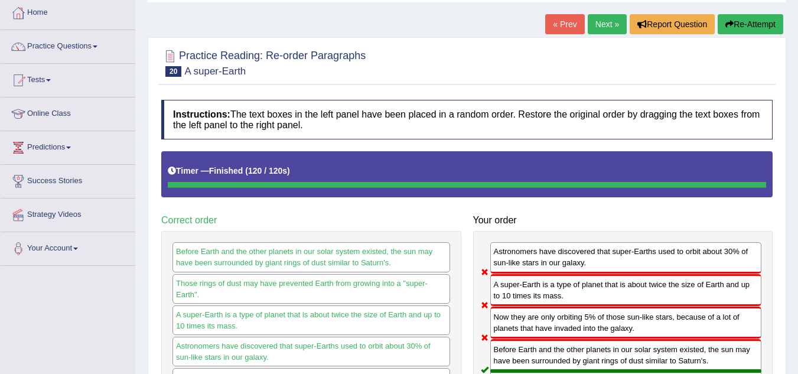
click at [609, 21] on link "Next »" at bounding box center [607, 24] width 39 height 20
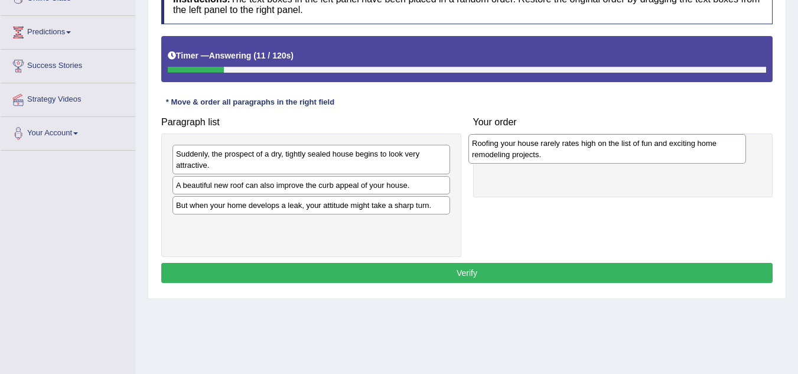
drag, startPoint x: 216, startPoint y: 194, endPoint x: 512, endPoint y: 152, distance: 299.0
click at [512, 152] on div "Roofing your house rarely rates high on the list of fun and exciting home remod…" at bounding box center [608, 149] width 278 height 30
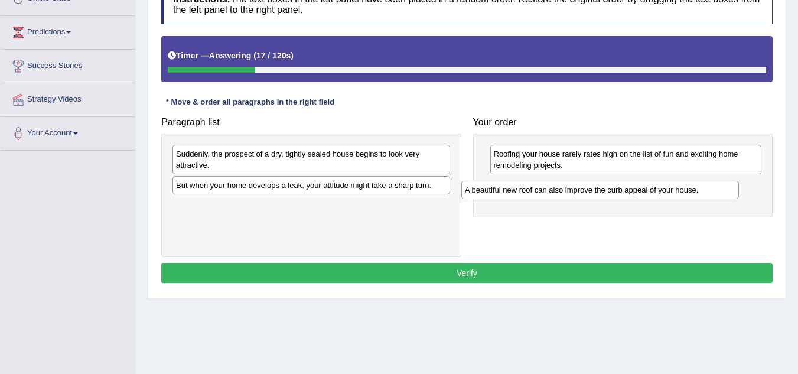
drag, startPoint x: 300, startPoint y: 184, endPoint x: 595, endPoint y: 189, distance: 295.5
click at [593, 189] on div "A beautiful new roof can also improve the curb appeal of your house." at bounding box center [601, 190] width 278 height 18
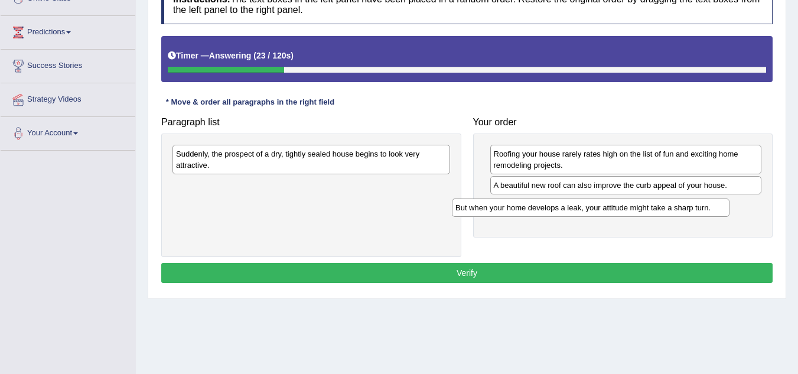
drag, startPoint x: 276, startPoint y: 187, endPoint x: 561, endPoint y: 211, distance: 285.8
click at [561, 211] on div "But when your home develops a leak, your attitude might take a sharp turn." at bounding box center [591, 208] width 278 height 18
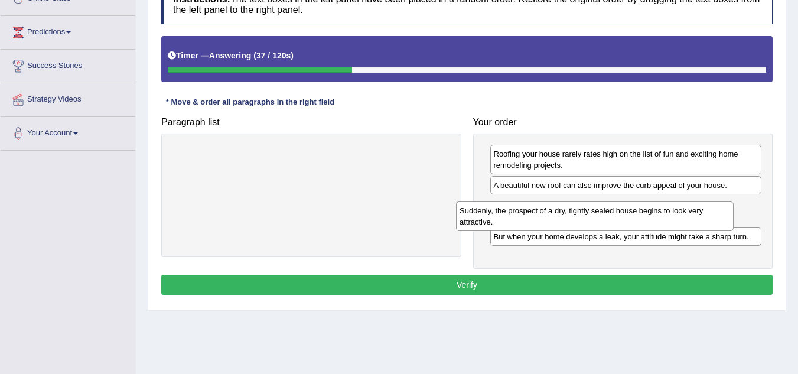
drag, startPoint x: 383, startPoint y: 160, endPoint x: 667, endPoint y: 216, distance: 289.3
click at [667, 216] on div "Suddenly, the prospect of a dry, tightly sealed house begins to look very attra…" at bounding box center [595, 217] width 278 height 30
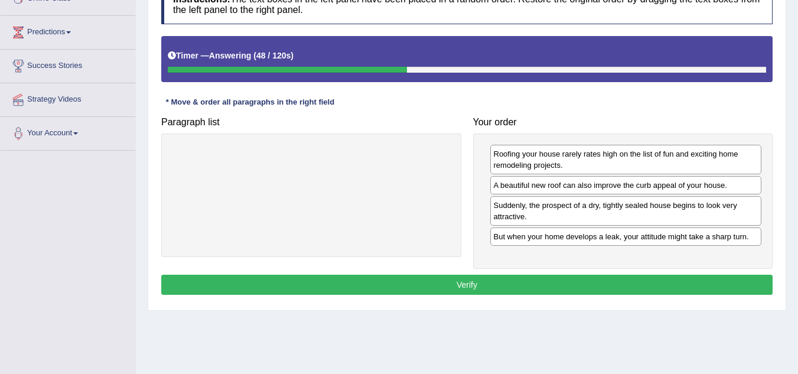
click at [592, 283] on button "Verify" at bounding box center [467, 285] width 612 height 20
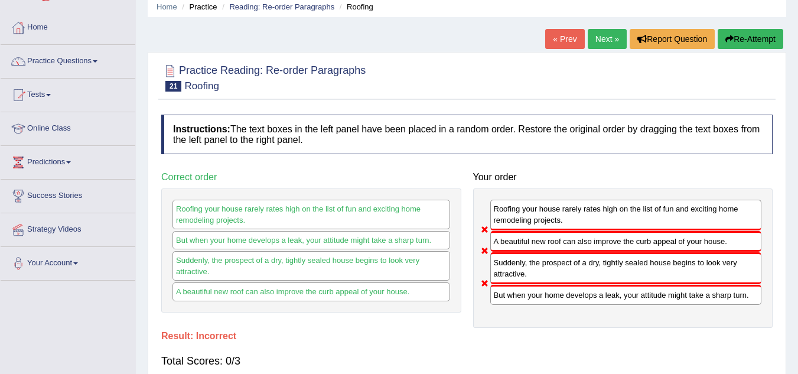
scroll to position [47, 0]
click at [765, 42] on button "Re-Attempt" at bounding box center [751, 40] width 66 height 20
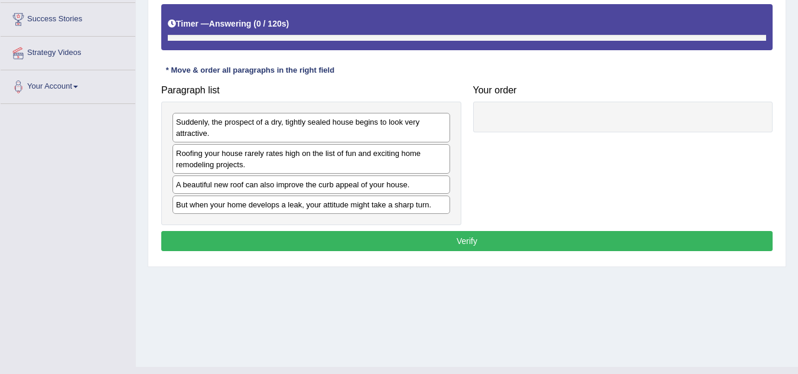
scroll to position [224, 0]
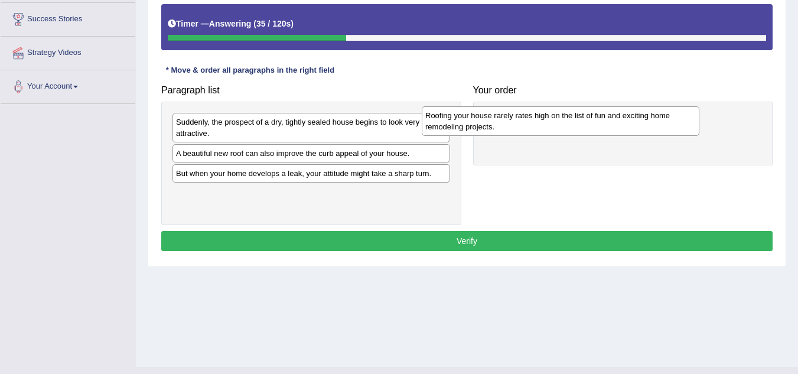
drag, startPoint x: 319, startPoint y: 161, endPoint x: 574, endPoint y: 126, distance: 257.7
click at [574, 126] on div "Roofing your house rarely rates high on the list of fun and exciting home remod…" at bounding box center [561, 121] width 278 height 30
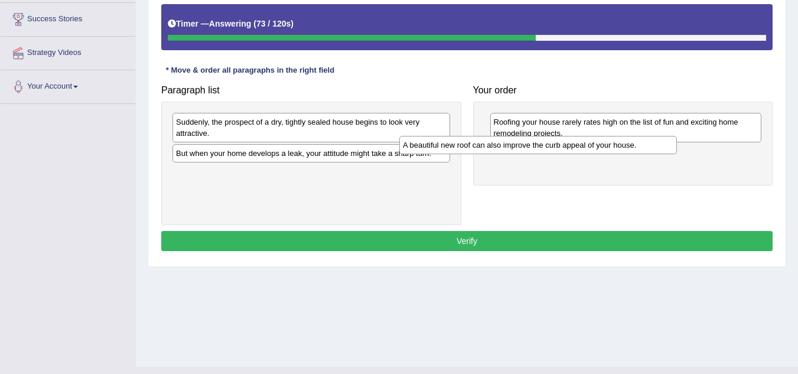
drag, startPoint x: 327, startPoint y: 156, endPoint x: 649, endPoint y: 185, distance: 323.4
click at [649, 154] on div "A beautiful new roof can also improve the curb appeal of your house." at bounding box center [538, 145] width 278 height 18
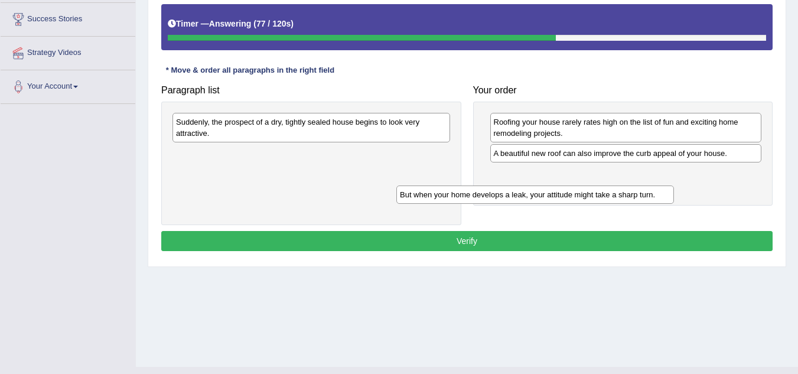
drag, startPoint x: 357, startPoint y: 155, endPoint x: 634, endPoint y: 186, distance: 278.8
click at [634, 186] on div "But when your home develops a leak, your attitude might take a sharp turn." at bounding box center [536, 195] width 278 height 18
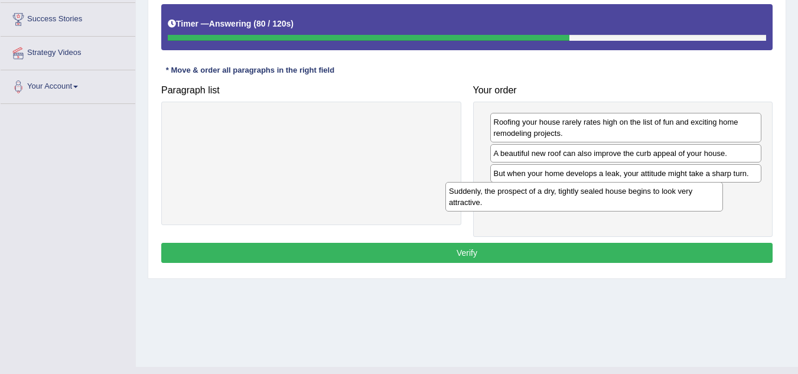
drag, startPoint x: 344, startPoint y: 132, endPoint x: 644, endPoint y: 205, distance: 309.0
click at [644, 205] on div "Suddenly, the prospect of a dry, tightly sealed house begins to look very attra…" at bounding box center [585, 197] width 278 height 30
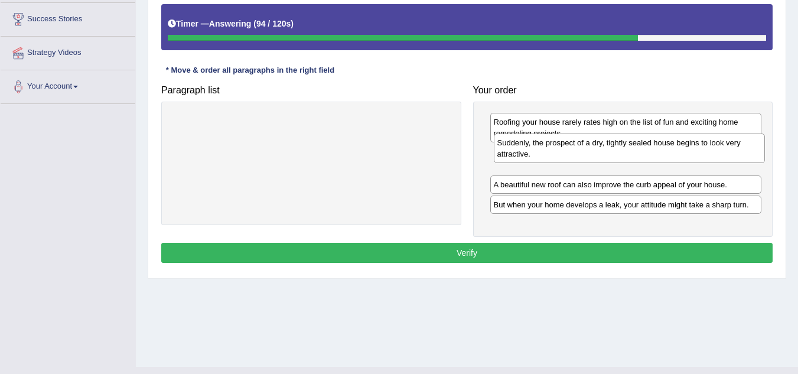
drag, startPoint x: 577, startPoint y: 202, endPoint x: 580, endPoint y: 151, distance: 51.5
click at [580, 151] on div "Suddenly, the prospect of a dry, tightly sealed house begins to look very attra…" at bounding box center [630, 149] width 272 height 30
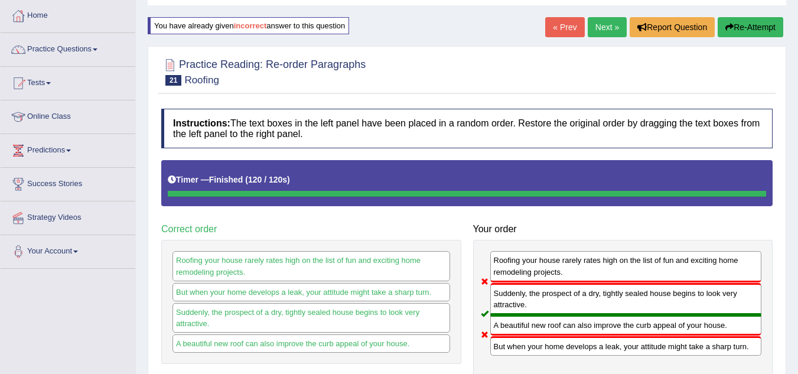
scroll to position [0, 0]
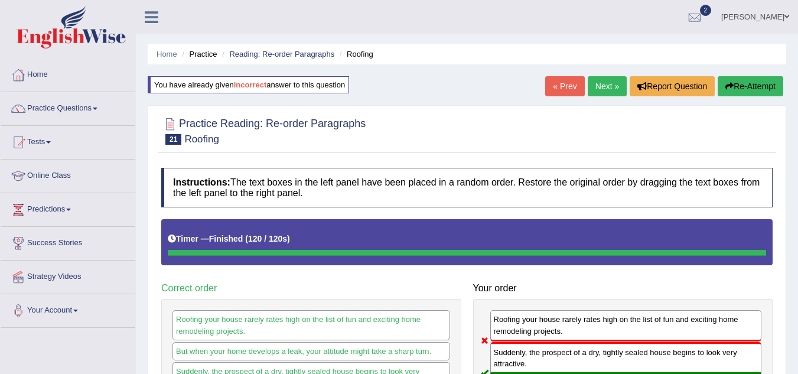
click at [773, 85] on button "Re-Attempt" at bounding box center [751, 86] width 66 height 20
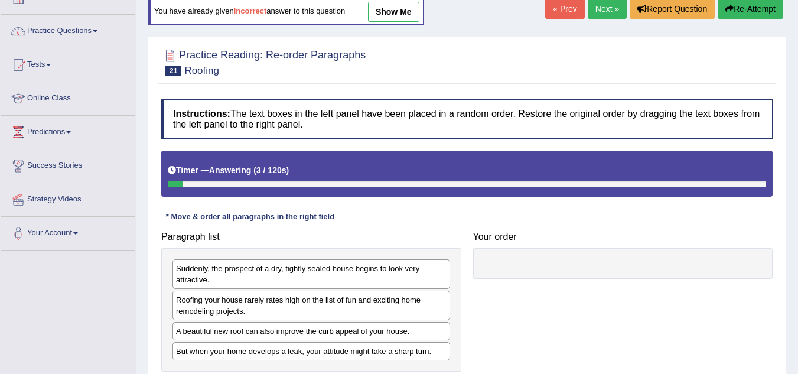
scroll to position [236, 0]
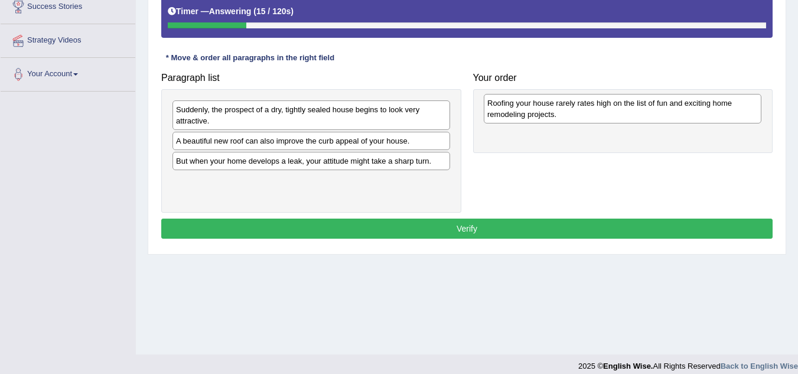
drag, startPoint x: 272, startPoint y: 157, endPoint x: 583, endPoint y: 119, distance: 313.7
click at [583, 119] on div "Roofing your house rarely rates high on the list of fun and exciting home remod…" at bounding box center [623, 109] width 278 height 30
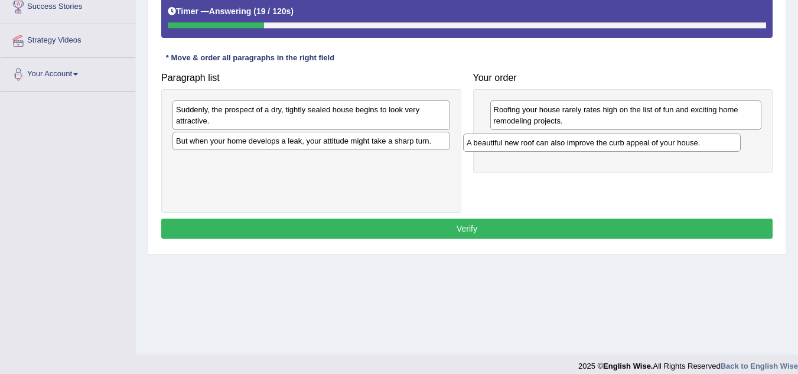
drag, startPoint x: 307, startPoint y: 144, endPoint x: 598, endPoint y: 145, distance: 290.7
click at [598, 145] on div "A beautiful new roof can also improve the curb appeal of your house." at bounding box center [602, 143] width 278 height 18
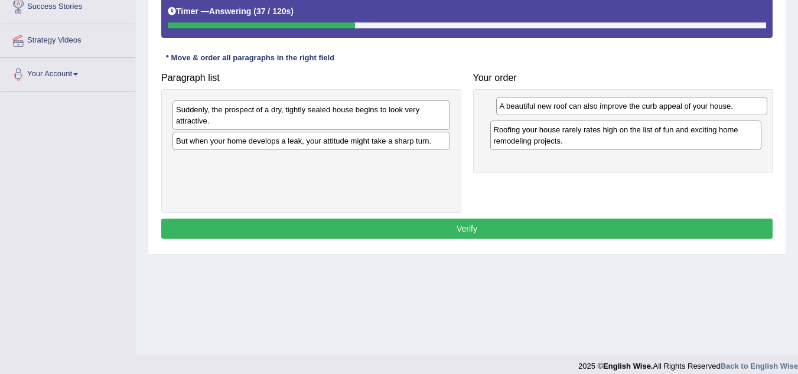
drag, startPoint x: 532, startPoint y: 137, endPoint x: 536, endPoint y: 109, distance: 27.4
click at [536, 109] on div "A beautiful new roof can also improve the curb appeal of your house." at bounding box center [632, 106] width 272 height 18
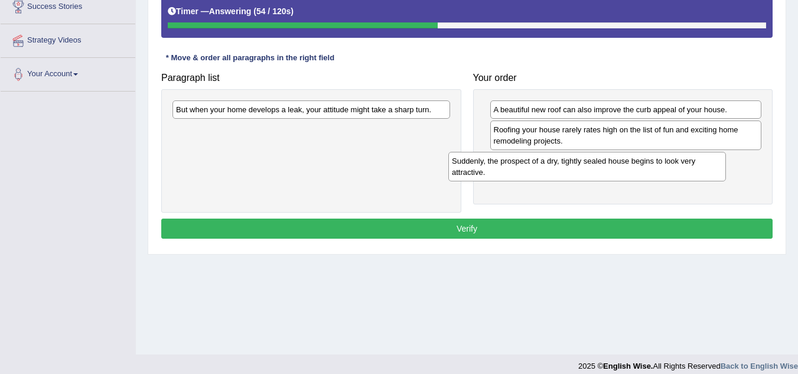
drag, startPoint x: 313, startPoint y: 119, endPoint x: 589, endPoint y: 170, distance: 280.7
click at [589, 170] on div "Suddenly, the prospect of a dry, tightly sealed house begins to look very attra…" at bounding box center [588, 167] width 278 height 30
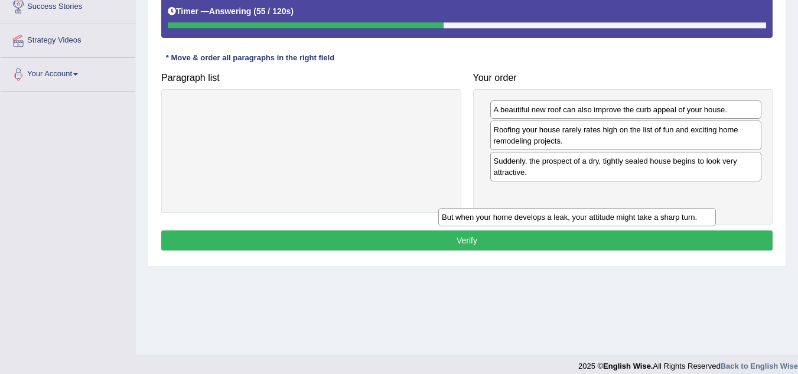
drag, startPoint x: 375, startPoint y: 112, endPoint x: 659, endPoint y: 203, distance: 299.0
click at [659, 208] on div "But when your home develops a leak, your attitude might take a sharp turn." at bounding box center [577, 217] width 278 height 18
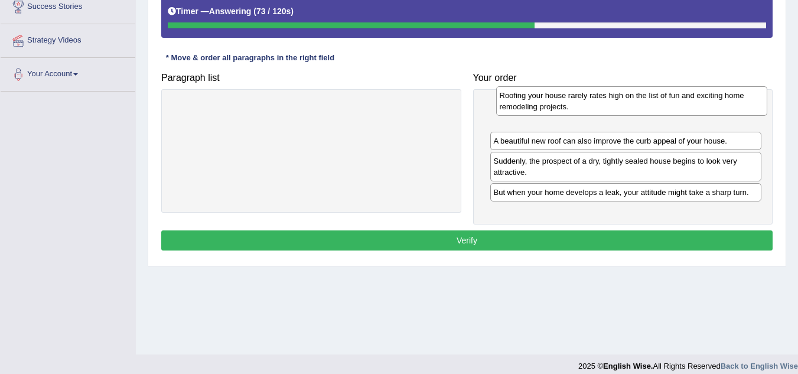
drag, startPoint x: 600, startPoint y: 137, endPoint x: 606, endPoint y: 102, distance: 34.8
click at [606, 102] on div "Roofing your house rarely rates high on the list of fun and exciting home remod…" at bounding box center [632, 101] width 272 height 30
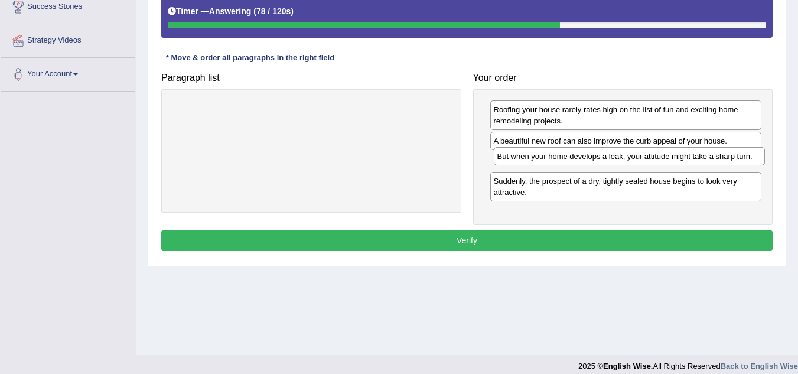
drag, startPoint x: 551, startPoint y: 184, endPoint x: 554, endPoint y: 156, distance: 28.5
click at [554, 157] on div "But when your home develops a leak, your attitude might take a sharp turn." at bounding box center [630, 156] width 272 height 18
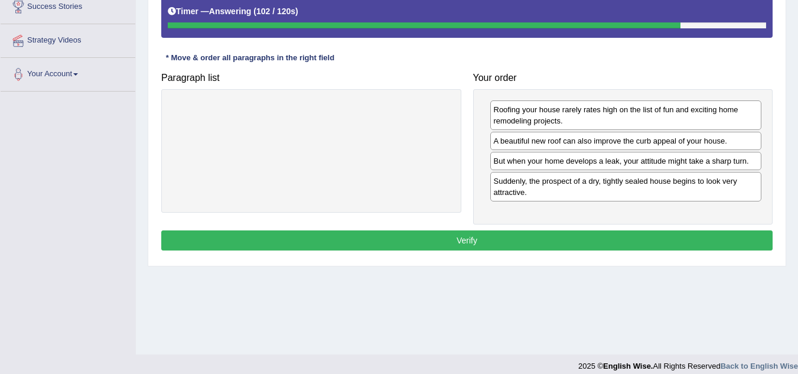
click at [499, 242] on button "Verify" at bounding box center [467, 240] width 612 height 20
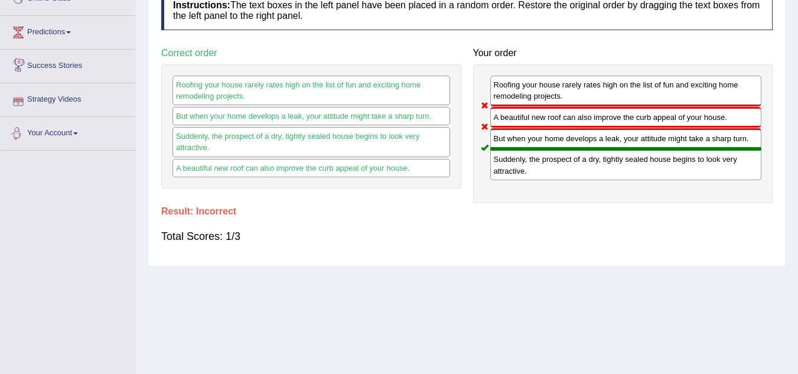
scroll to position [0, 0]
